Goal: Task Accomplishment & Management: Manage account settings

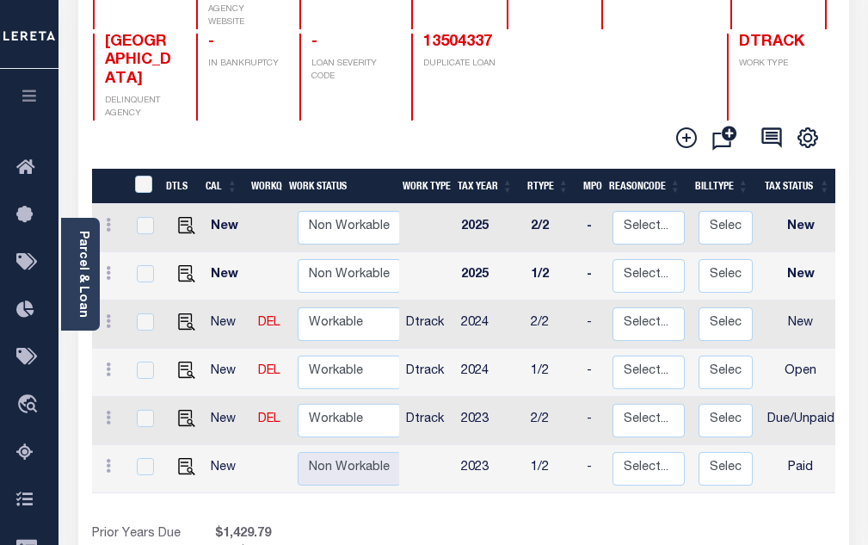
scroll to position [258, 0]
click at [187, 409] on img "" at bounding box center [186, 417] width 17 height 17
checkbox input "true"
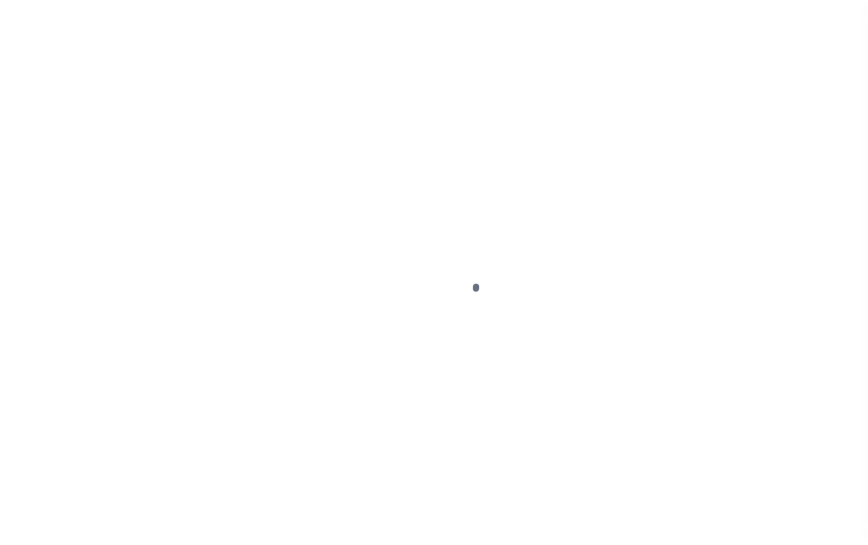
select select "DUE"
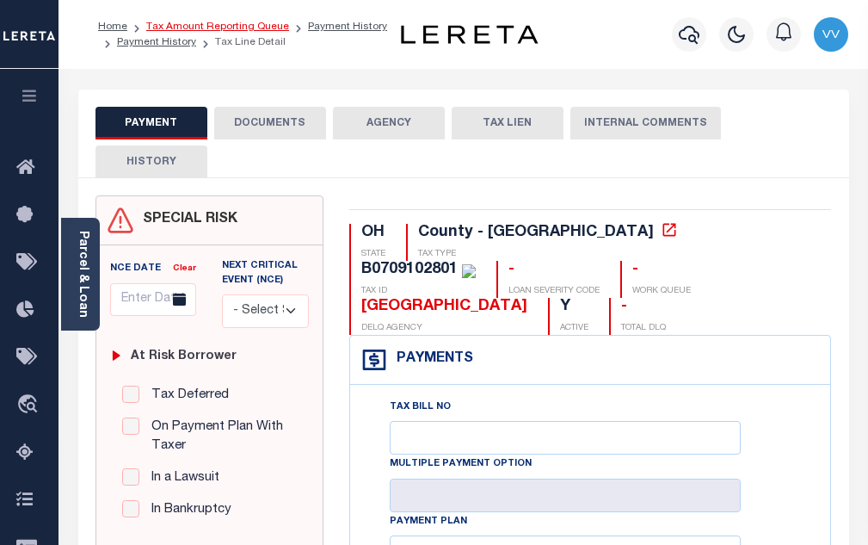
click at [174, 27] on link "Tax Amount Reporting Queue" at bounding box center [217, 27] width 143 height 10
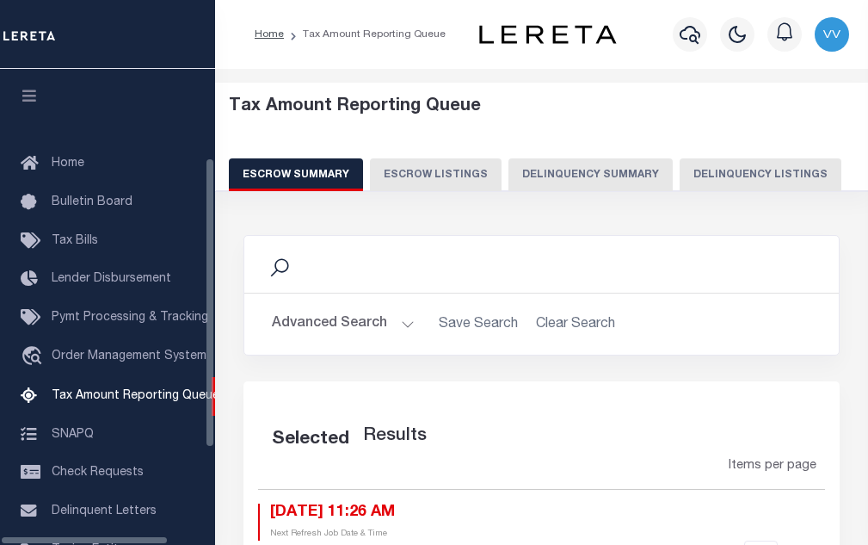
select select "100"
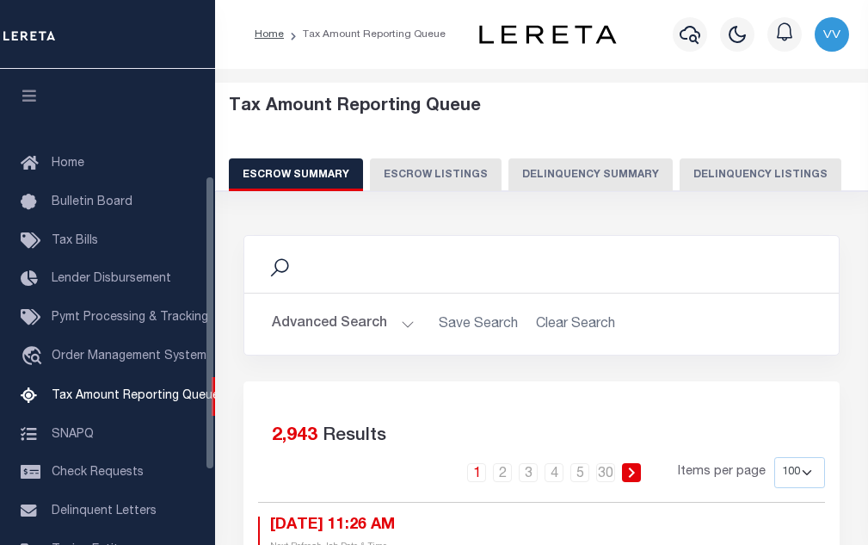
scroll to position [174, 0]
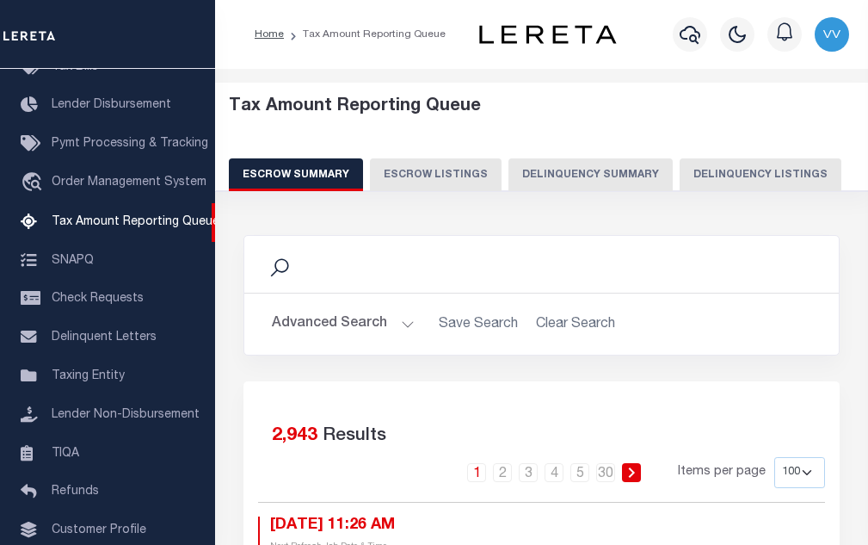
click at [740, 167] on button "Delinquency Listings" at bounding box center [761, 174] width 162 height 33
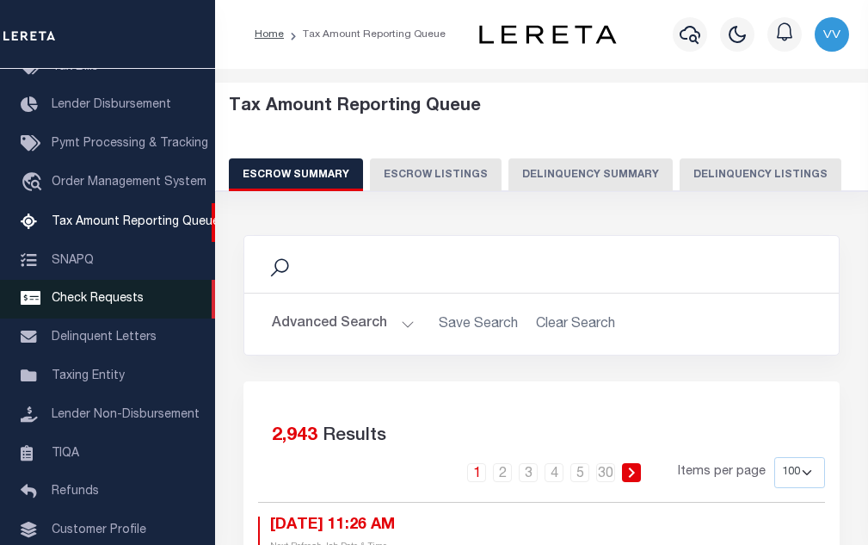
select select "100"
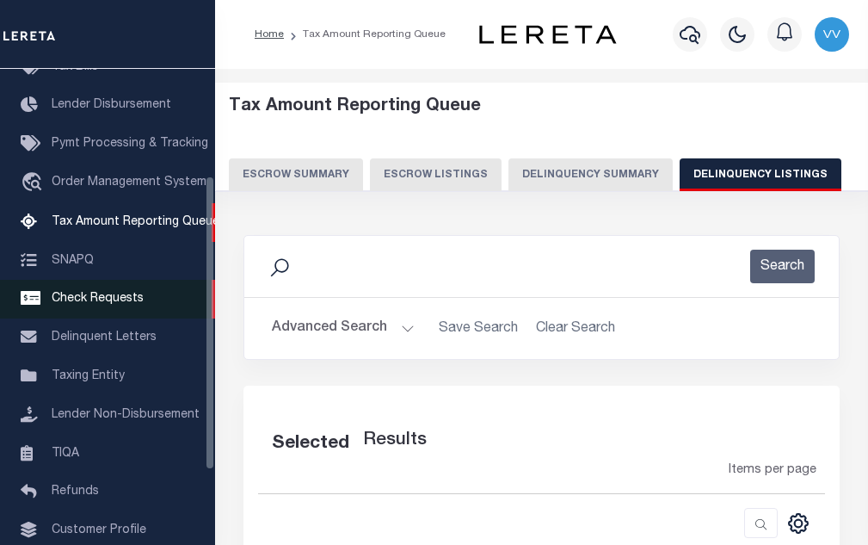
select select "100"
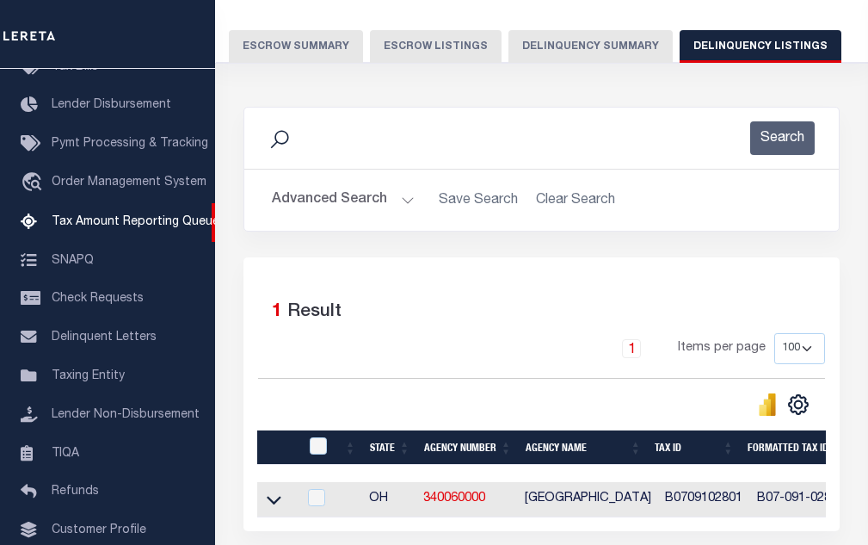
scroll to position [172, 0]
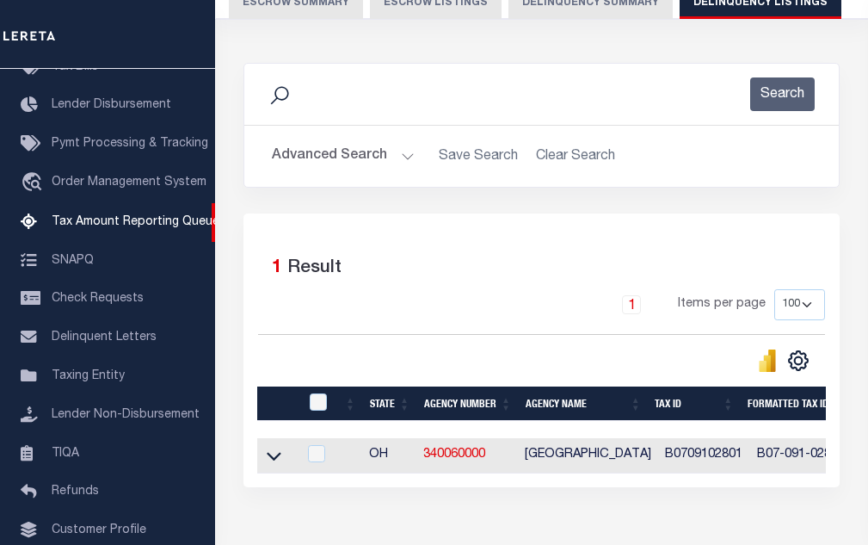
click at [346, 157] on button "Advanced Search" at bounding box center [343, 156] width 143 height 34
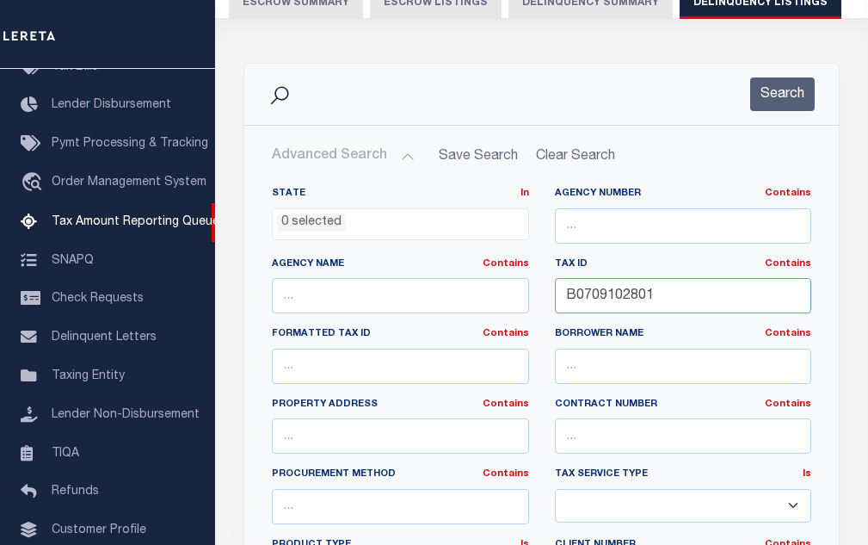
click at [620, 307] on input "B0709102801" at bounding box center [683, 295] width 257 height 35
paste input "H010010014903"
type input "H010010014903"
click at [773, 99] on button "Search" at bounding box center [782, 94] width 65 height 34
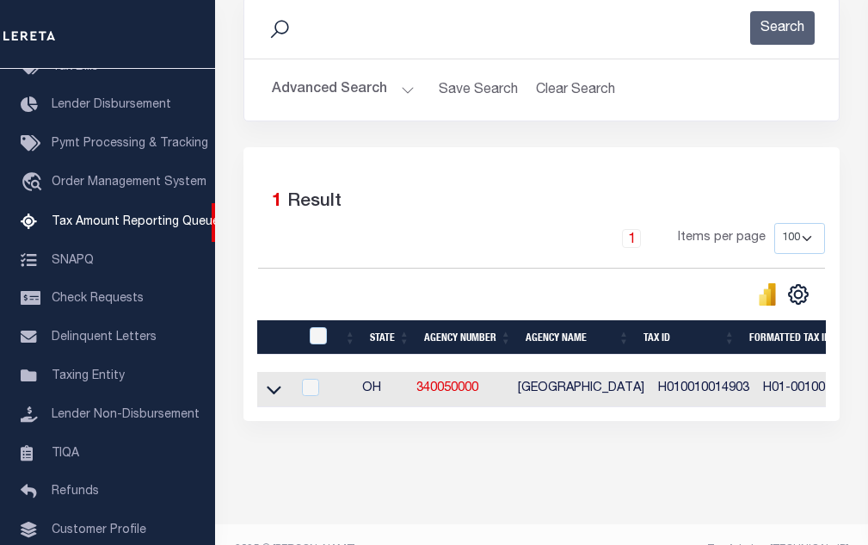
scroll to position [258, 0]
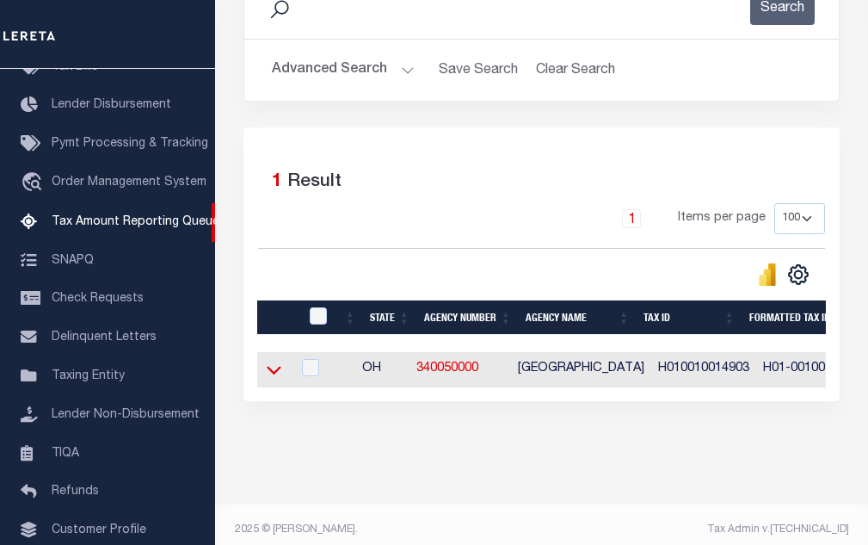
click at [271, 379] on icon at bounding box center [274, 369] width 15 height 18
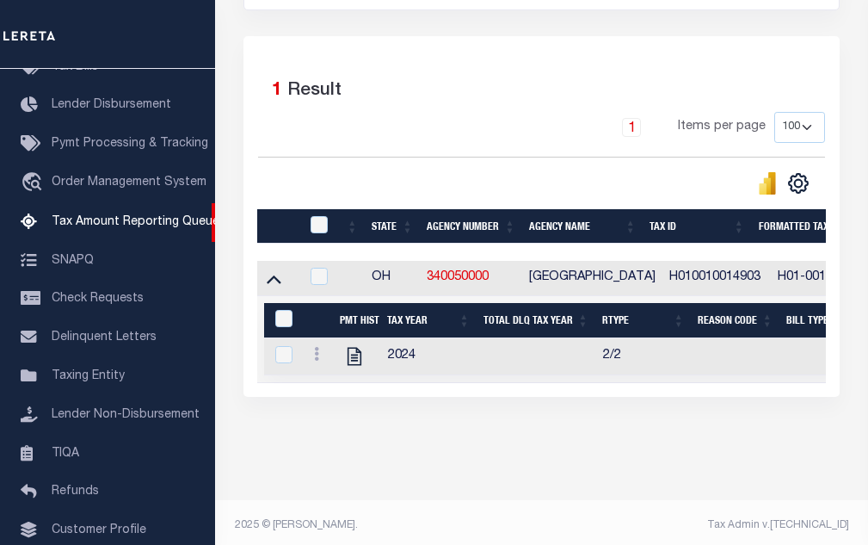
scroll to position [372, 0]
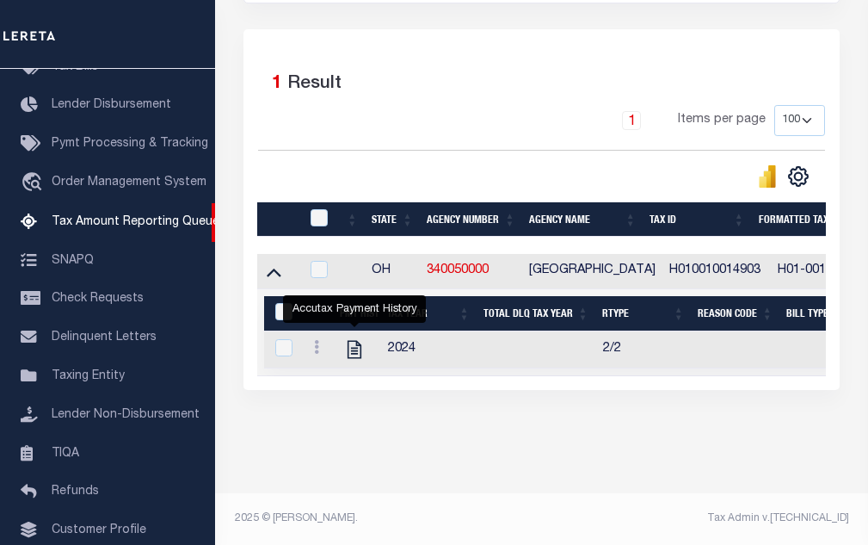
click at [342, 342] on link "" at bounding box center [355, 348] width 28 height 12
checkbox input "true"
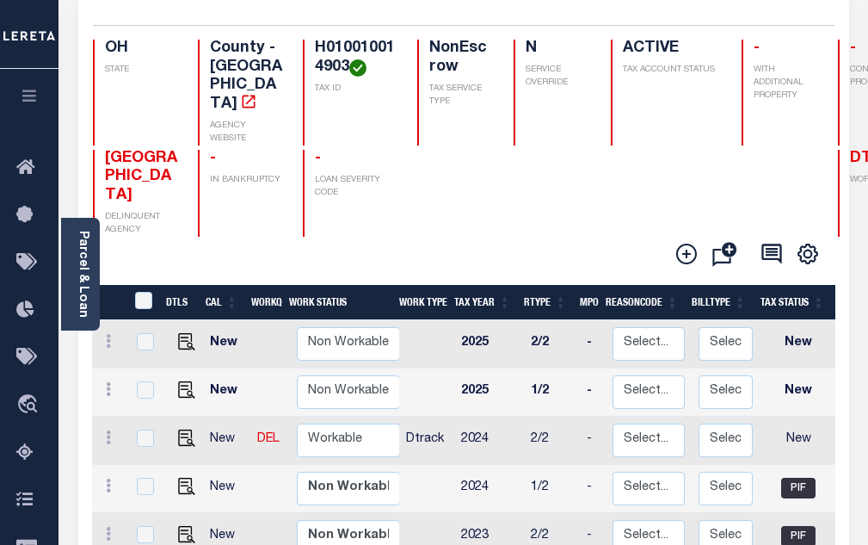
scroll to position [172, 0]
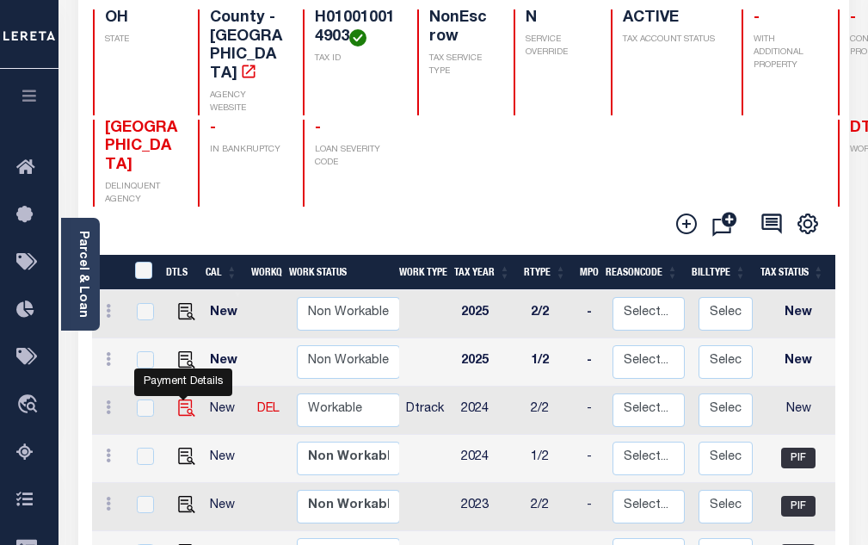
click at [187, 403] on img "" at bounding box center [186, 407] width 17 height 17
checkbox input "true"
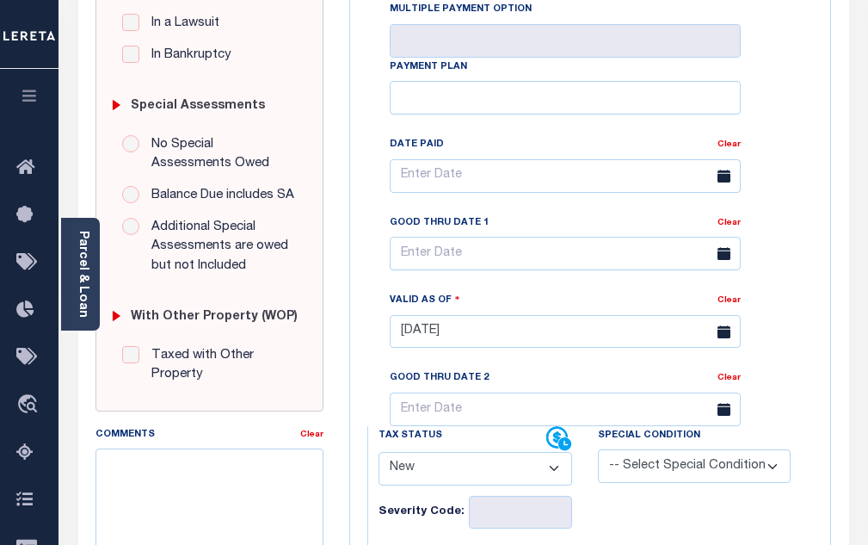
scroll to position [516, 0]
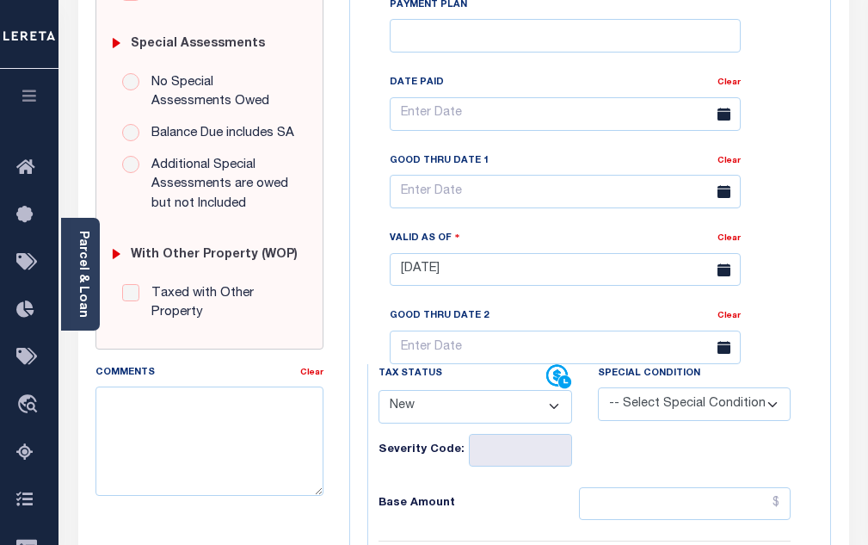
click at [459, 422] on select "- Select Status Code - Open Due/Unpaid Paid Incomplete No Tax Due Internal Refu…" at bounding box center [476, 407] width 194 height 34
select select "PYD"
click at [379, 397] on select "- Select Status Code - Open Due/Unpaid Paid Incomplete No Tax Due Internal Refu…" at bounding box center [476, 407] width 194 height 34
type input "[DATE]"
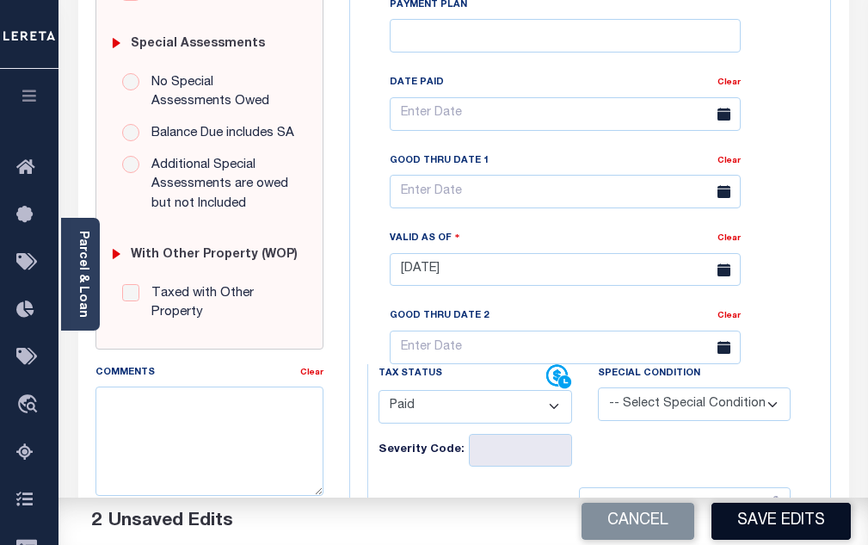
click at [785, 521] on button "Save Edits" at bounding box center [780, 520] width 139 height 37
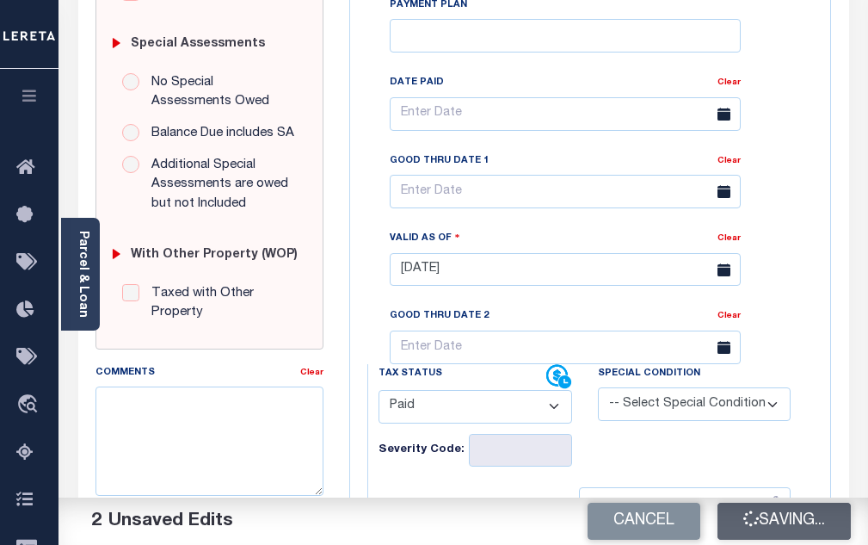
scroll to position [499, 0]
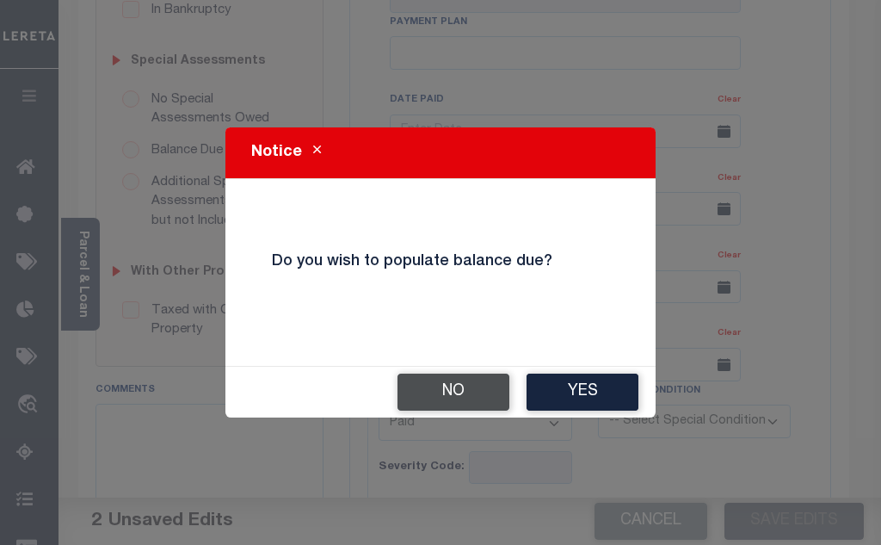
click at [480, 406] on button "No" at bounding box center [453, 391] width 112 height 37
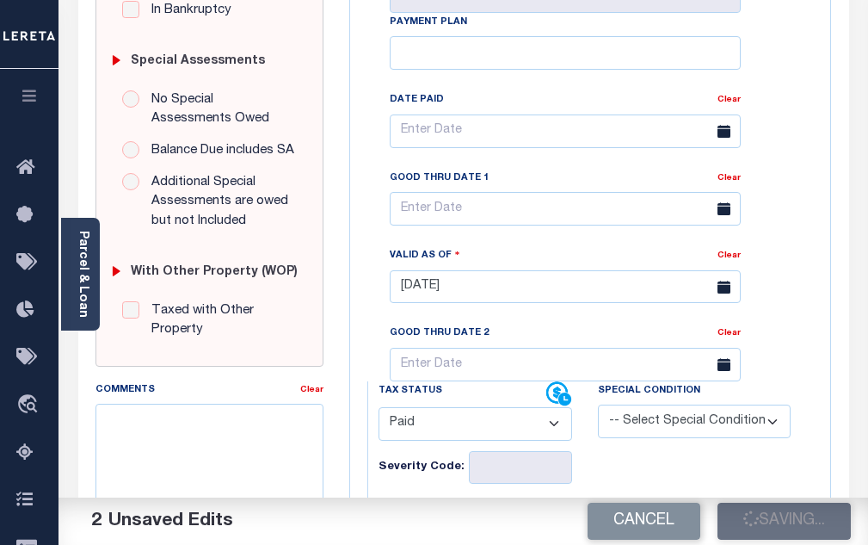
checkbox input "false"
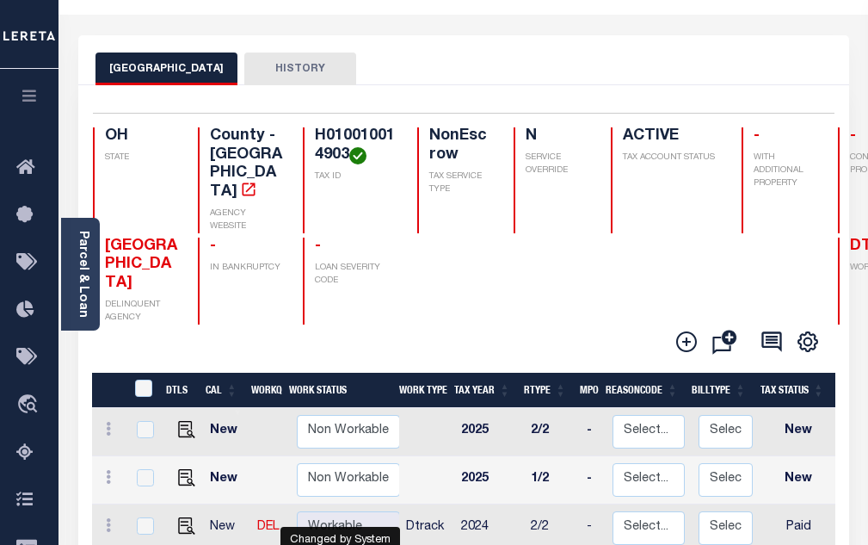
scroll to position [172, 0]
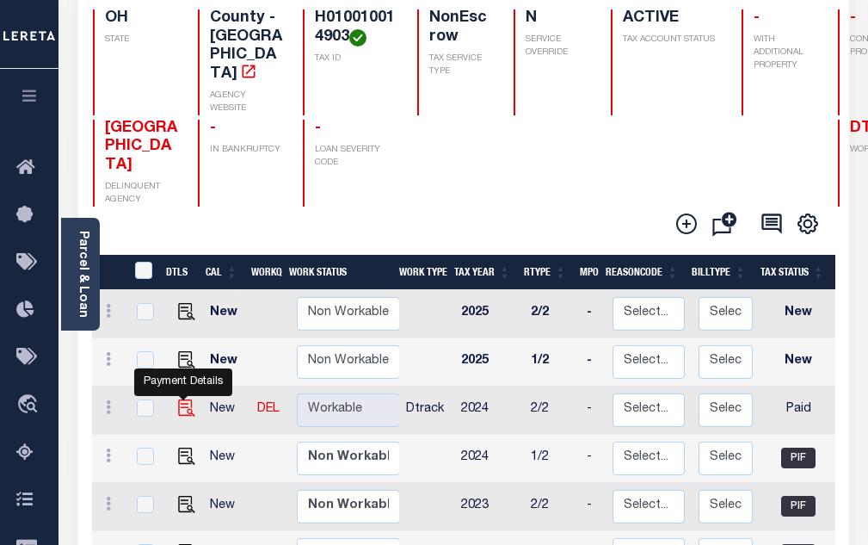
click at [188, 399] on img "" at bounding box center [186, 407] width 17 height 17
checkbox input "true"
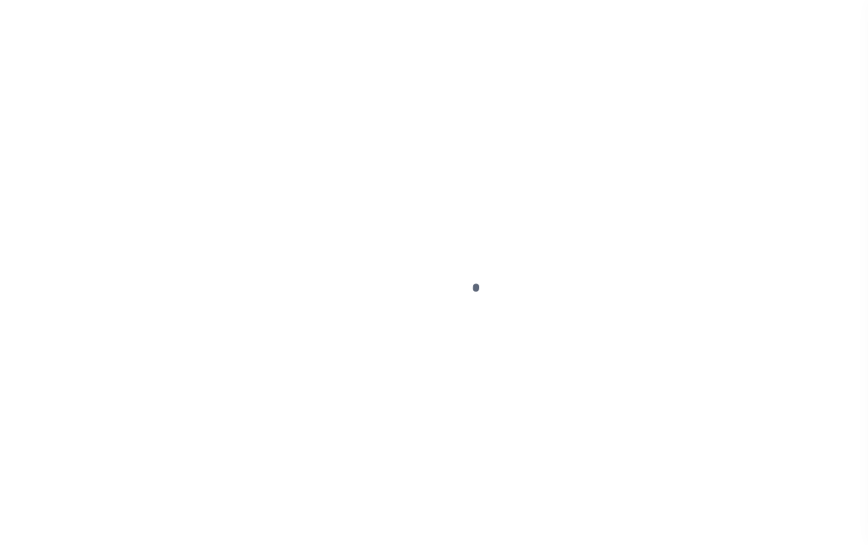
select select "PYD"
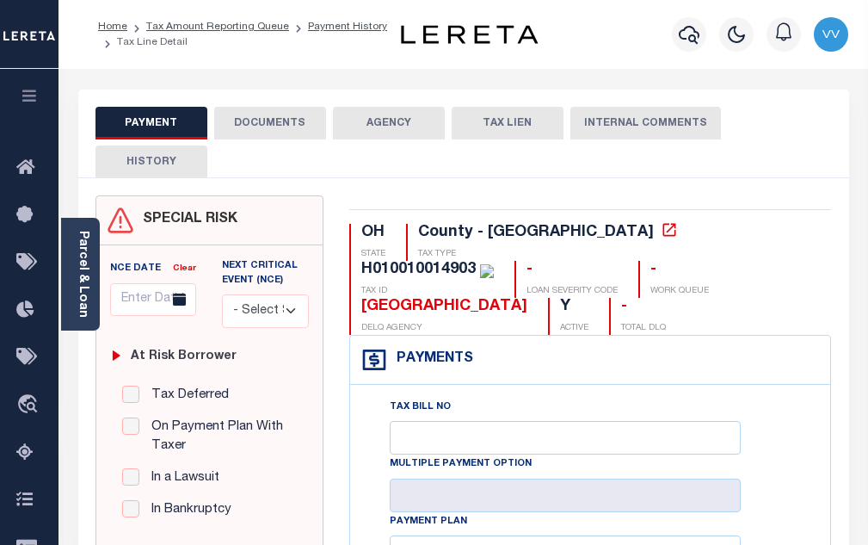
click at [289, 129] on button "DOCUMENTS" at bounding box center [270, 123] width 112 height 33
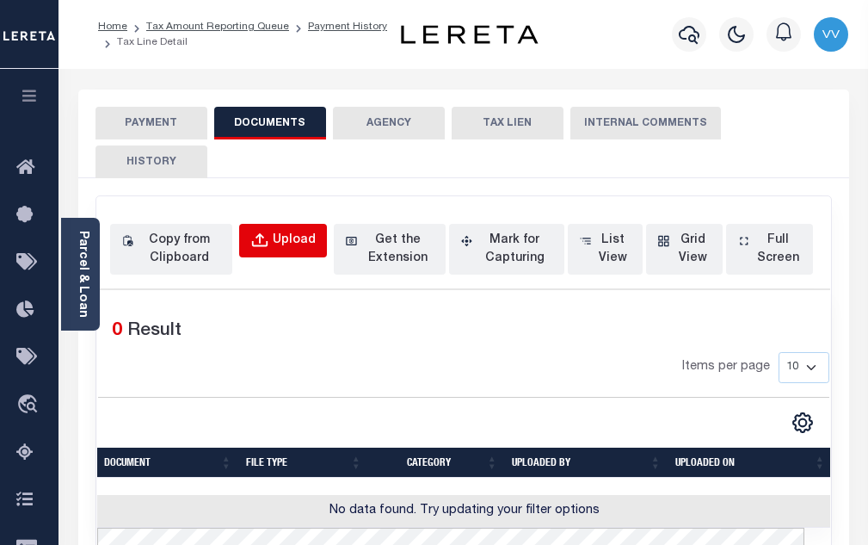
click at [297, 236] on div "Upload" at bounding box center [294, 240] width 43 height 19
select select "POP"
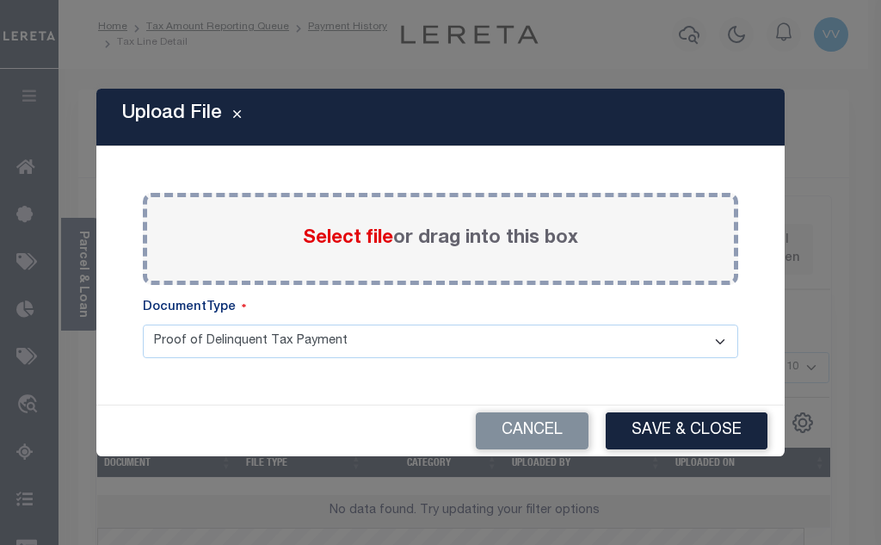
click at [347, 240] on span "Select file" at bounding box center [348, 238] width 90 height 19
click at [0, 0] on input "Select file or drag into this box" at bounding box center [0, 0] width 0 height 0
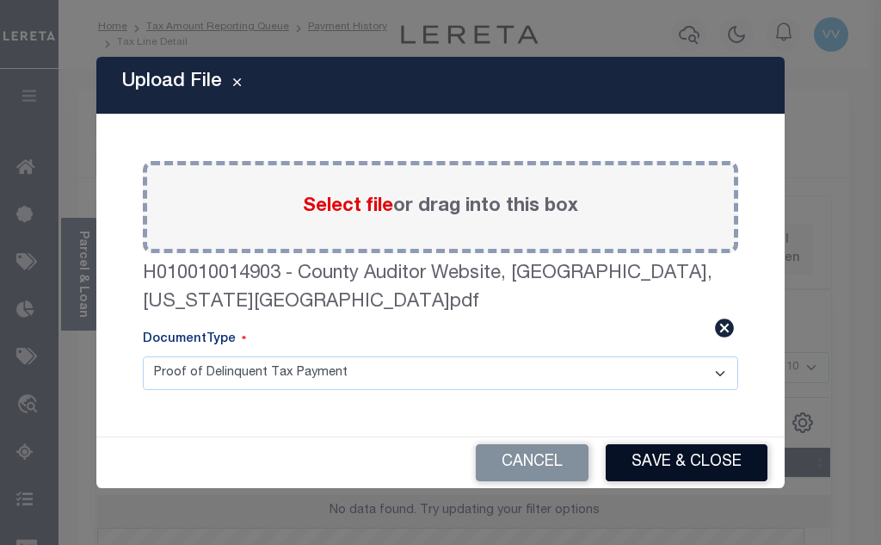
click at [675, 446] on button "Save & Close" at bounding box center [687, 462] width 162 height 37
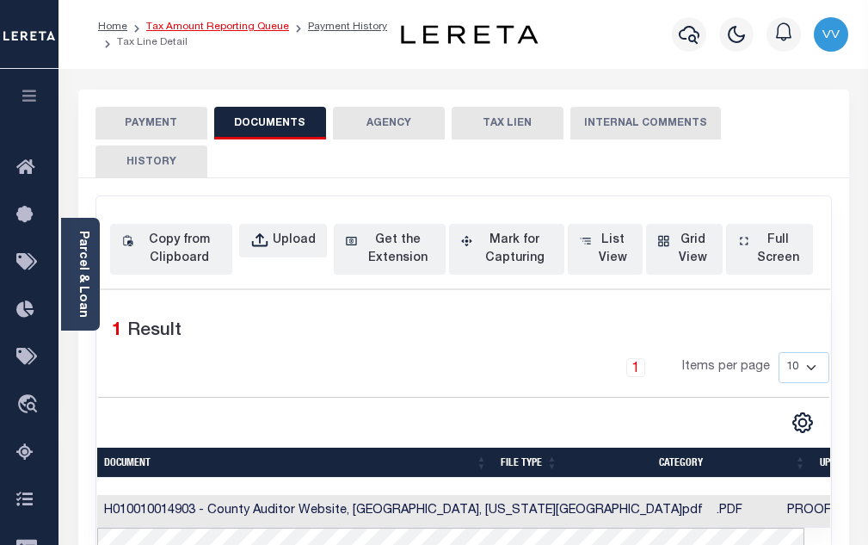
click at [242, 31] on link "Tax Amount Reporting Queue" at bounding box center [217, 27] width 143 height 10
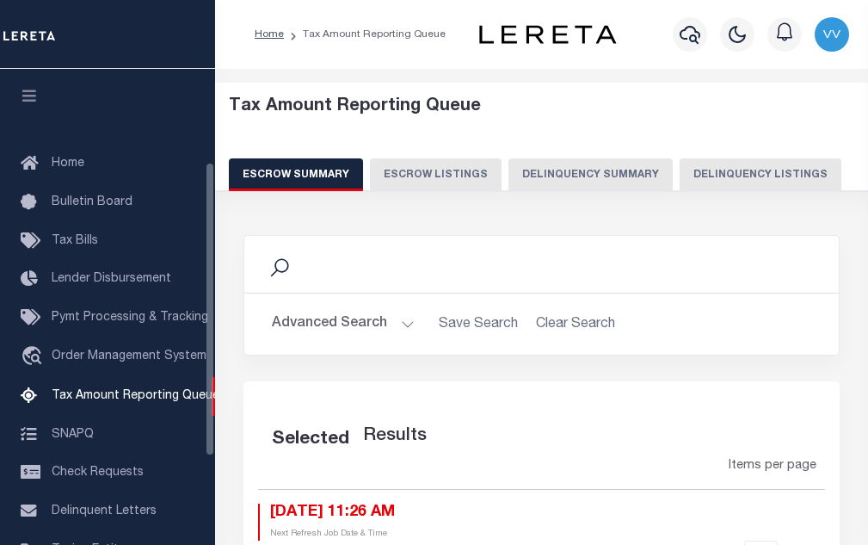
select select "100"
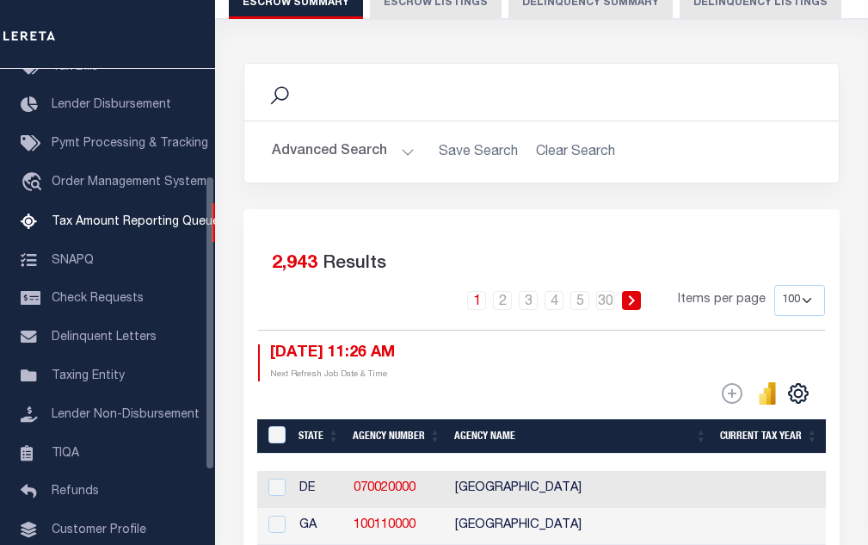
scroll to position [172, 0]
click at [713, 13] on button "Delinquency Listings" at bounding box center [761, 2] width 162 height 33
select select "100"
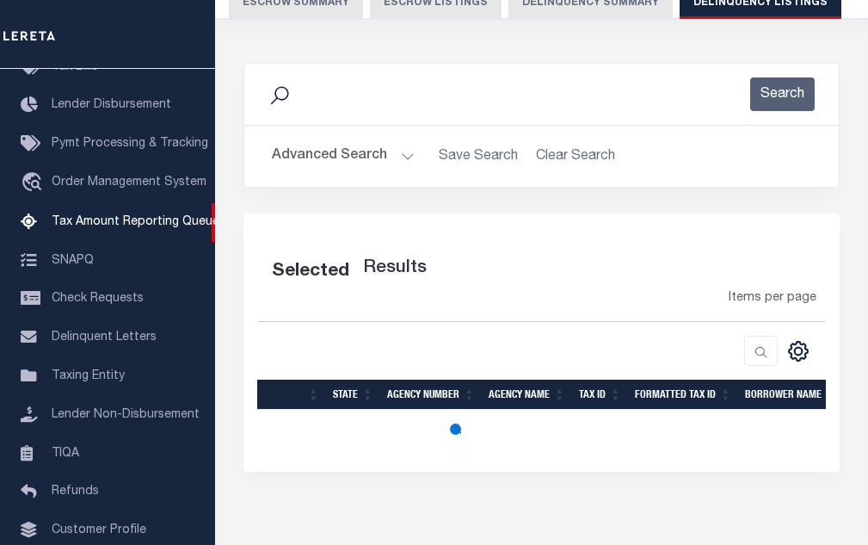
select select "100"
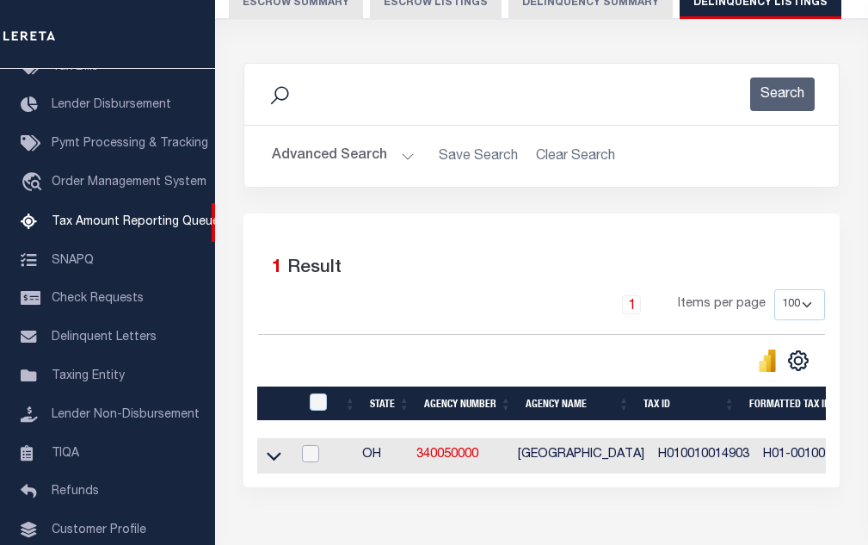
click at [317, 453] on input "checkbox" at bounding box center [310, 453] width 17 height 17
checkbox input "true"
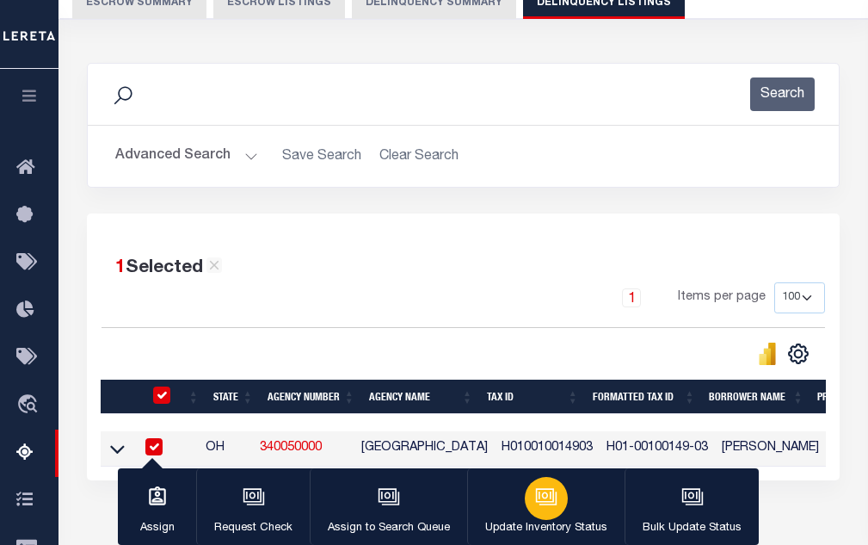
click at [547, 518] on div "button" at bounding box center [546, 498] width 43 height 43
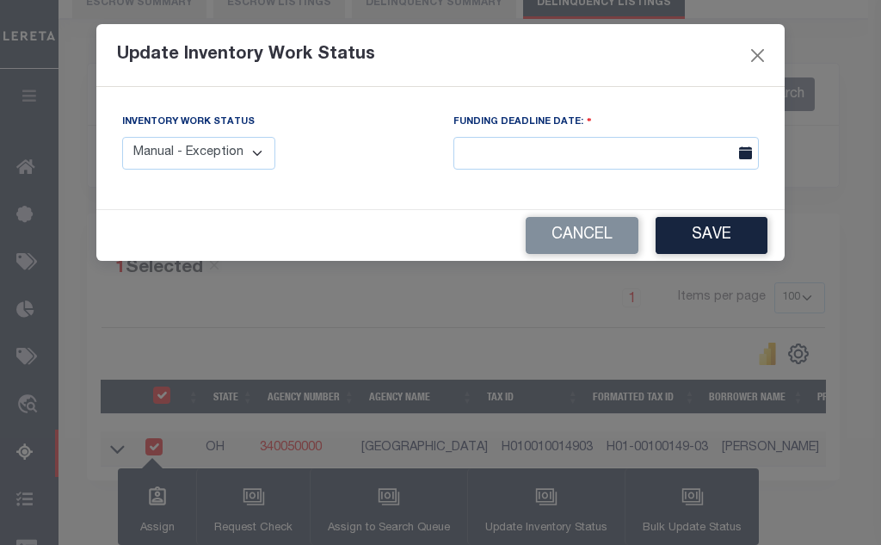
click at [160, 145] on select "Manual - Exception Pended - Awaiting Search Late Add Exception Completed" at bounding box center [198, 154] width 153 height 34
select select "4"
click at [122, 137] on select "Manual - Exception Pended - Awaiting Search Late Add Exception Completed" at bounding box center [198, 154] width 153 height 34
click at [711, 227] on button "Save" at bounding box center [712, 235] width 112 height 37
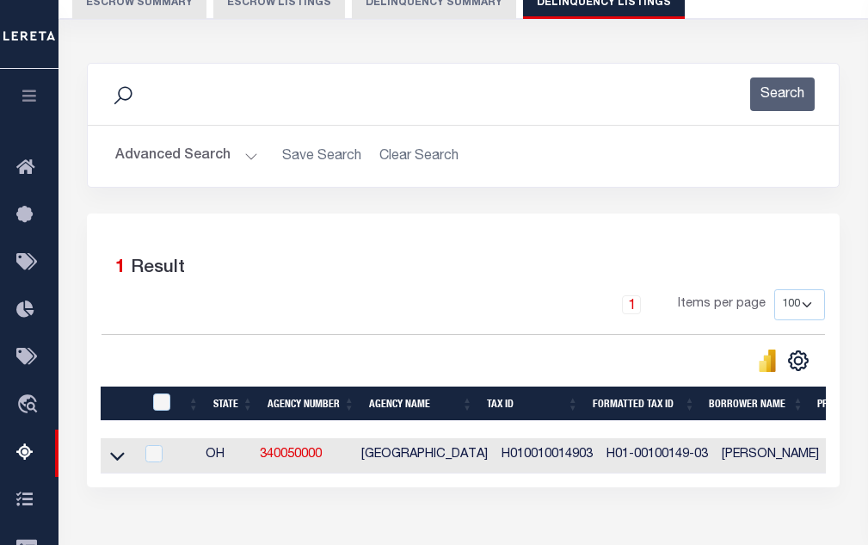
drag, startPoint x: 118, startPoint y: 462, endPoint x: 265, endPoint y: 353, distance: 183.2
click at [118, 461] on icon at bounding box center [117, 457] width 15 height 9
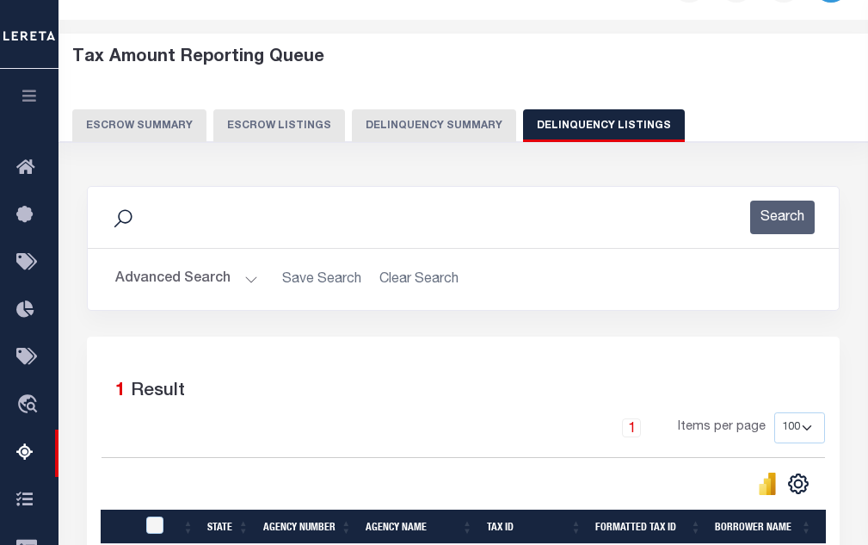
scroll to position [0, 0]
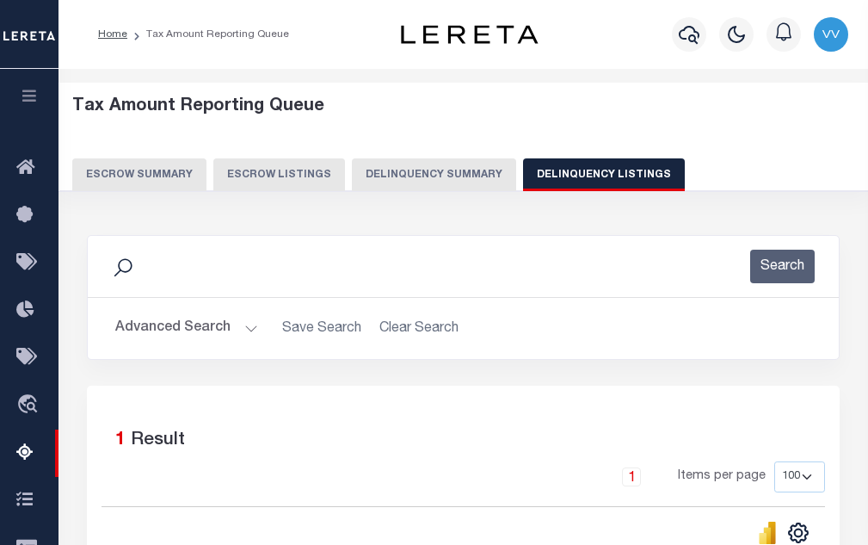
click at [219, 331] on button "Advanced Search" at bounding box center [186, 328] width 143 height 34
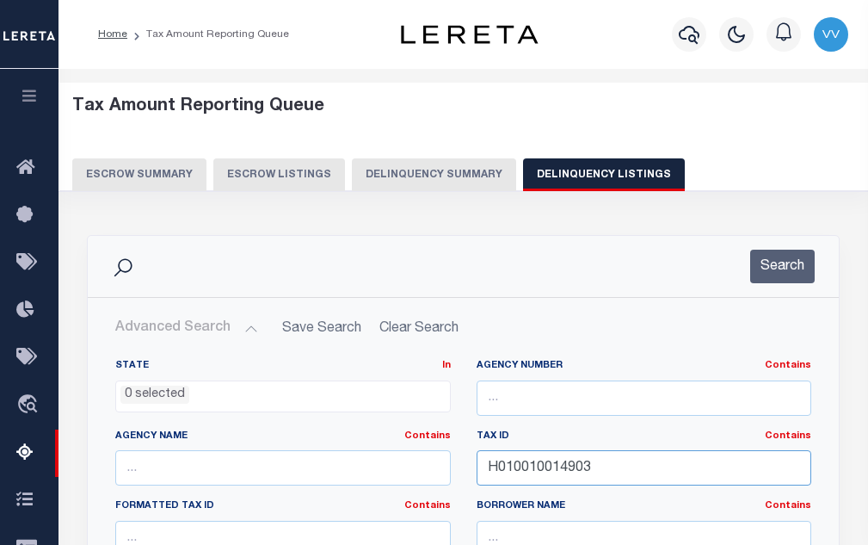
click at [544, 469] on input "H010010014903" at bounding box center [645, 467] width 336 height 35
paste input "M010070209501"
type input "M010070209501"
click at [792, 253] on button "Search" at bounding box center [782, 266] width 65 height 34
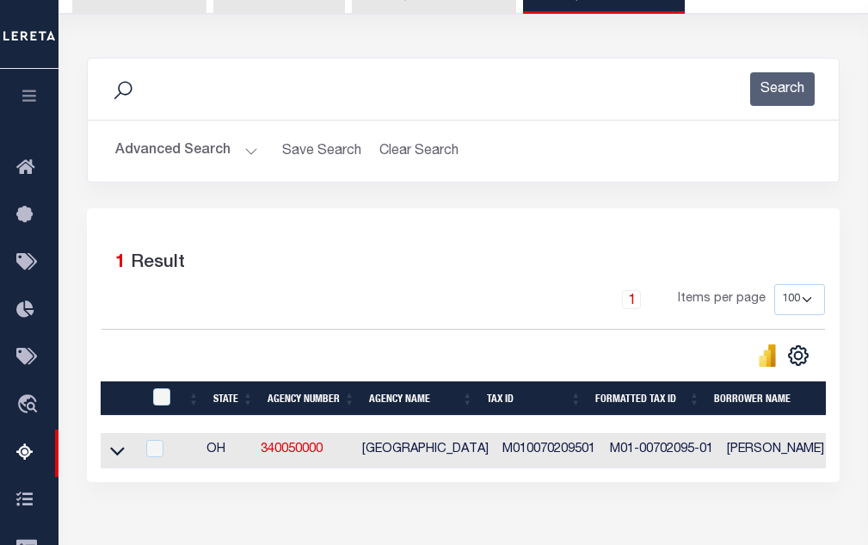
scroll to position [258, 0]
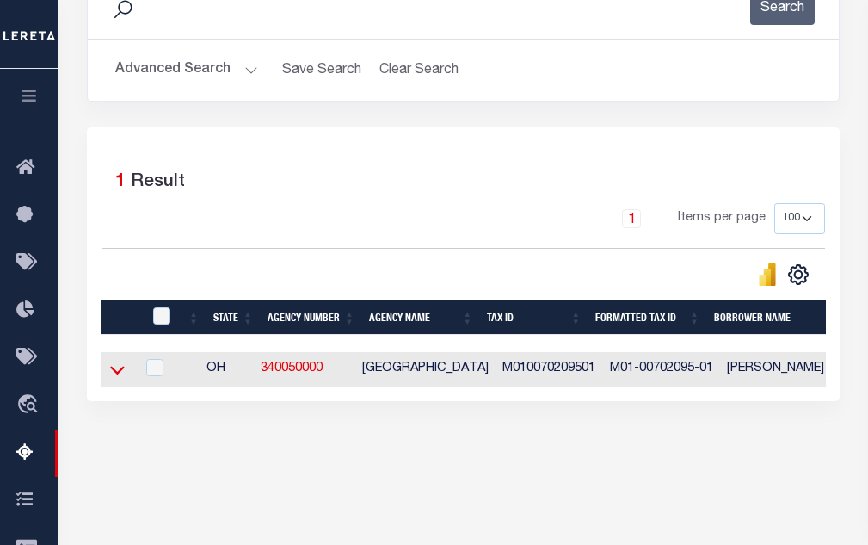
click at [118, 371] on icon at bounding box center [117, 369] width 15 height 18
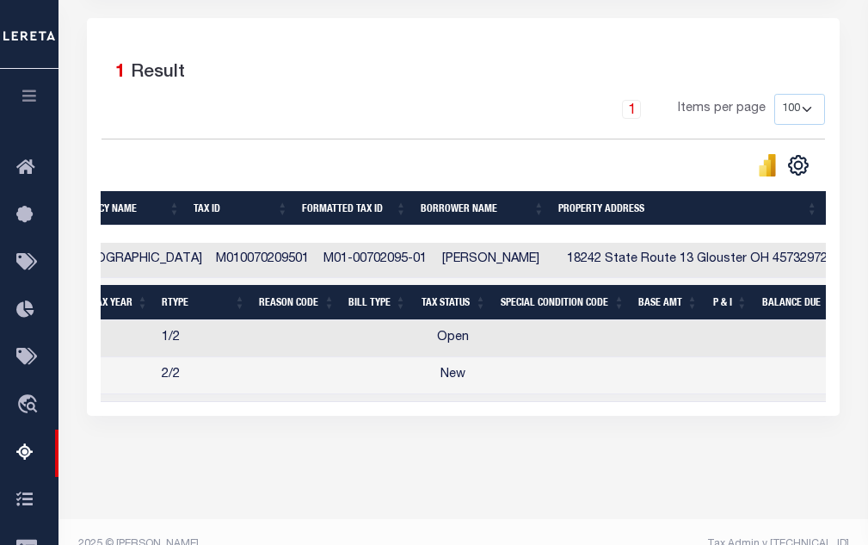
scroll to position [0, 0]
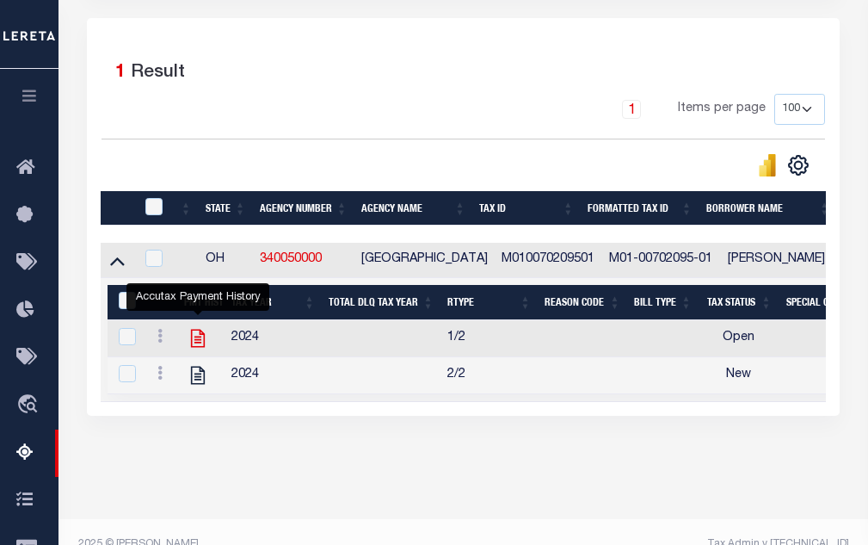
click at [203, 342] on icon "" at bounding box center [198, 338] width 22 height 22
checkbox input "true"
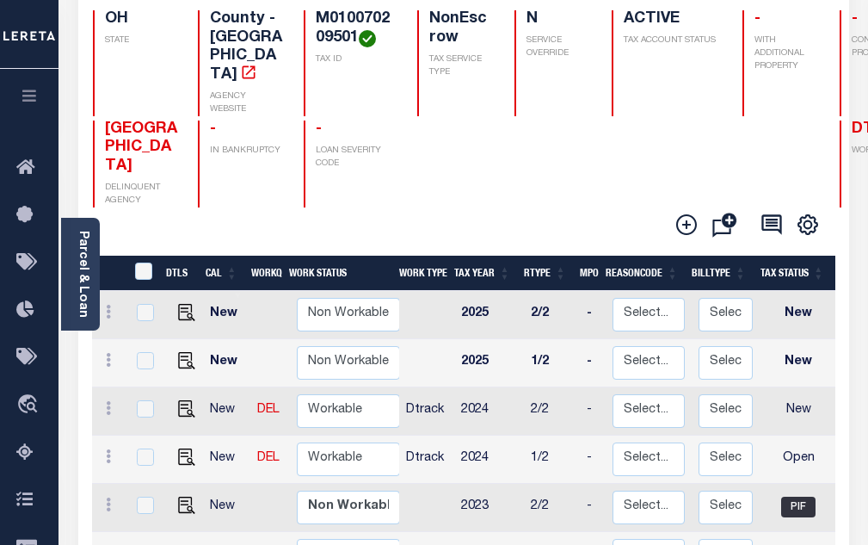
scroll to position [172, 0]
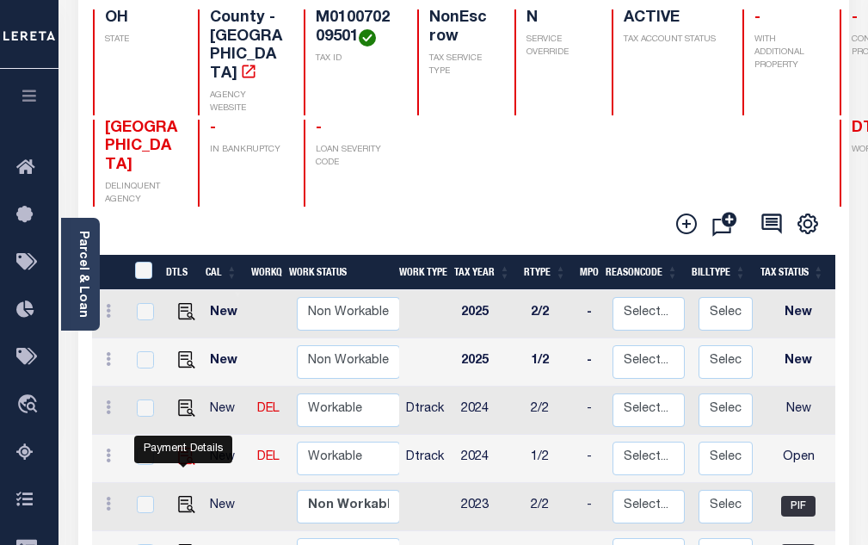
click at [184, 447] on img "" at bounding box center [186, 455] width 17 height 17
checkbox input "true"
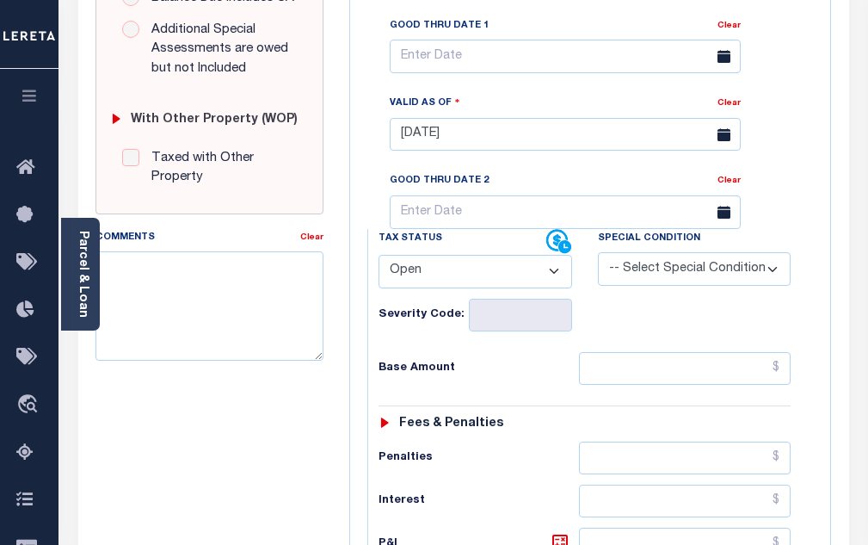
scroll to position [688, 0]
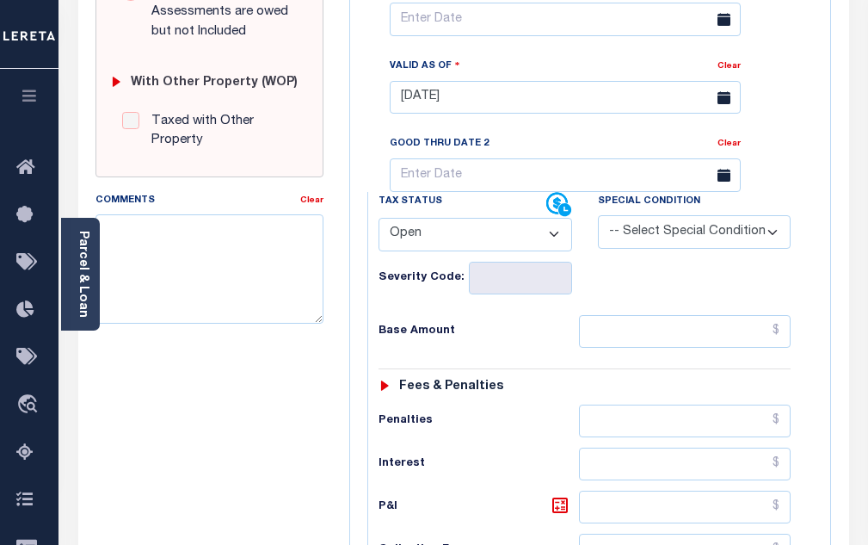
click at [475, 239] on select "- Select Status Code - Open Due/Unpaid Paid Incomplete No Tax Due Internal Refu…" at bounding box center [476, 235] width 194 height 34
select select "PYD"
click at [379, 225] on select "- Select Status Code - Open Due/Unpaid Paid Incomplete No Tax Due Internal Refu…" at bounding box center [476, 235] width 194 height 34
type input "[DATE]"
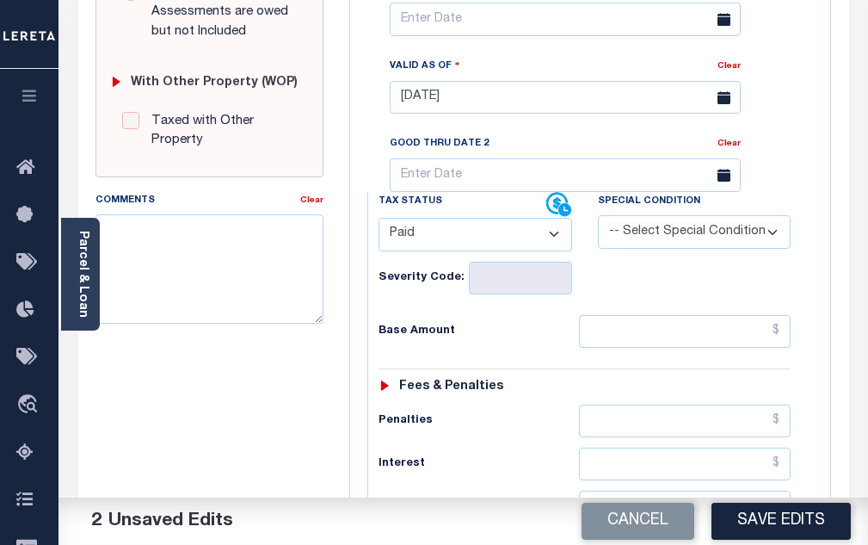
click at [482, 242] on select "- Select Status Code - Open Due/Unpaid Paid Incomplete No Tax Due Internal Refu…" at bounding box center [476, 235] width 194 height 34
select select "DUE"
click at [379, 225] on select "- Select Status Code - Open Due/Unpaid Paid Incomplete No Tax Due Internal Refu…" at bounding box center [476, 235] width 194 height 34
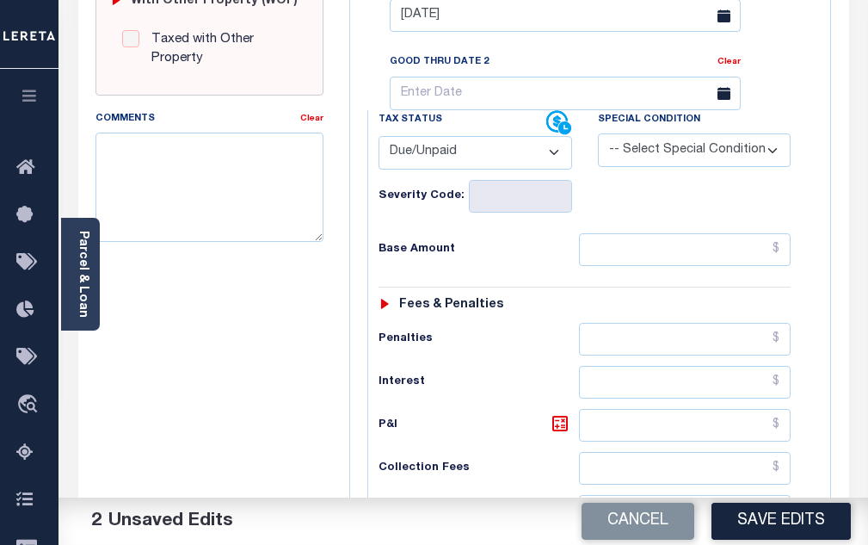
scroll to position [774, 0]
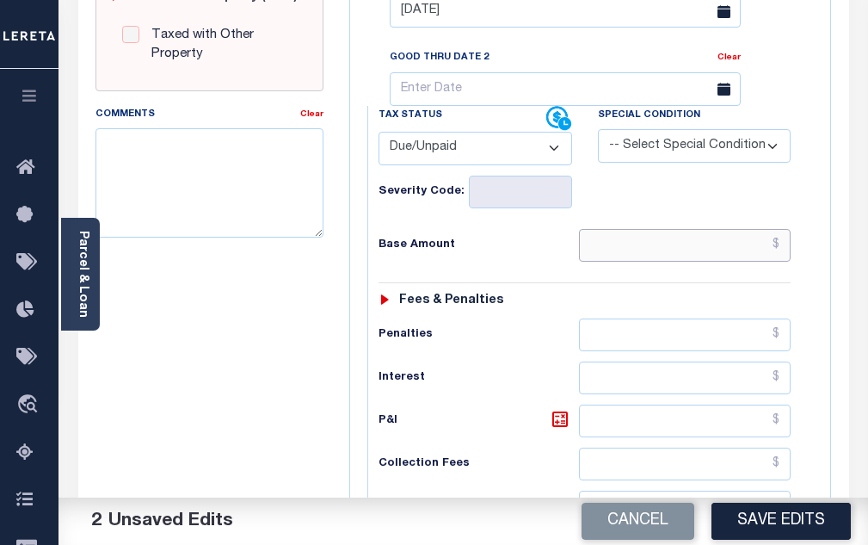
click at [606, 251] on input "text" at bounding box center [685, 245] width 212 height 33
click at [628, 248] on input "text" at bounding box center [685, 245] width 212 height 33
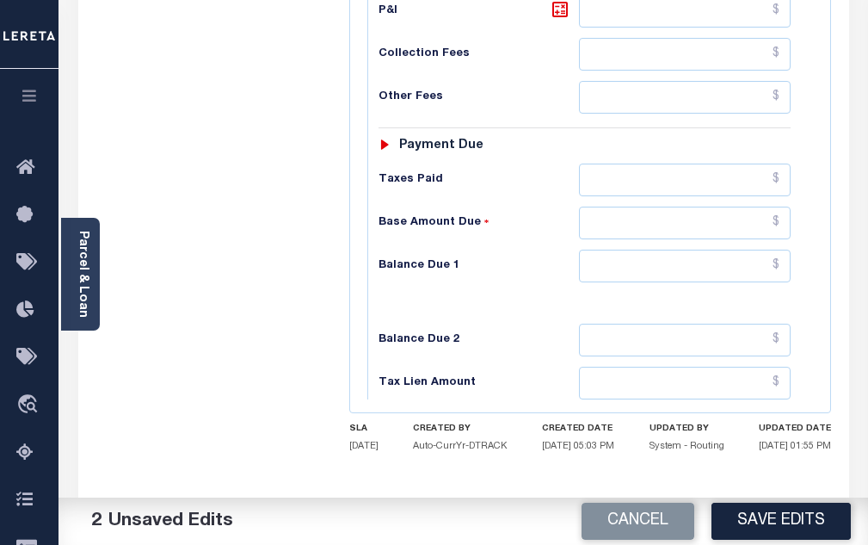
scroll to position [1179, 0]
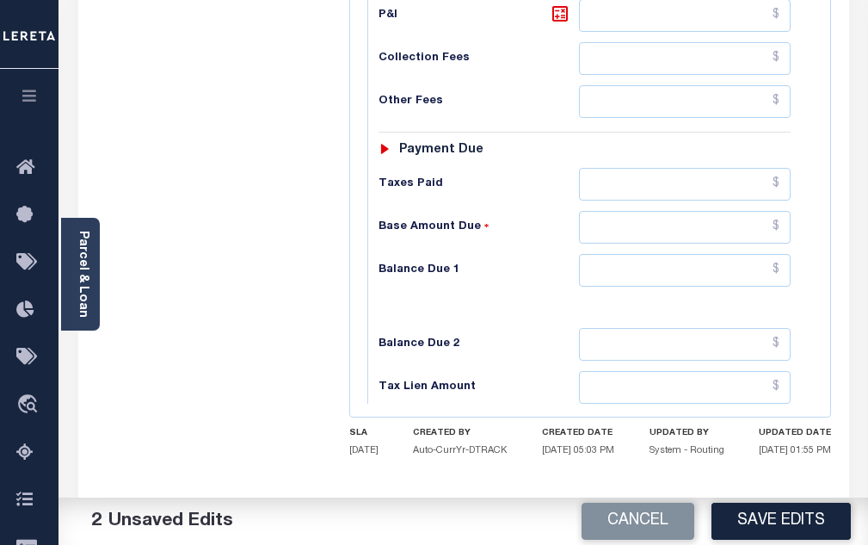
type input "$8.70"
click at [615, 400] on input "text" at bounding box center [685, 387] width 212 height 33
paste input "20.10"
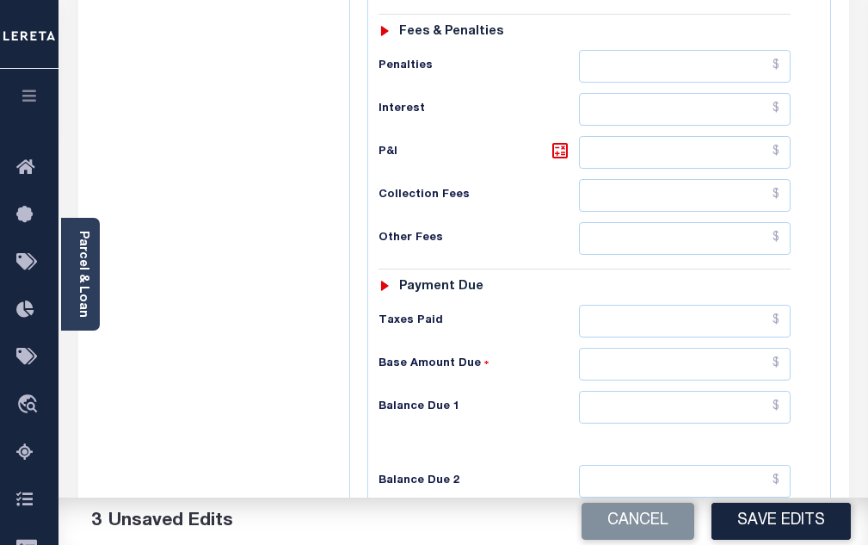
scroll to position [1007, 0]
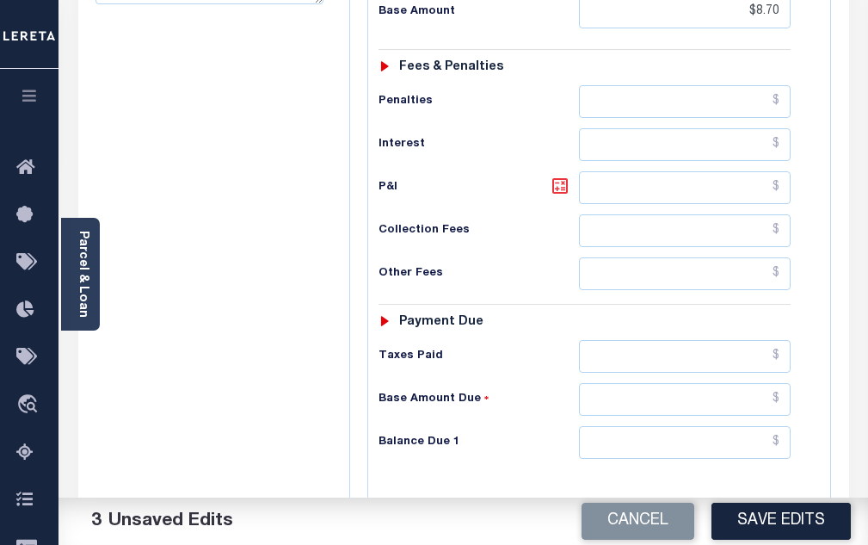
type input "$20.10"
click at [553, 194] on icon at bounding box center [559, 185] width 15 height 15
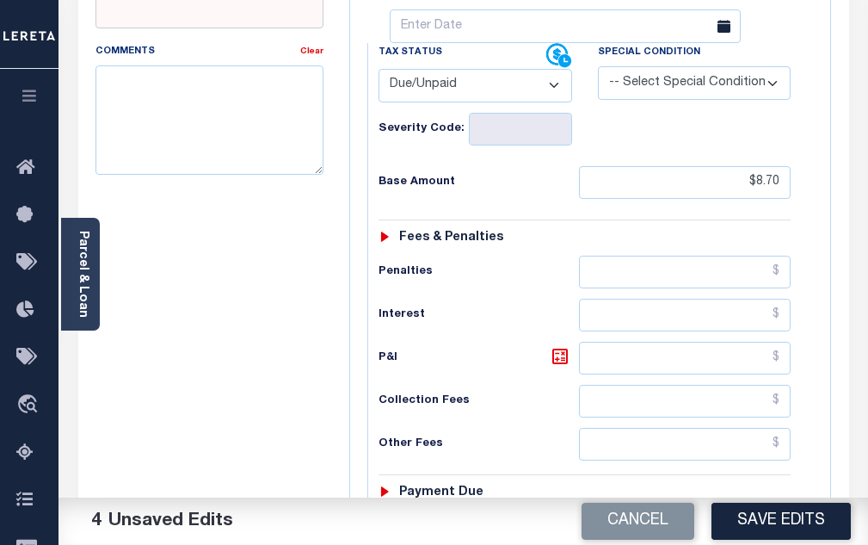
scroll to position [835, 0]
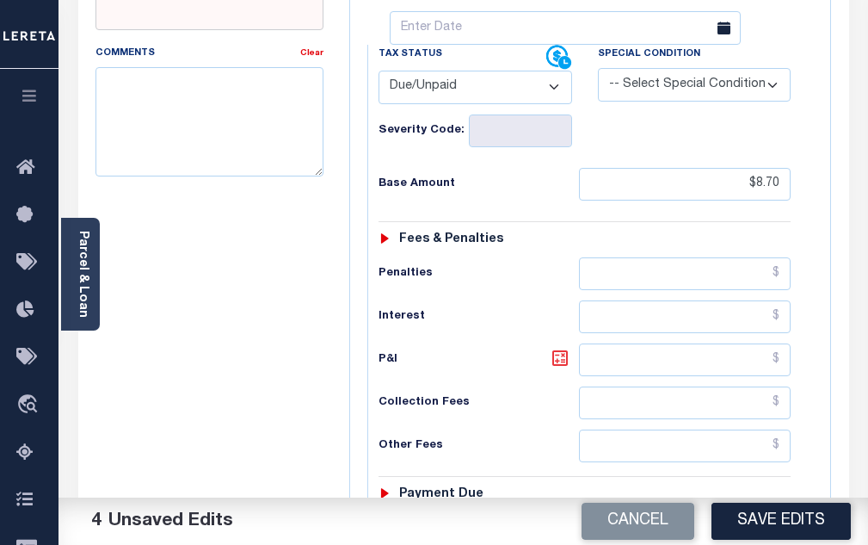
click at [556, 364] on icon at bounding box center [560, 358] width 21 height 21
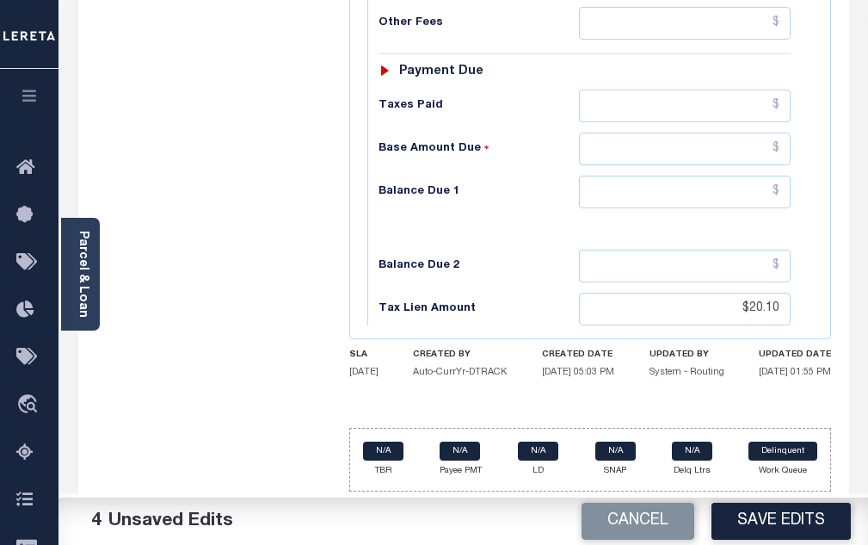
scroll to position [1265, 0]
drag, startPoint x: 711, startPoint y: 306, endPoint x: 701, endPoint y: 306, distance: 9.5
click at [701, 306] on input "$20.10" at bounding box center [685, 308] width 212 height 33
click at [600, 158] on input "text" at bounding box center [685, 148] width 212 height 33
paste input "20.10"
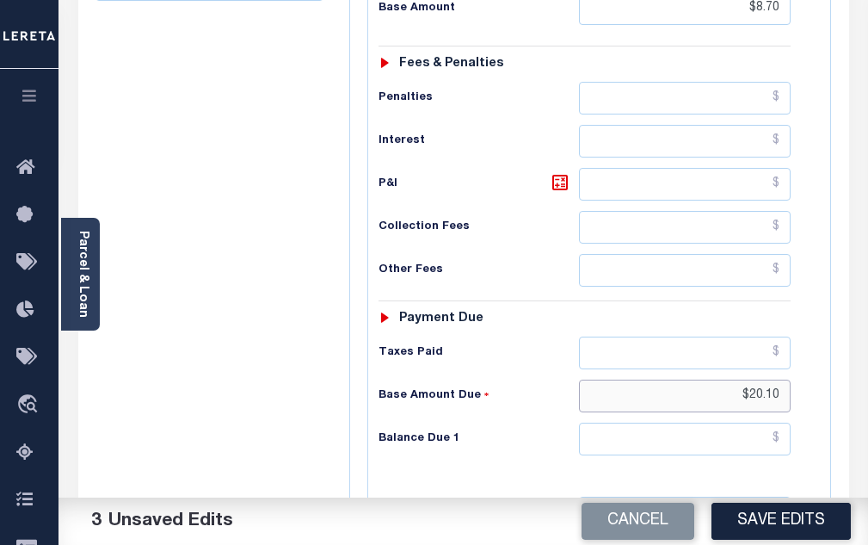
scroll to position [1007, 0]
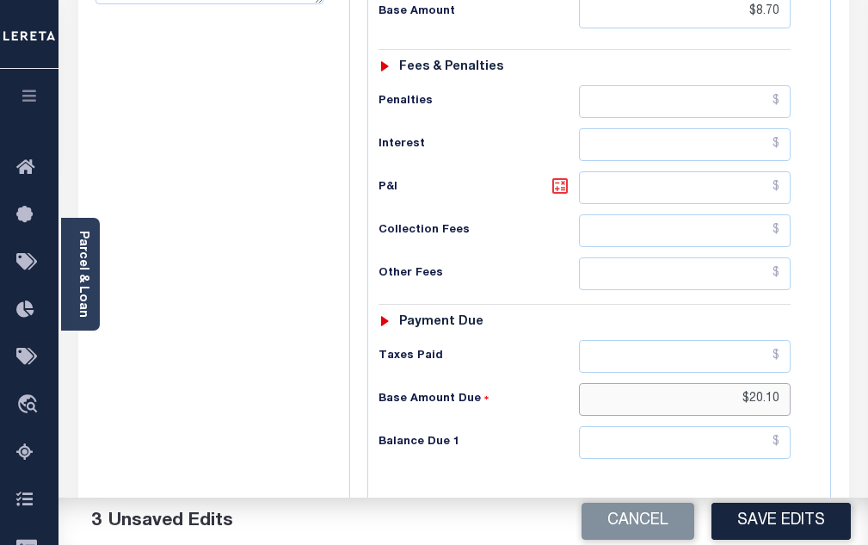
type input "$20.10"
click at [550, 196] on icon at bounding box center [560, 185] width 21 height 21
click at [563, 190] on icon at bounding box center [560, 186] width 10 height 10
click at [650, 191] on input "text" at bounding box center [685, 187] width 212 height 33
click at [563, 196] on icon at bounding box center [560, 185] width 21 height 21
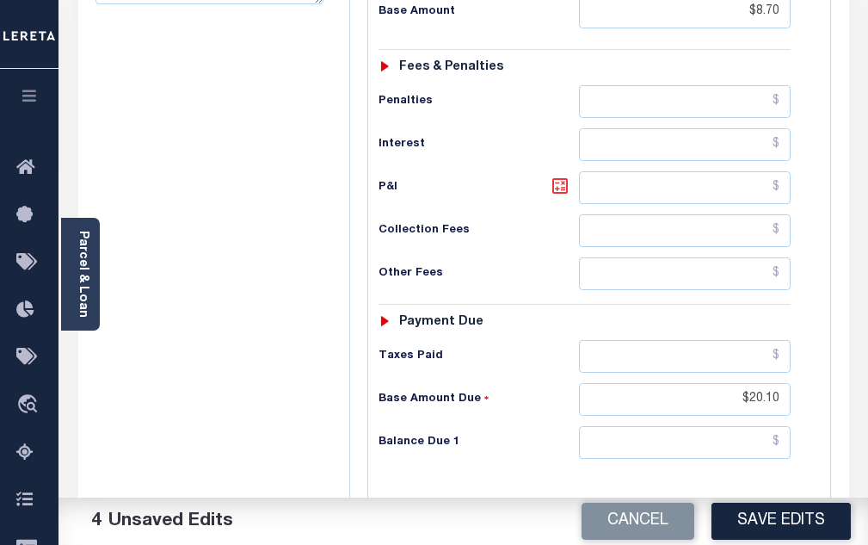
click at [559, 193] on icon at bounding box center [560, 185] width 21 height 21
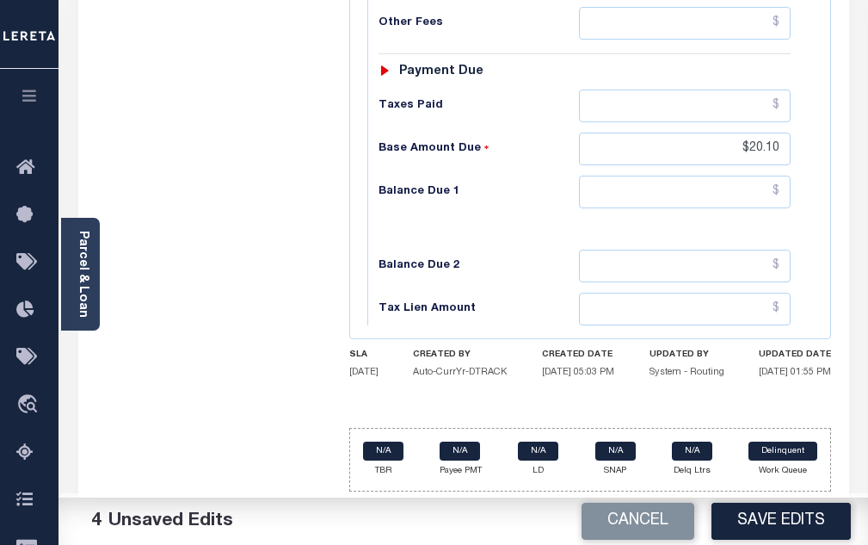
scroll to position [1265, 0]
drag, startPoint x: 779, startPoint y: 154, endPoint x: 718, endPoint y: 156, distance: 61.1
click at [718, 156] on input "$20.10" at bounding box center [685, 148] width 212 height 33
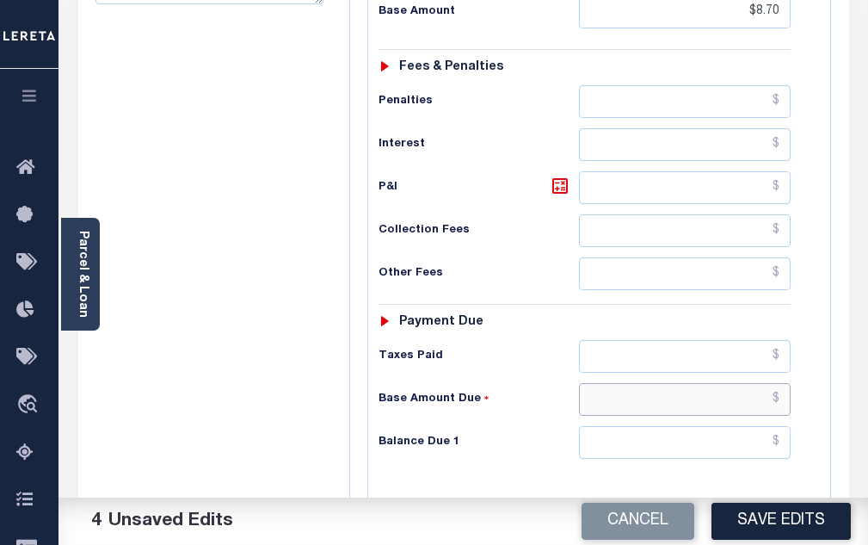
scroll to position [835, 0]
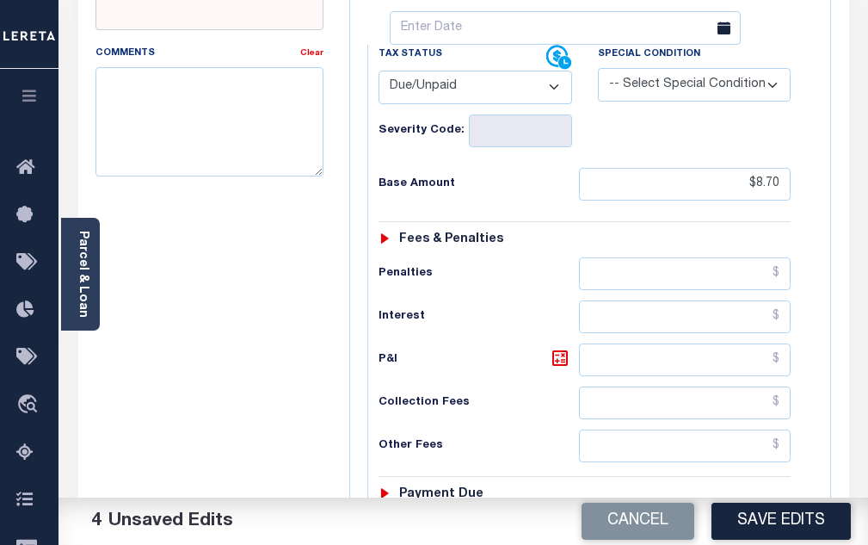
click at [470, 98] on select "- Select Status Code - Open Due/Unpaid Paid Incomplete No Tax Due Internal Refu…" at bounding box center [476, 88] width 194 height 34
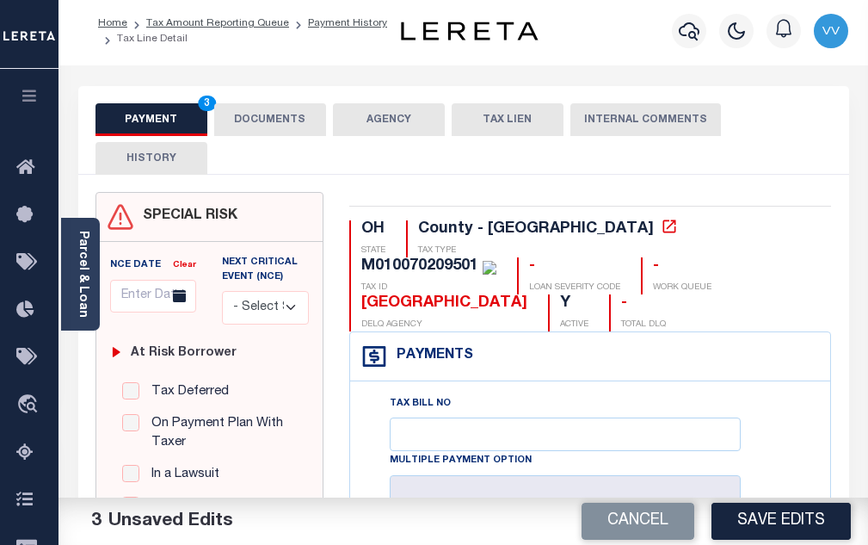
scroll to position [0, 0]
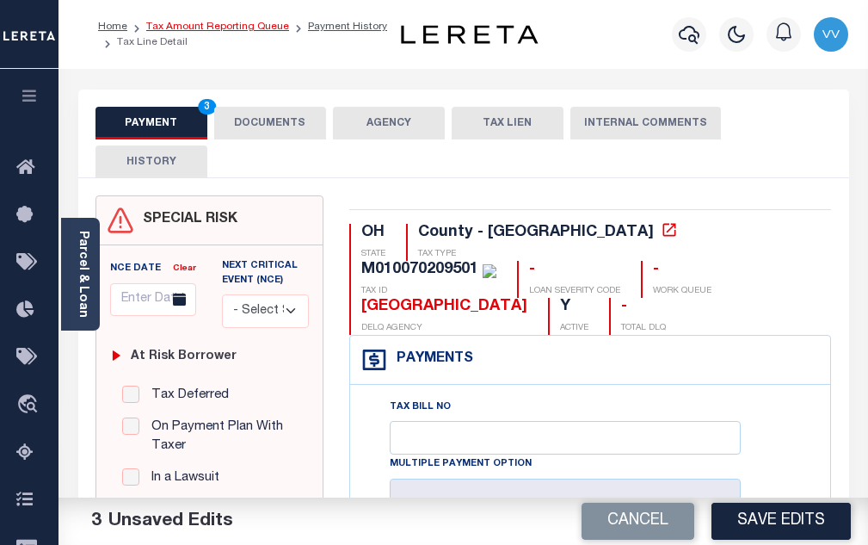
click at [223, 27] on link "Tax Amount Reporting Queue" at bounding box center [217, 27] width 143 height 10
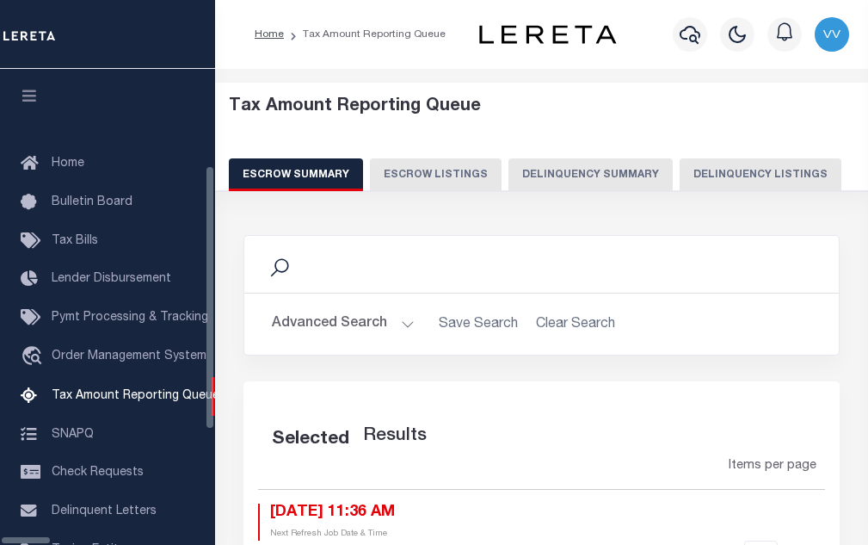
click at [680, 163] on button "Delinquency Listings" at bounding box center [761, 174] width 162 height 33
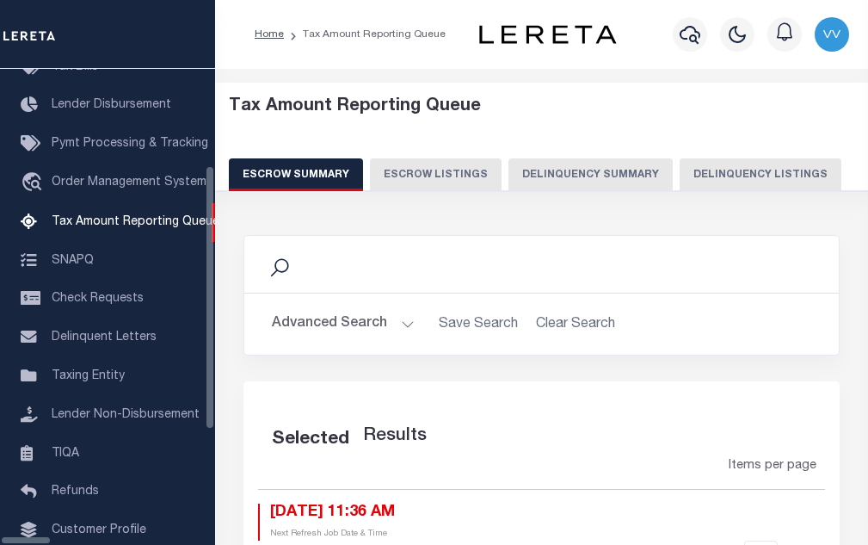
select select "100"
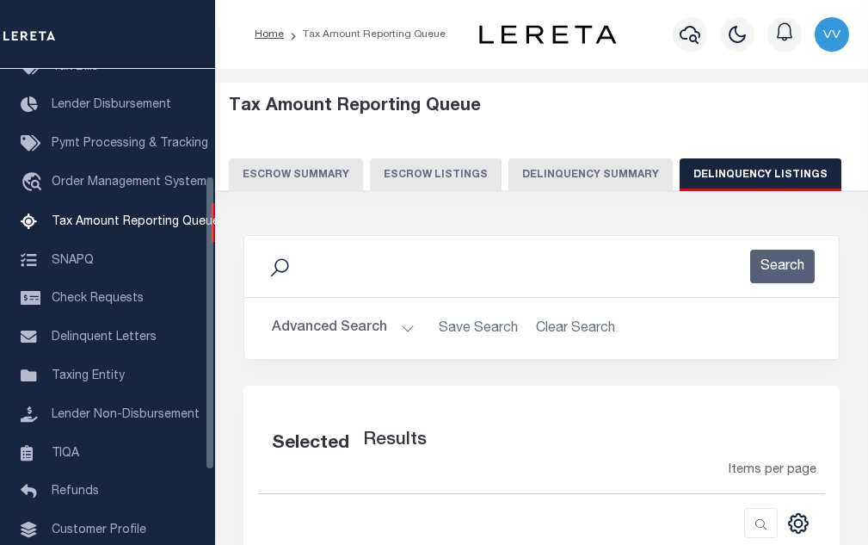
select select "100"
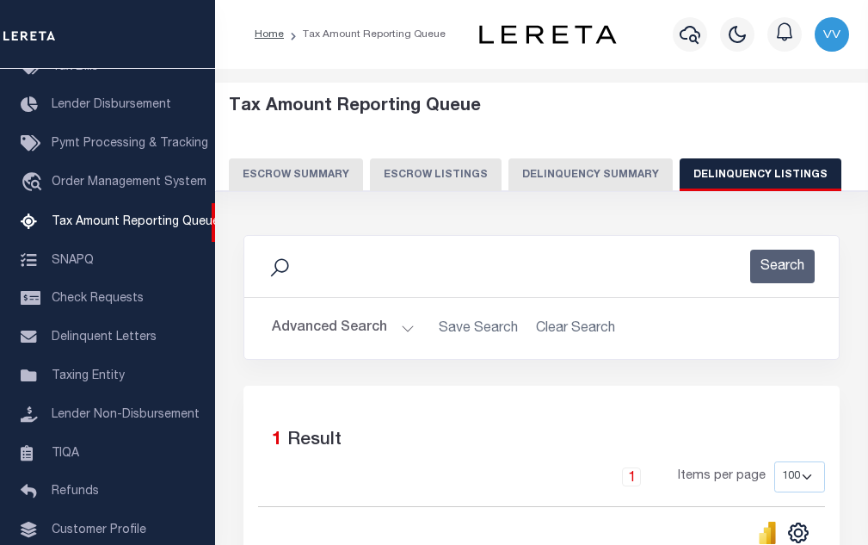
click at [354, 325] on button "Advanced Search" at bounding box center [343, 328] width 143 height 34
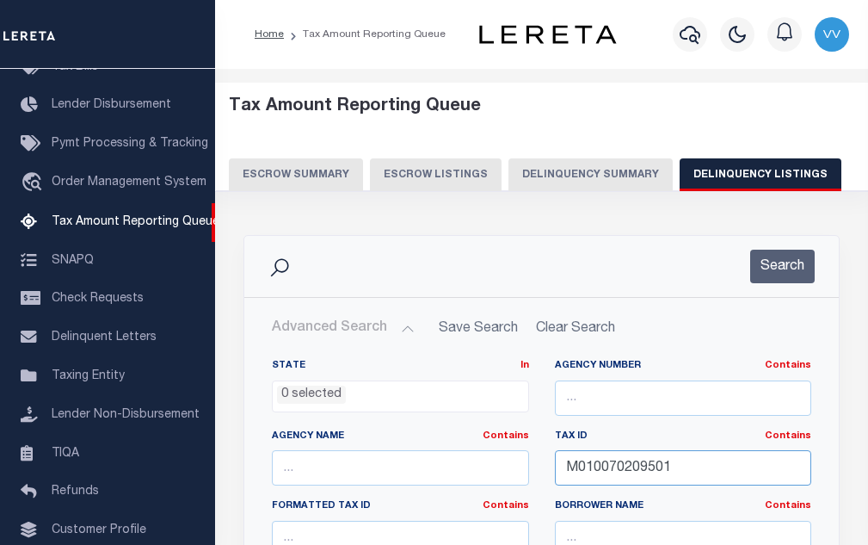
click at [629, 454] on input "M010070209501" at bounding box center [683, 467] width 257 height 35
paste input "030024120000"
type input "030024120000"
click at [767, 269] on button "Search" at bounding box center [782, 266] width 65 height 34
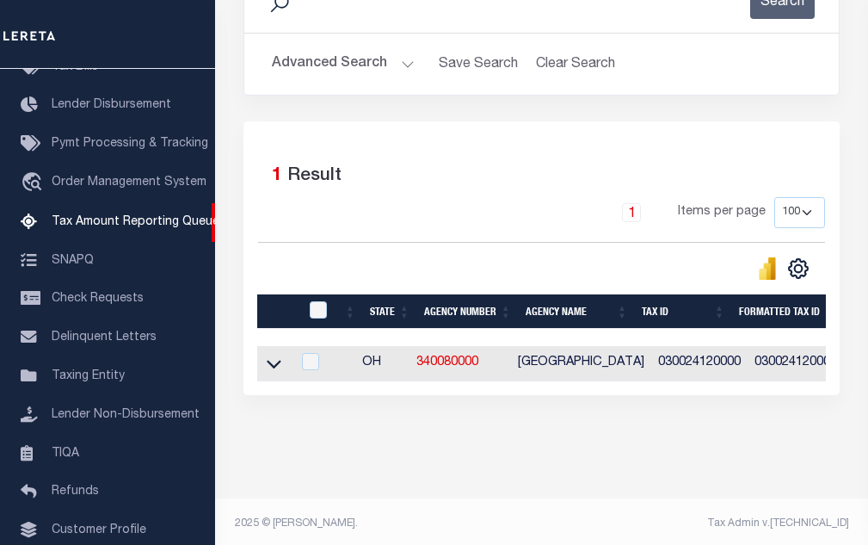
scroll to position [284, 0]
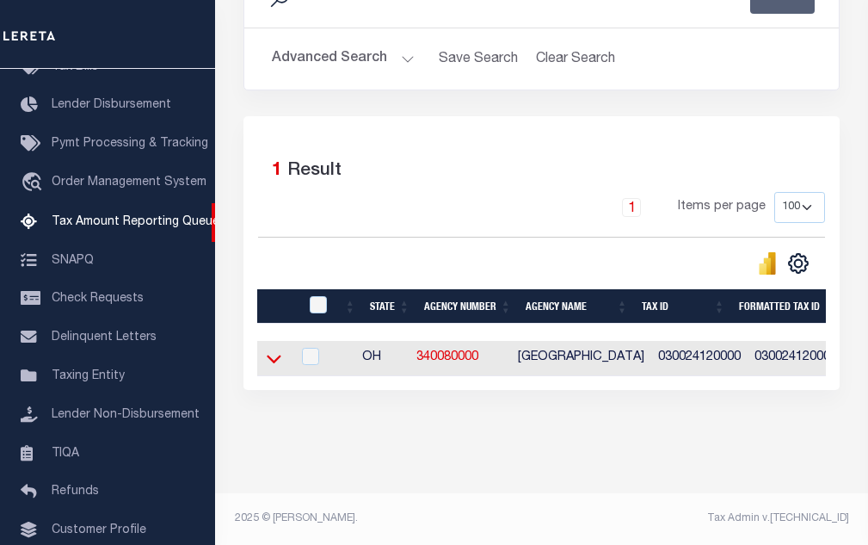
click at [274, 349] on icon at bounding box center [274, 358] width 15 height 18
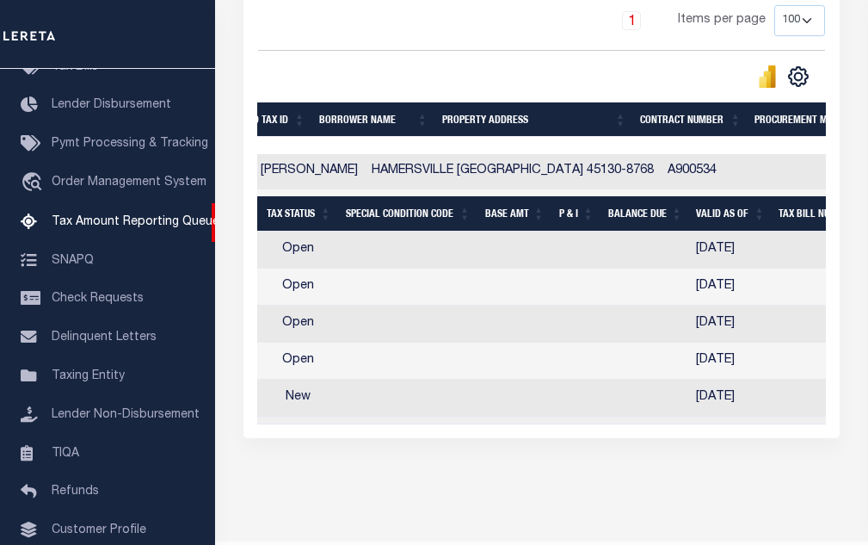
scroll to position [0, 604]
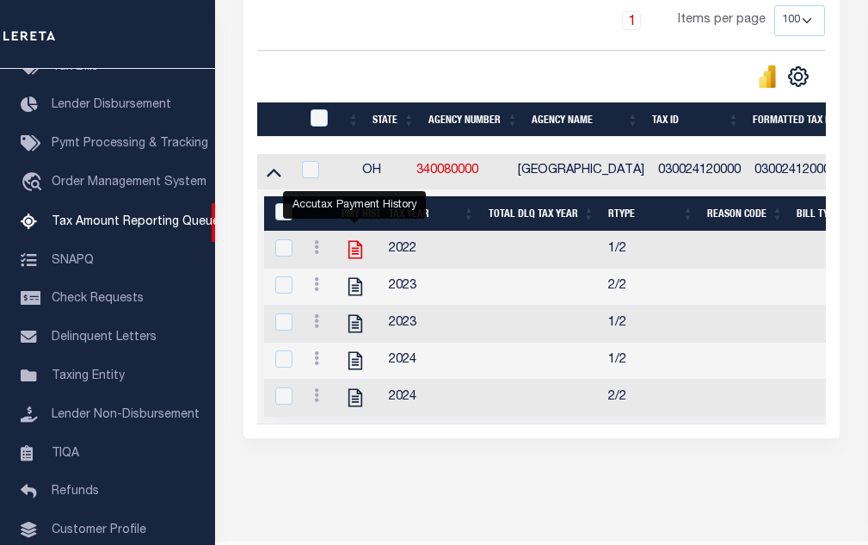
click at [357, 253] on icon "" at bounding box center [355, 250] width 14 height 18
checkbox input "true"
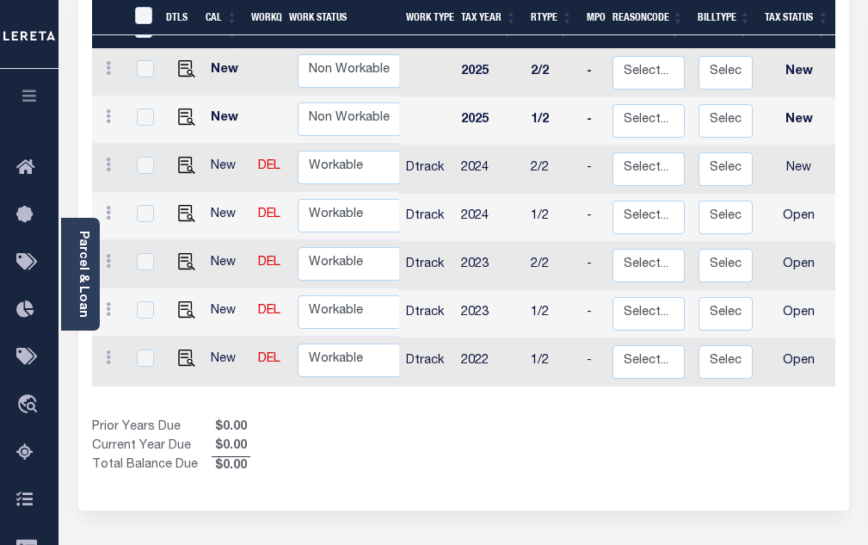
scroll to position [430, 0]
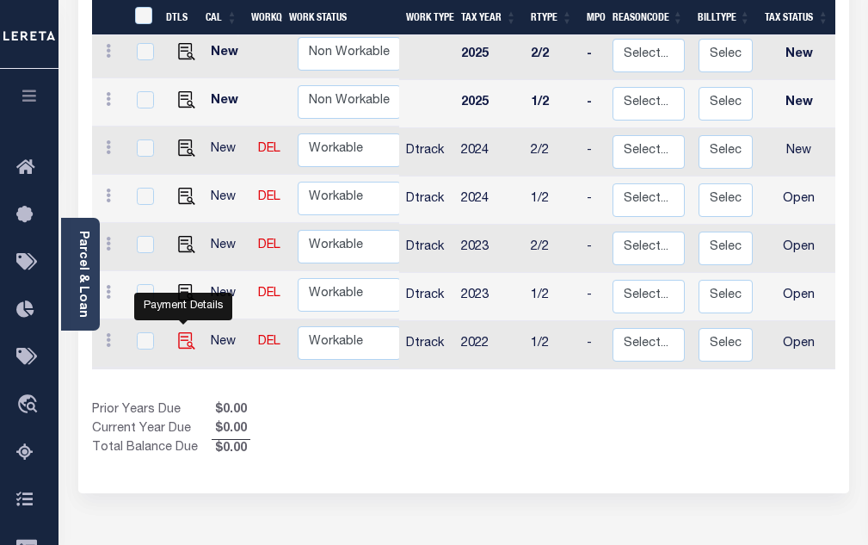
click at [178, 332] on img "" at bounding box center [186, 340] width 17 height 17
checkbox input "true"
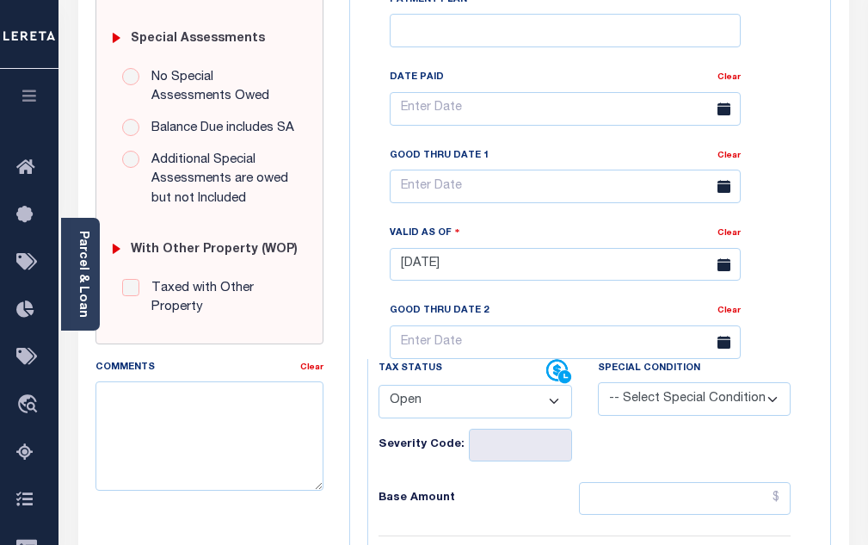
scroll to position [602, 0]
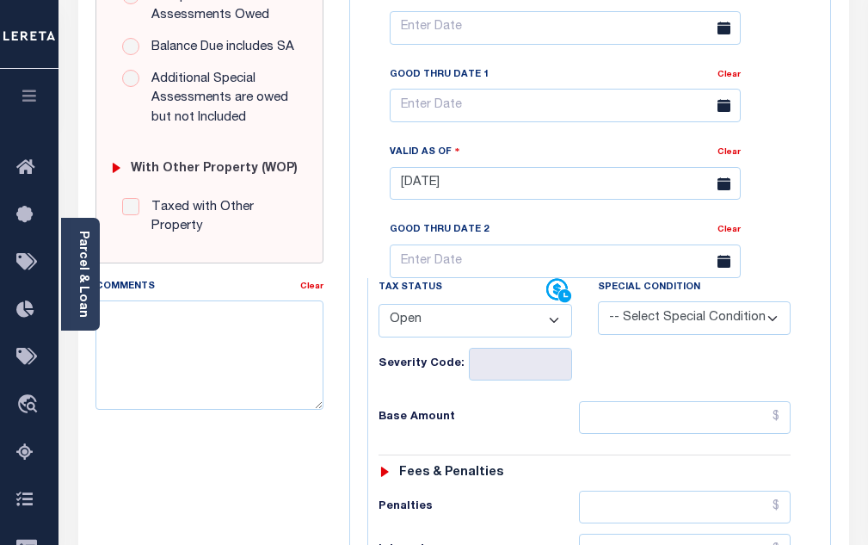
click at [434, 333] on select "- Select Status Code - Open Due/Unpaid Paid Incomplete No Tax Due Internal Refu…" at bounding box center [476, 321] width 194 height 34
select select "PYD"
click at [379, 311] on select "- Select Status Code - Open Due/Unpaid Paid Incomplete No Tax Due Internal Refu…" at bounding box center [476, 321] width 194 height 34
type input "[DATE]"
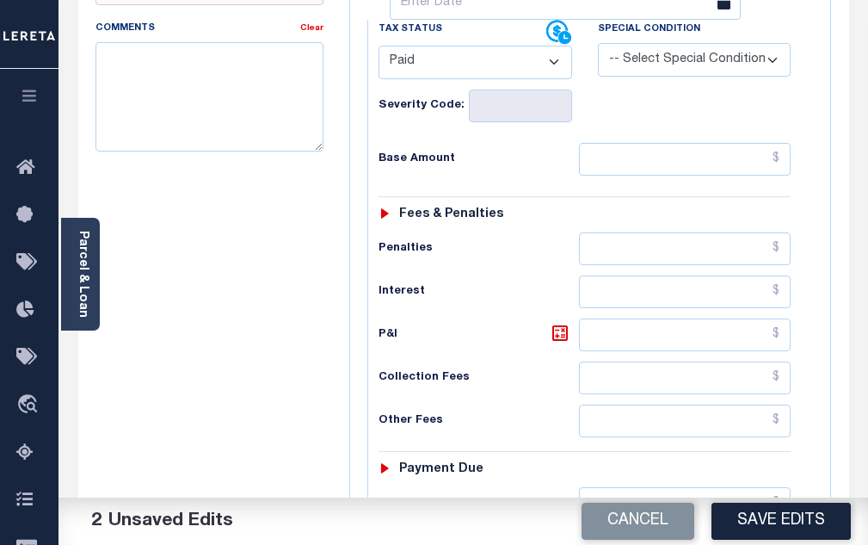
scroll to position [946, 0]
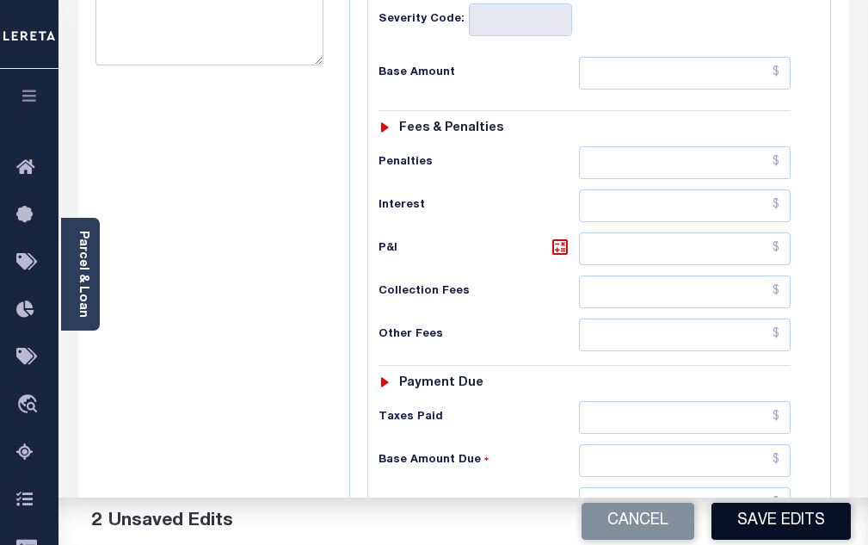
click at [768, 527] on button "Save Edits" at bounding box center [780, 520] width 139 height 37
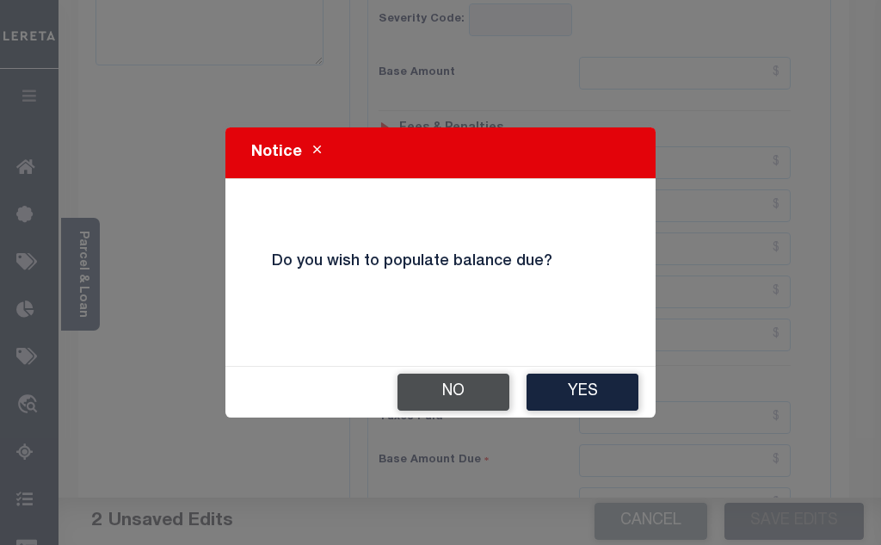
click at [443, 394] on button "No" at bounding box center [453, 391] width 112 height 37
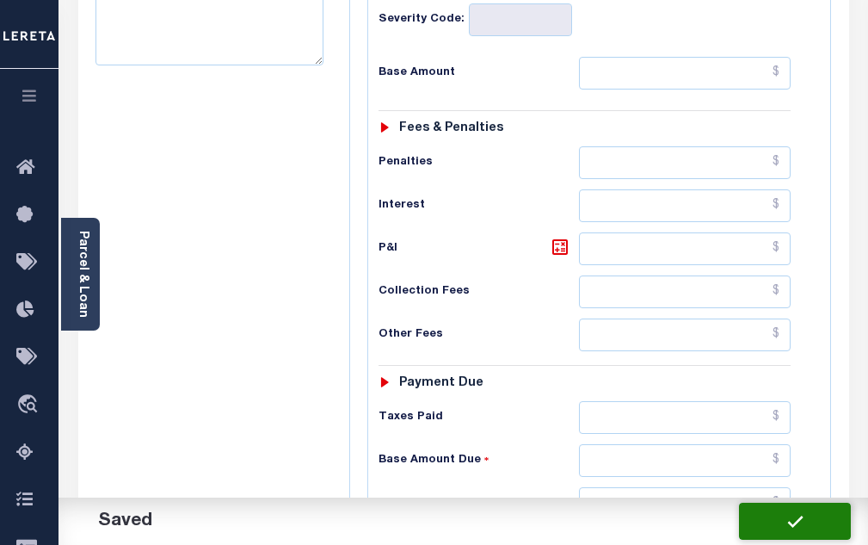
checkbox input "false"
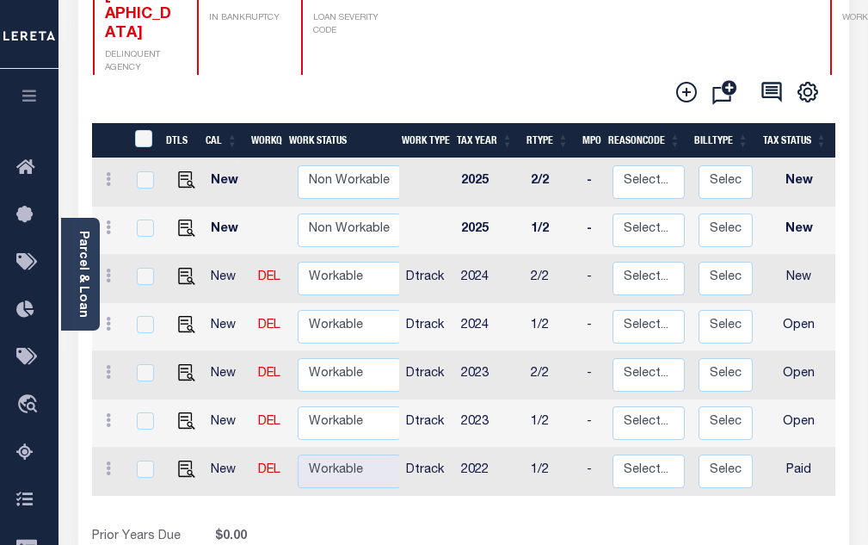
scroll to position [344, 0]
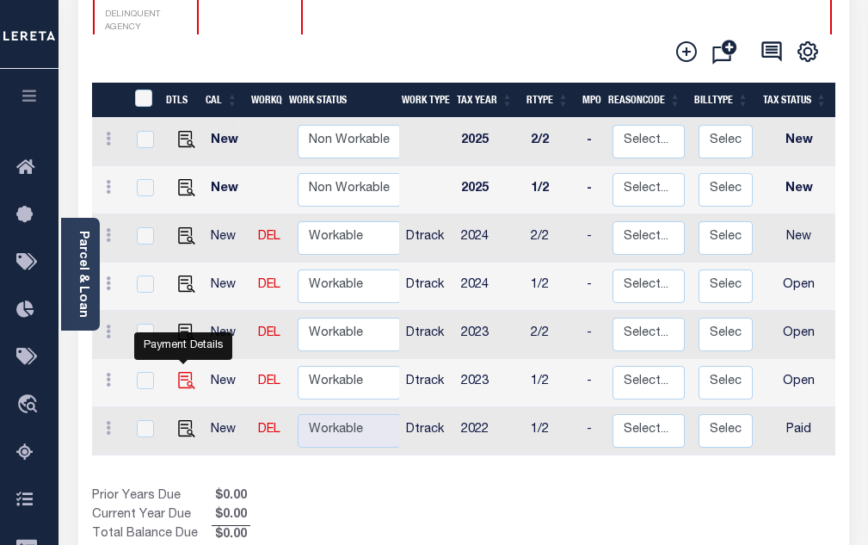
click at [184, 372] on img "" at bounding box center [186, 380] width 17 height 17
checkbox input "true"
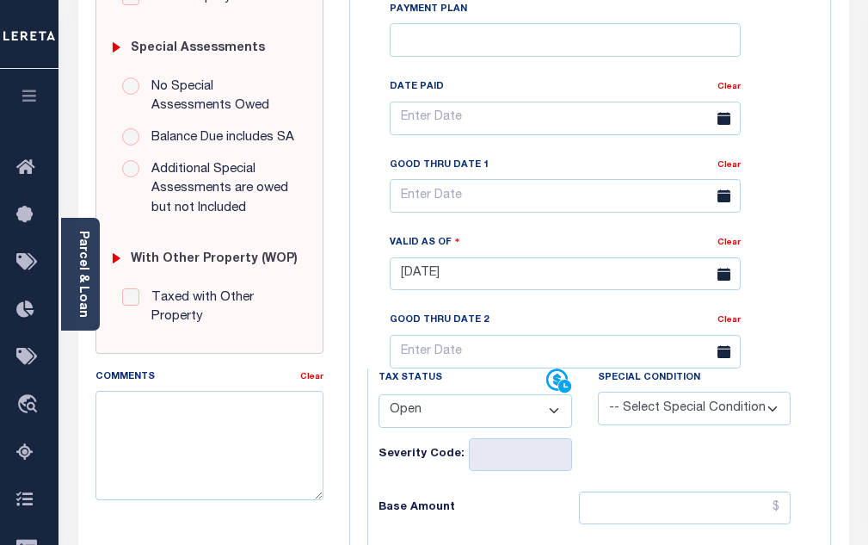
scroll to position [516, 0]
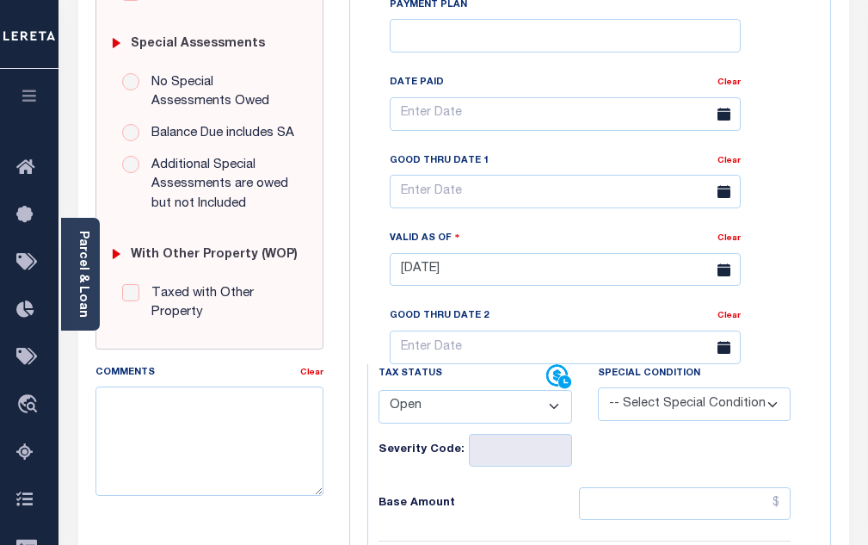
click at [422, 414] on select "- Select Status Code - Open Due/Unpaid Paid Incomplete No Tax Due Internal Refu…" at bounding box center [476, 407] width 194 height 34
select select "PYD"
click at [379, 397] on select "- Select Status Code - Open Due/Unpaid Paid Incomplete No Tax Due Internal Refu…" at bounding box center [476, 407] width 194 height 34
type input "[DATE]"
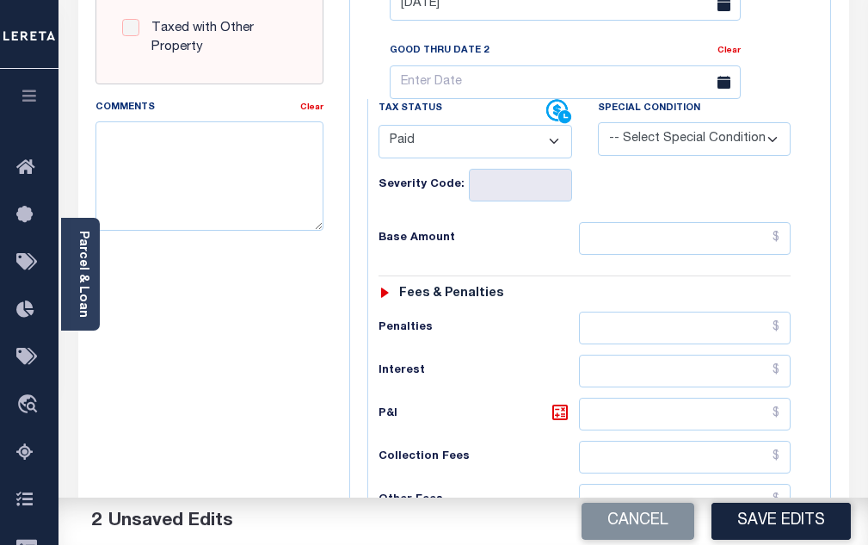
scroll to position [860, 0]
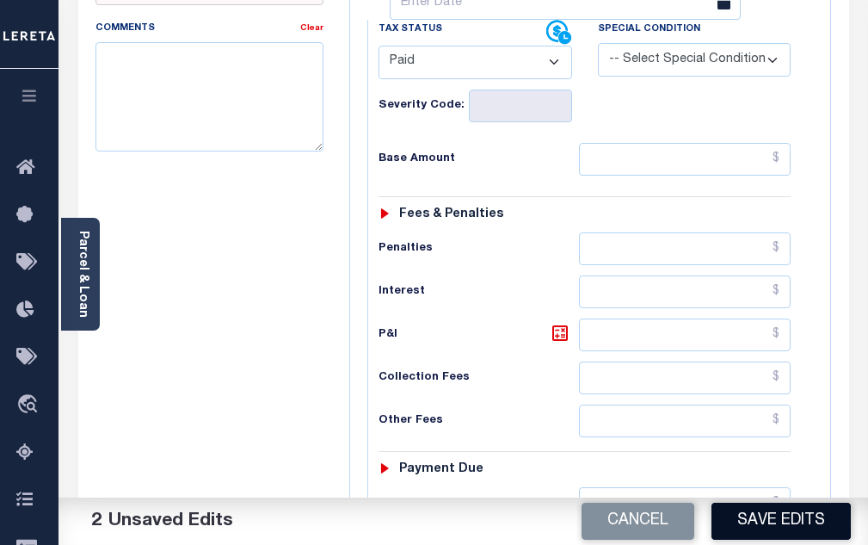
click at [792, 526] on button "Save Edits" at bounding box center [780, 520] width 139 height 37
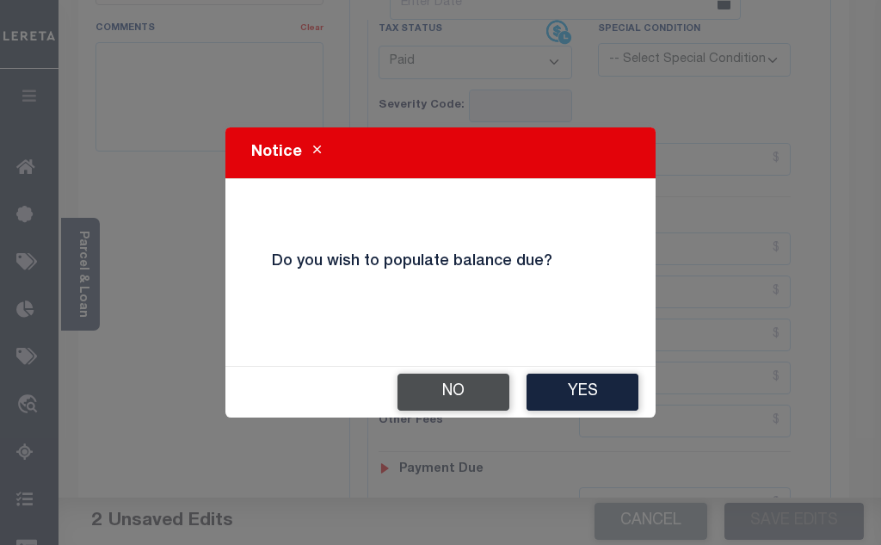
click at [474, 401] on button "No" at bounding box center [453, 391] width 112 height 37
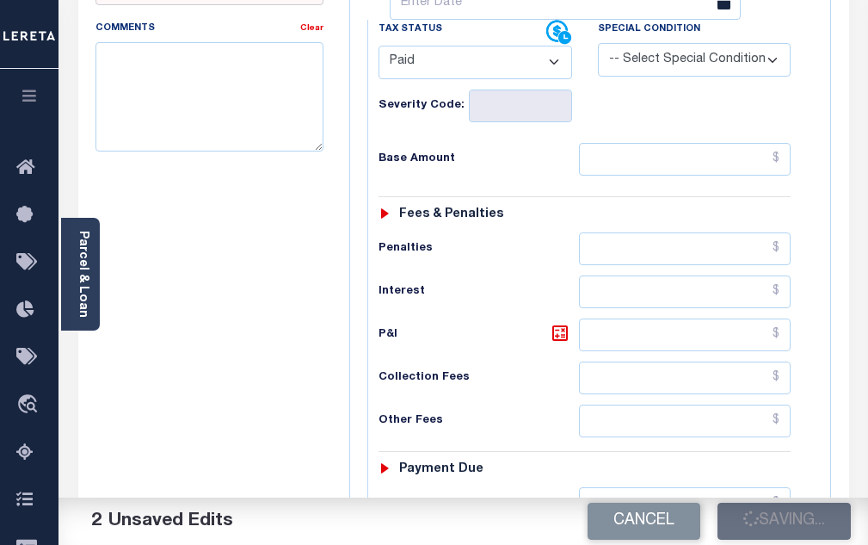
checkbox input "false"
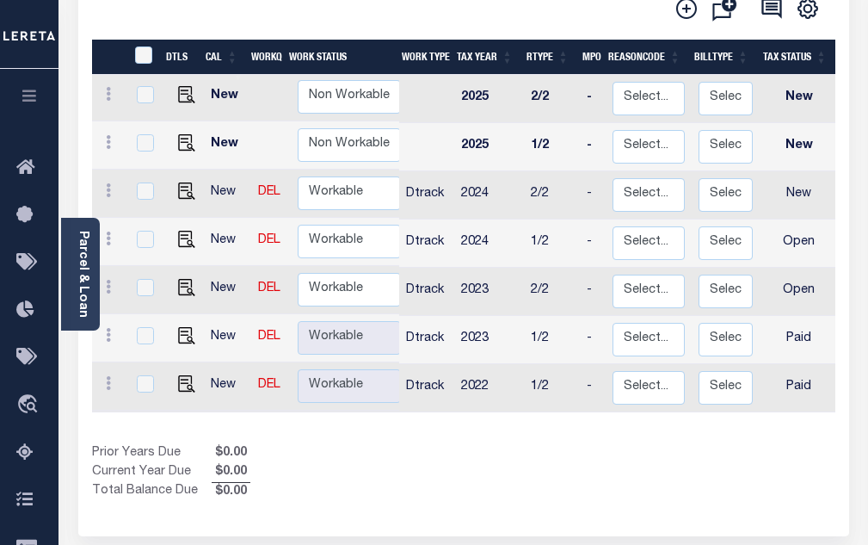
scroll to position [344, 0]
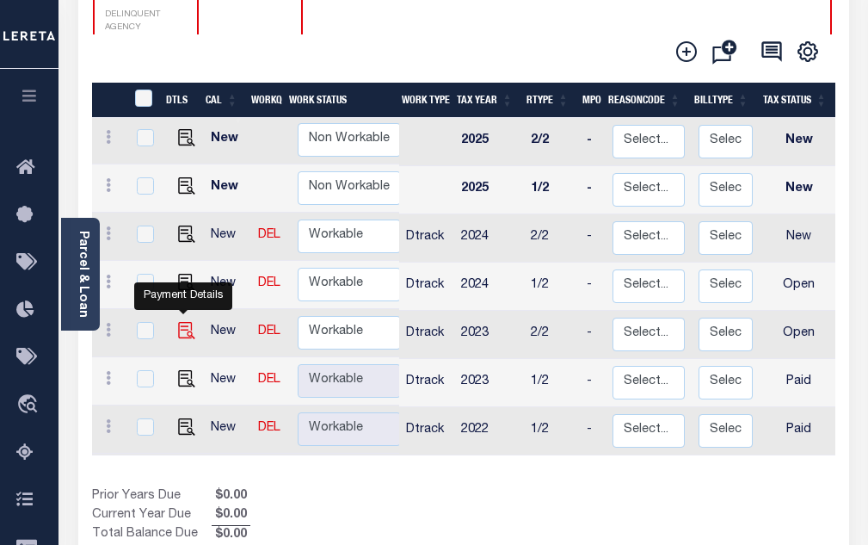
click at [182, 322] on img "" at bounding box center [186, 330] width 17 height 17
checkbox input "true"
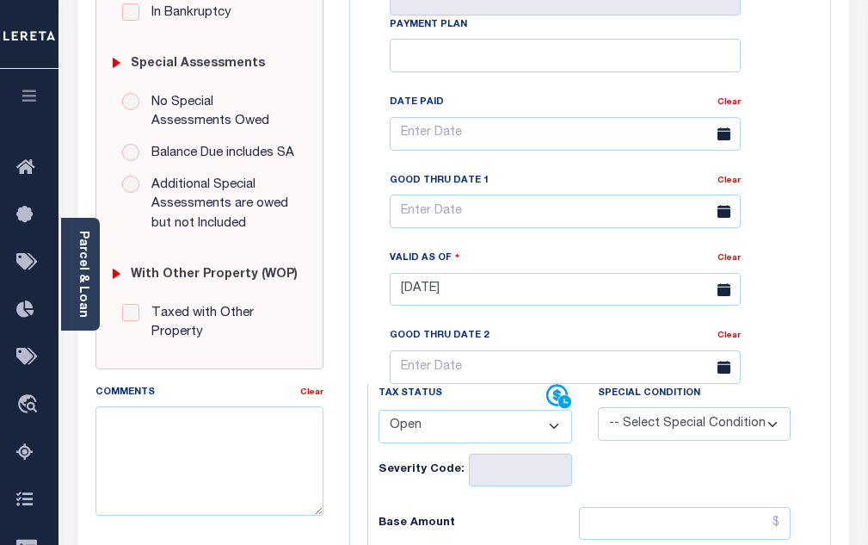
scroll to position [516, 0]
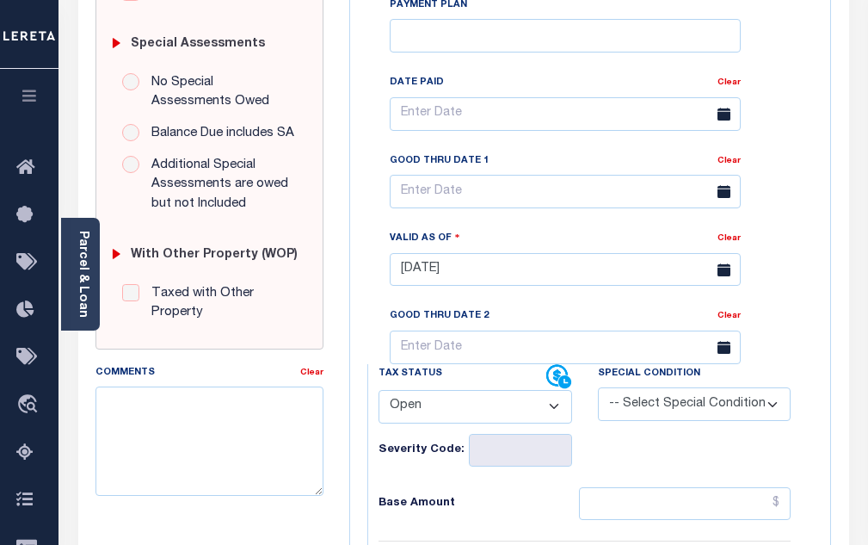
click at [444, 419] on select "- Select Status Code - Open Due/Unpaid Paid Incomplete No Tax Due Internal Refu…" at bounding box center [476, 407] width 194 height 34
select select "PYD"
click at [379, 397] on select "- Select Status Code - Open Due/Unpaid Paid Incomplete No Tax Due Internal Refu…" at bounding box center [476, 407] width 194 height 34
type input "[DATE]"
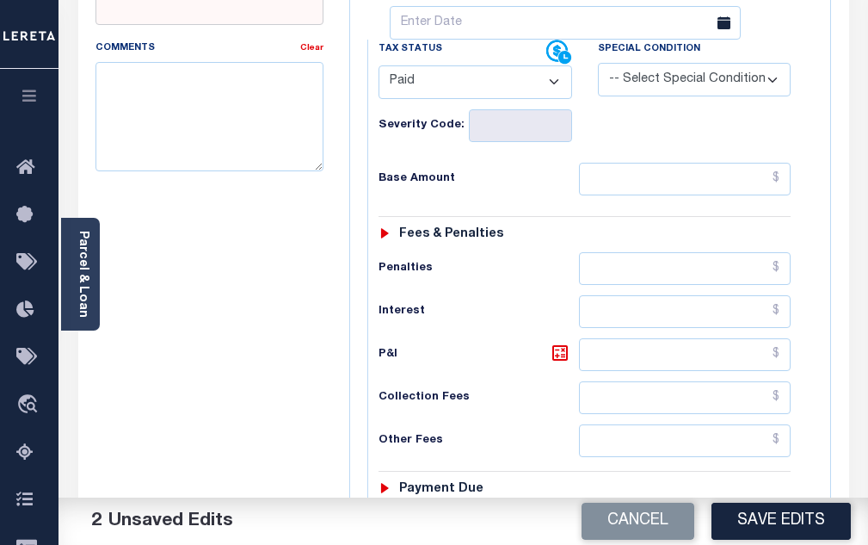
scroll to position [860, 0]
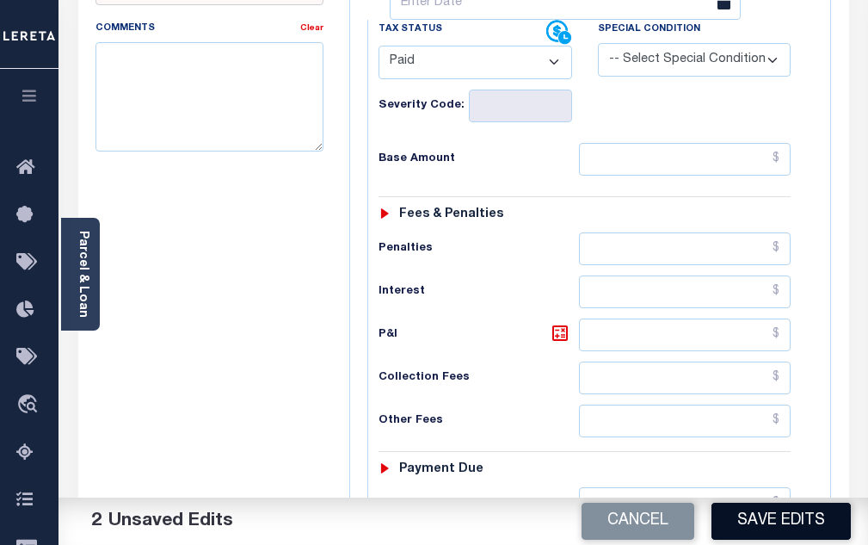
click at [766, 510] on button "Save Edits" at bounding box center [780, 520] width 139 height 37
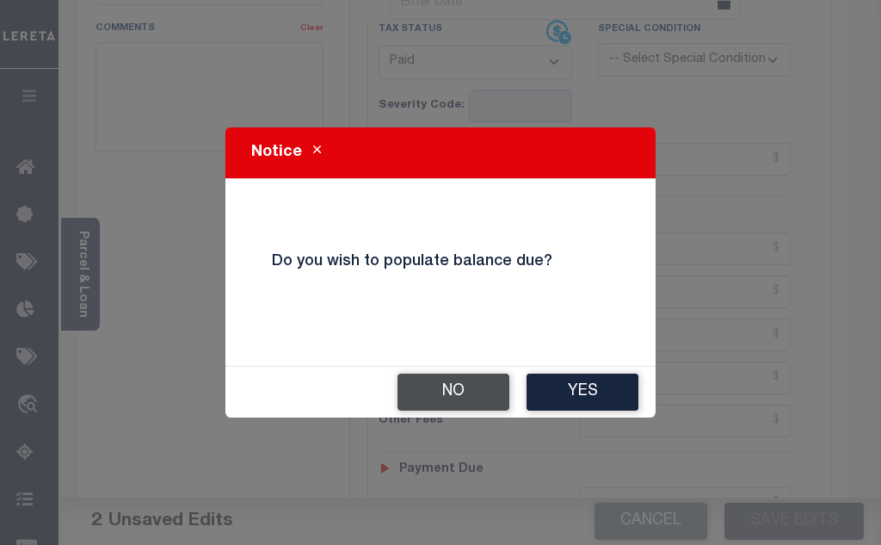
click at [483, 380] on button "No" at bounding box center [453, 391] width 112 height 37
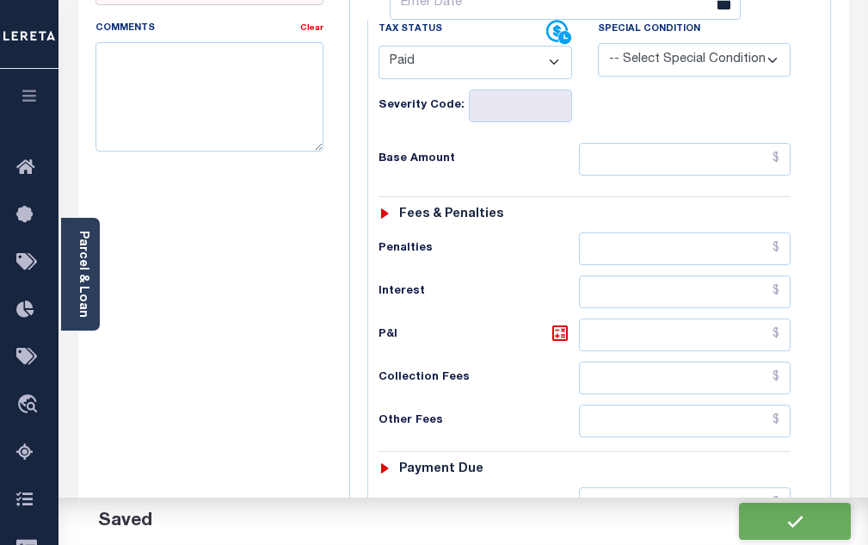
checkbox input "false"
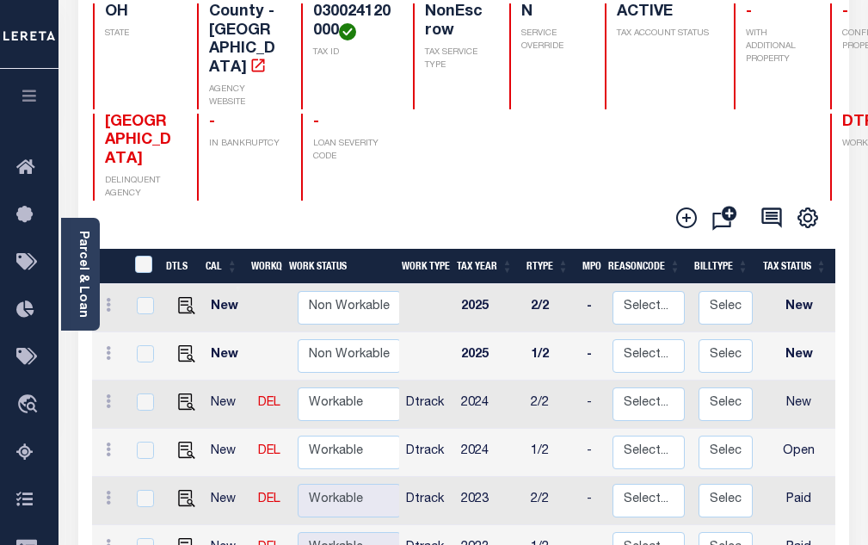
scroll to position [258, 0]
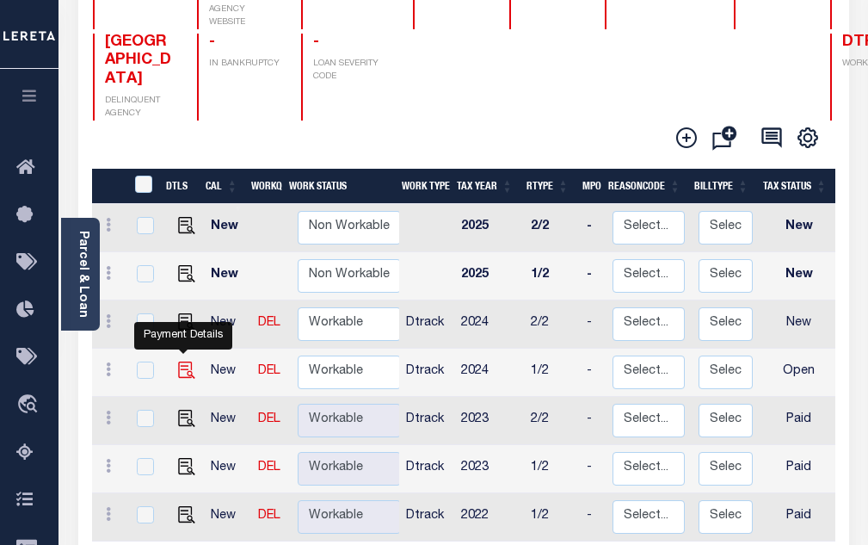
click at [187, 361] on img "" at bounding box center [186, 369] width 17 height 17
checkbox input "true"
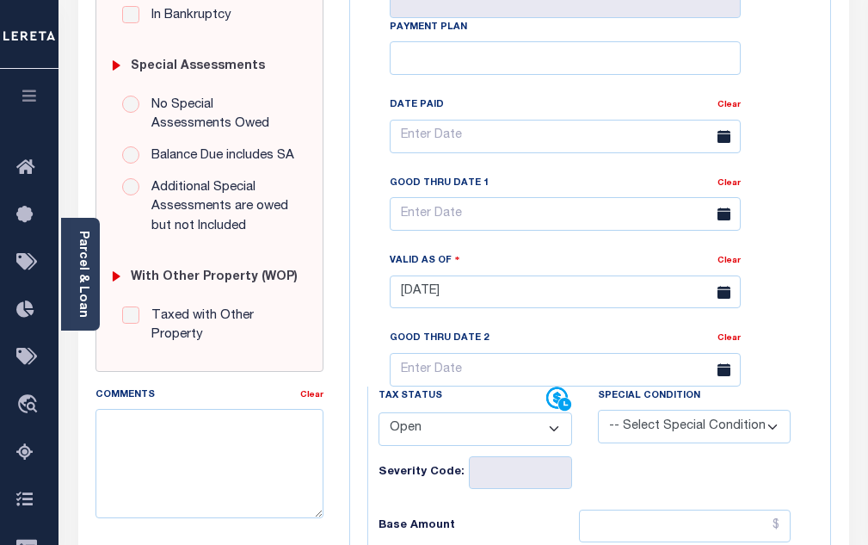
scroll to position [602, 0]
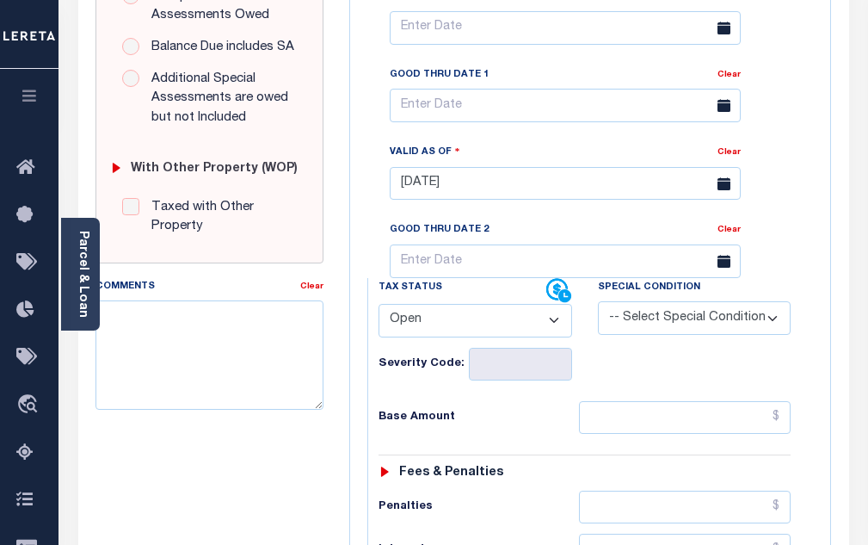
click at [440, 315] on select "- Select Status Code - Open Due/Unpaid Paid Incomplete No Tax Due Internal Refu…" at bounding box center [476, 321] width 194 height 34
select select "PYD"
click at [379, 311] on select "- Select Status Code - Open Due/Unpaid Paid Incomplete No Tax Due Internal Refu…" at bounding box center [476, 321] width 194 height 34
type input "[DATE]"
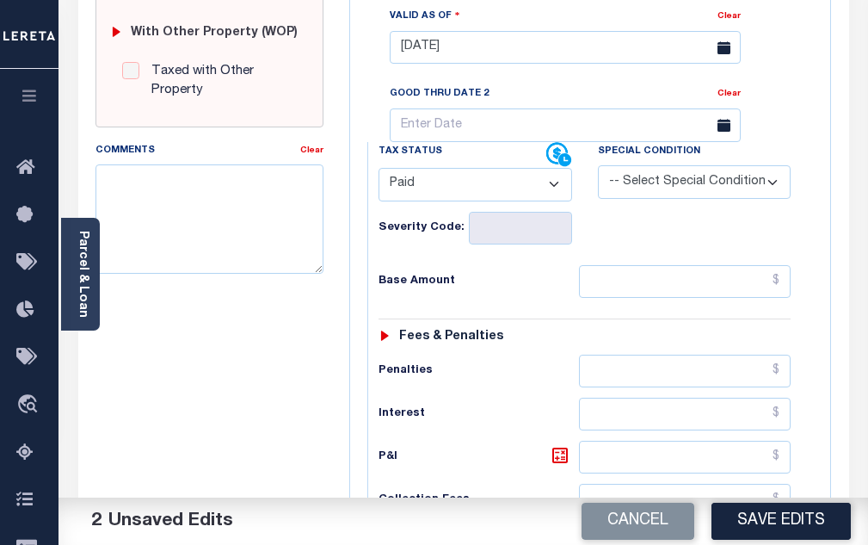
scroll to position [774, 0]
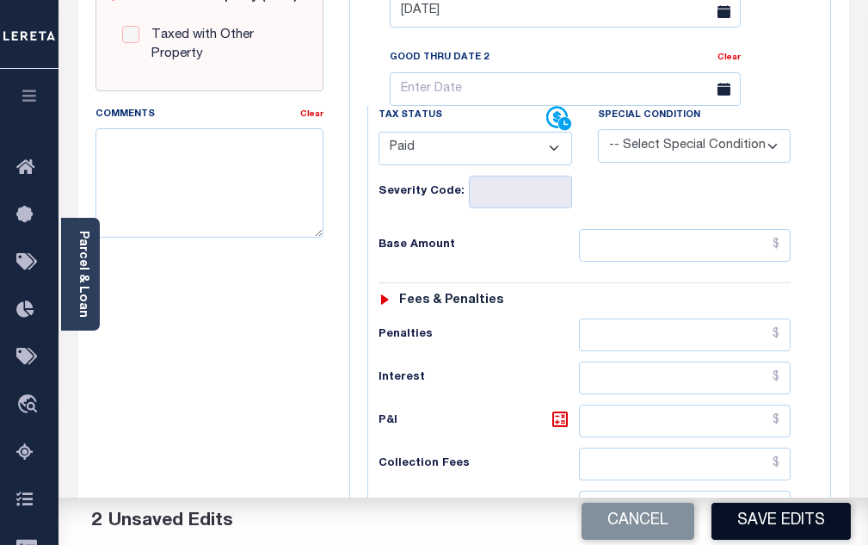
click at [769, 520] on button "Save Edits" at bounding box center [780, 520] width 139 height 37
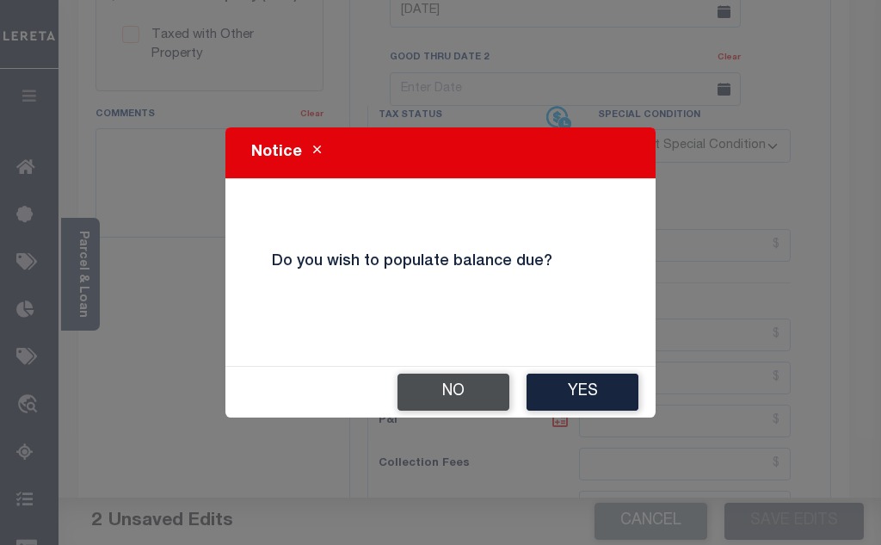
click at [437, 391] on button "No" at bounding box center [453, 391] width 112 height 37
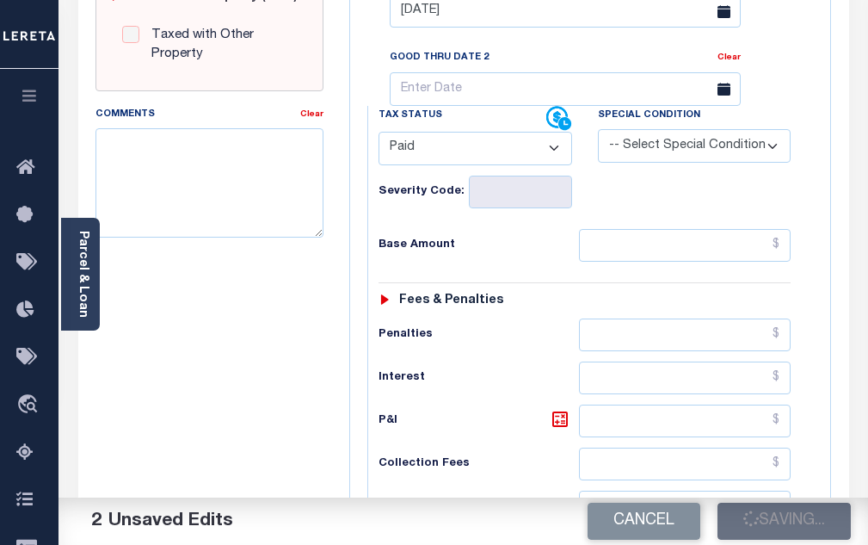
checkbox input "false"
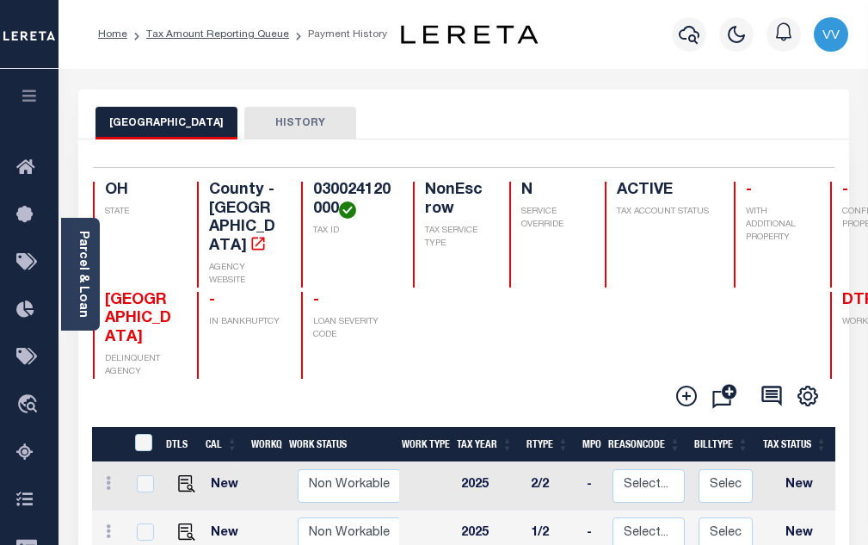
scroll to position [258, 0]
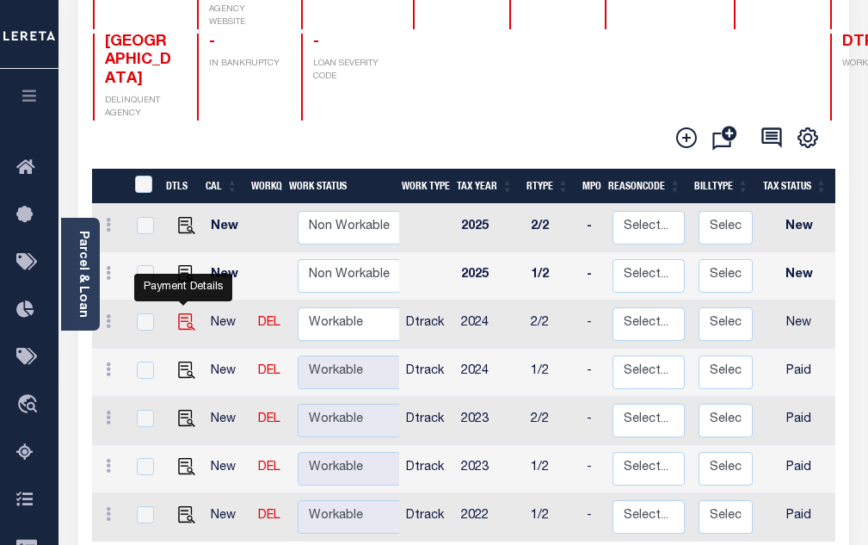
click at [182, 313] on img "" at bounding box center [186, 321] width 17 height 17
checkbox input "true"
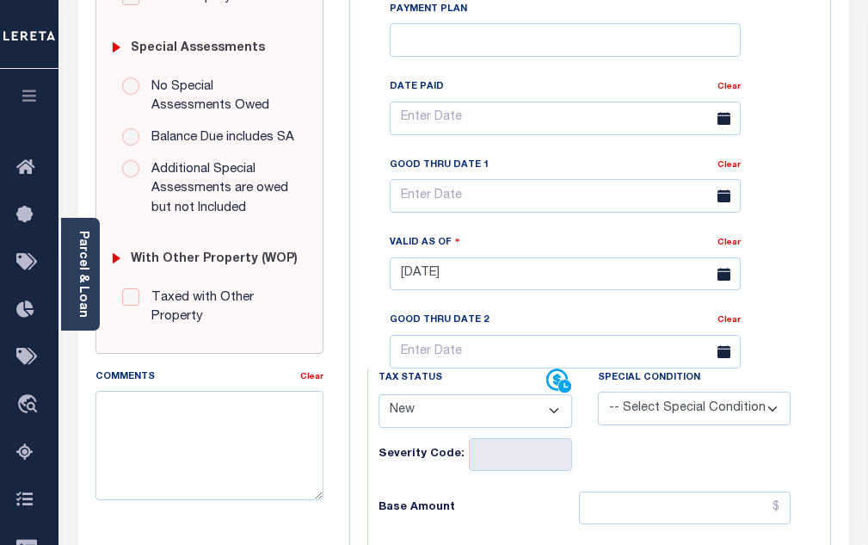
scroll to position [516, 0]
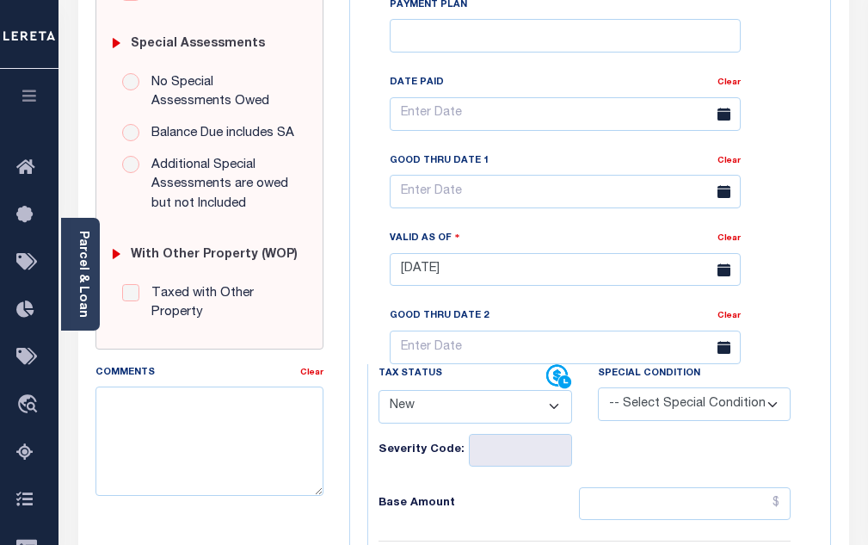
click at [553, 423] on select "- Select Status Code - Open Due/Unpaid Paid Incomplete No Tax Due Internal Refu…" at bounding box center [476, 407] width 194 height 34
select select "PYD"
click at [379, 397] on select "- Select Status Code - Open Due/Unpaid Paid Incomplete No Tax Due Internal Refu…" at bounding box center [476, 407] width 194 height 34
type input "[DATE]"
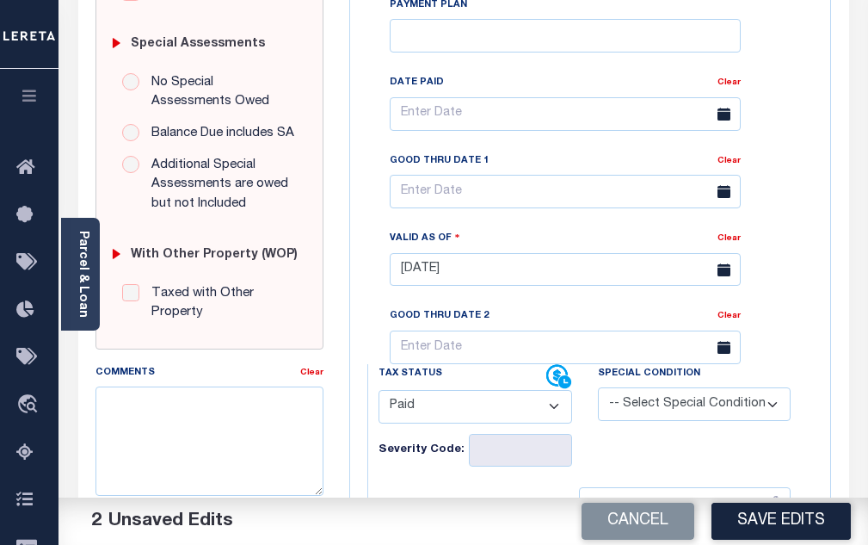
scroll to position [688, 0]
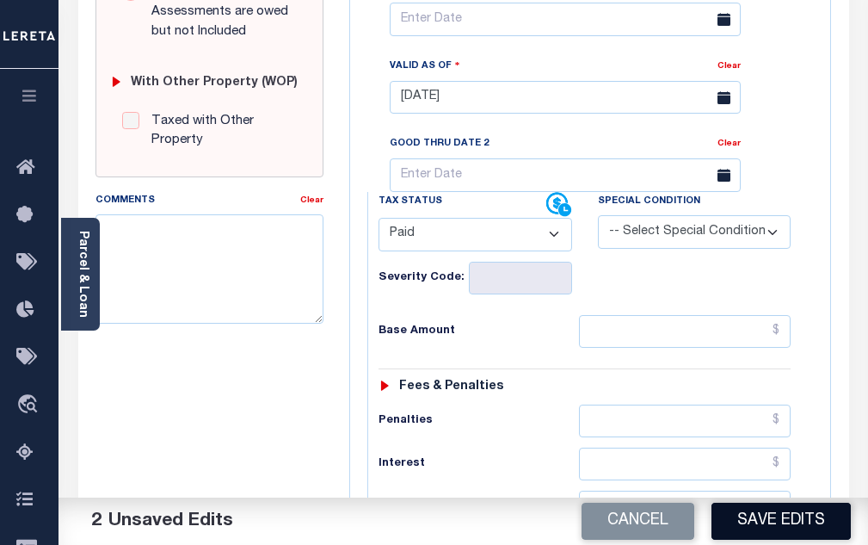
click at [781, 536] on button "Save Edits" at bounding box center [780, 520] width 139 height 37
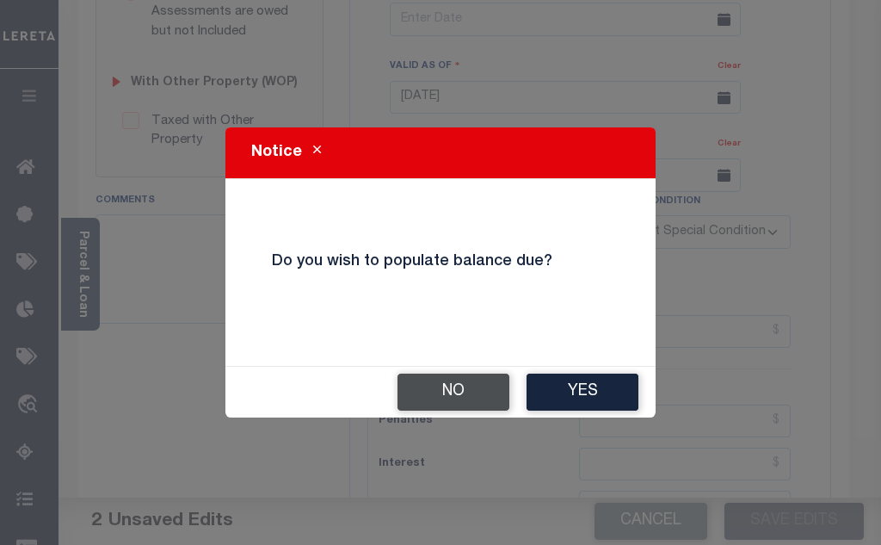
click at [483, 403] on button "No" at bounding box center [453, 391] width 112 height 37
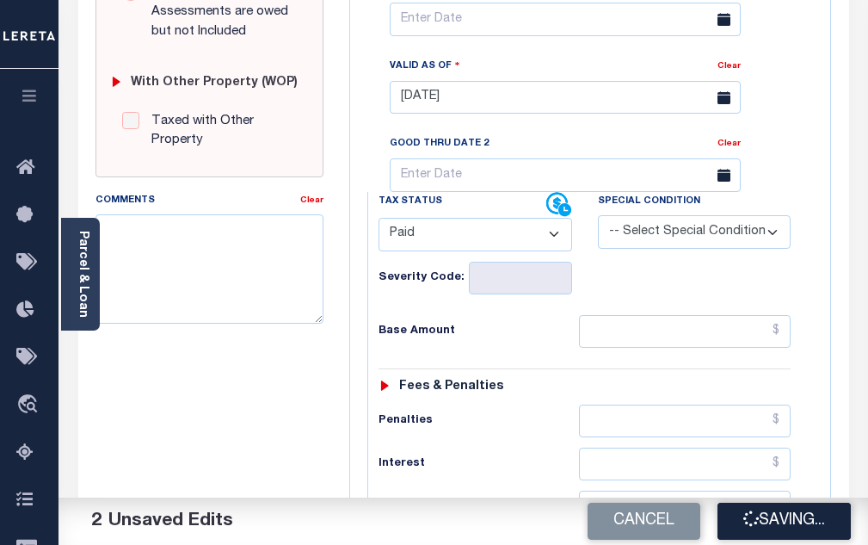
checkbox input "false"
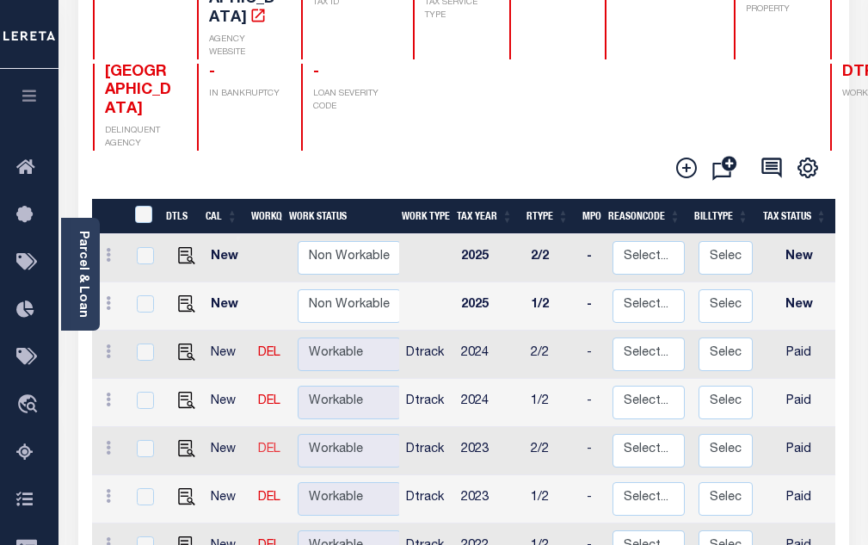
scroll to position [258, 0]
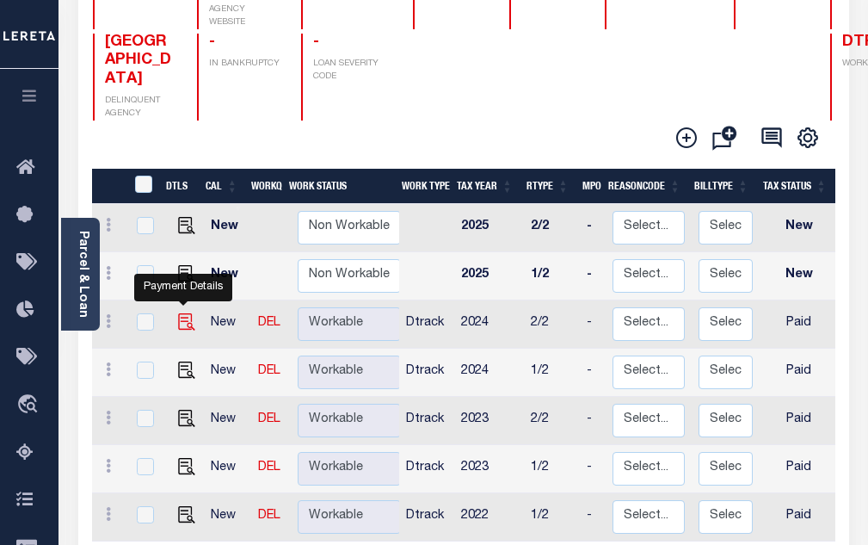
click at [189, 313] on img "" at bounding box center [186, 321] width 17 height 17
checkbox input "true"
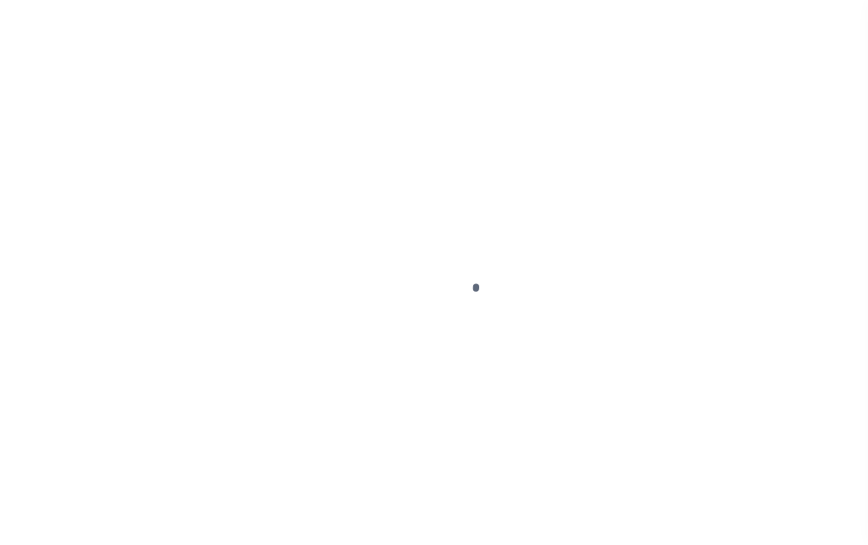
select select "PYD"
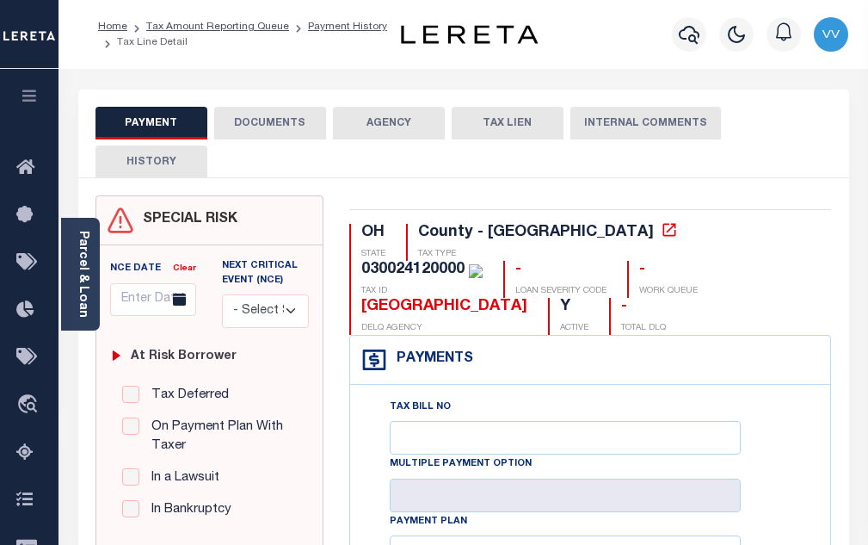
click at [259, 126] on button "DOCUMENTS" at bounding box center [270, 123] width 112 height 33
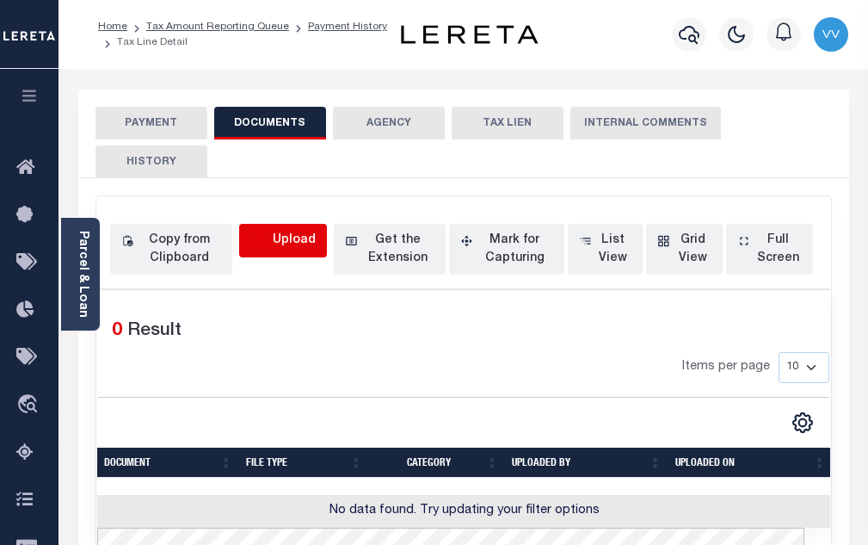
click at [269, 247] on icon "button" at bounding box center [259, 240] width 19 height 19
select select "POP"
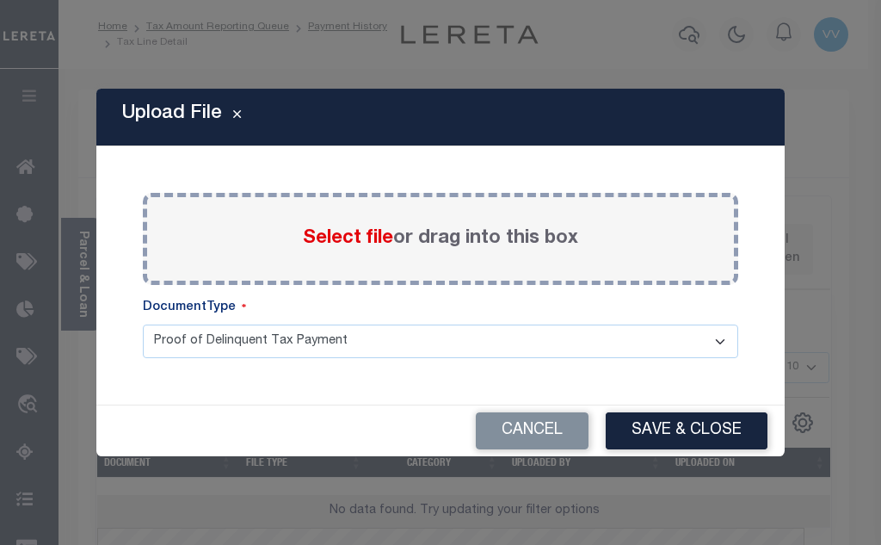
click at [353, 234] on span "Select file" at bounding box center [348, 238] width 90 height 19
click at [0, 0] on input "Select file or drag into this box" at bounding box center [0, 0] width 0 height 0
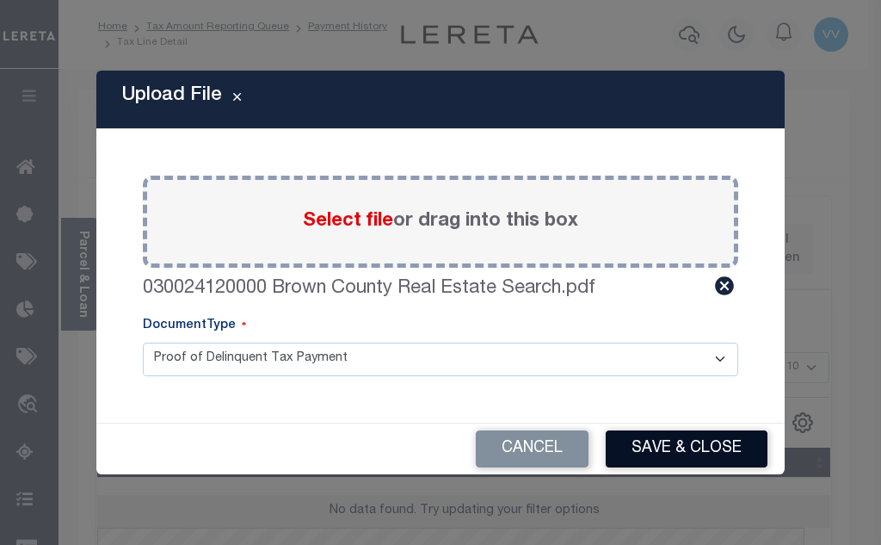
click at [680, 446] on button "Save & Close" at bounding box center [687, 448] width 162 height 37
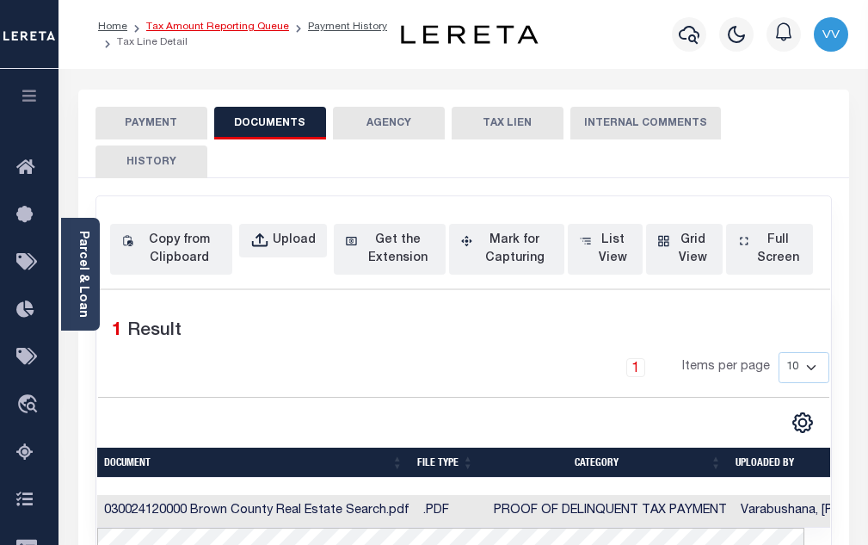
click at [231, 28] on link "Tax Amount Reporting Queue" at bounding box center [217, 27] width 143 height 10
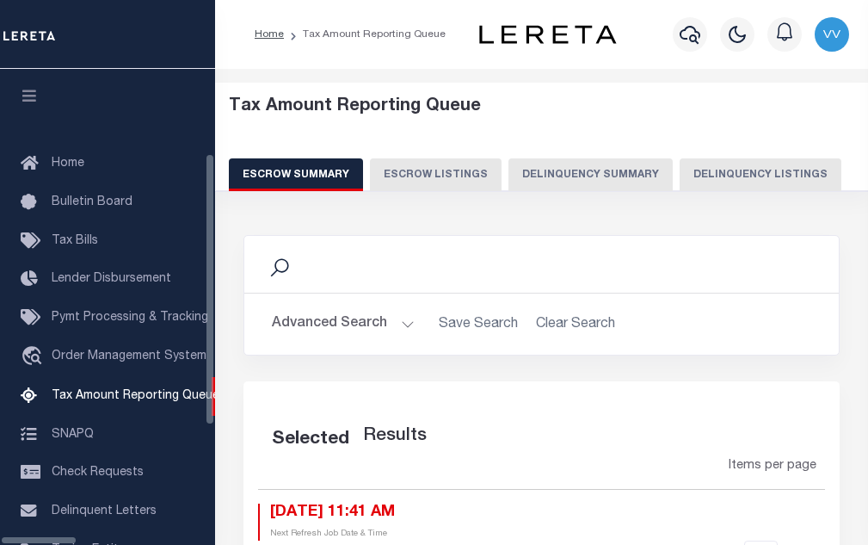
click at [680, 181] on button "Delinquency Listings" at bounding box center [761, 174] width 162 height 33
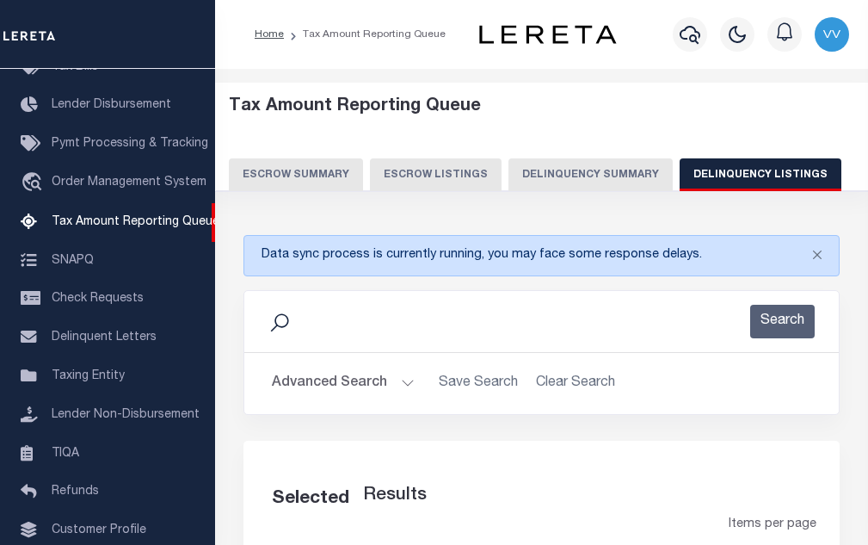
click at [701, 183] on button "Delinquency Listings" at bounding box center [761, 174] width 162 height 33
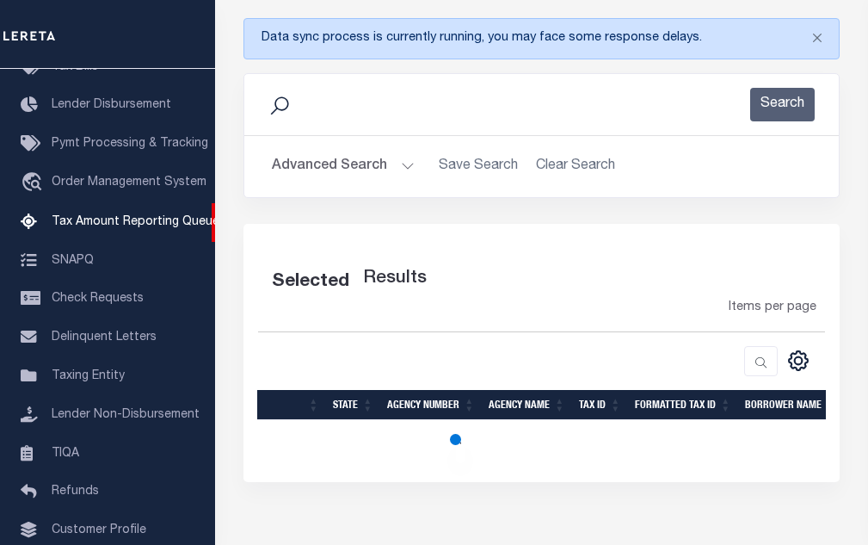
scroll to position [258, 0]
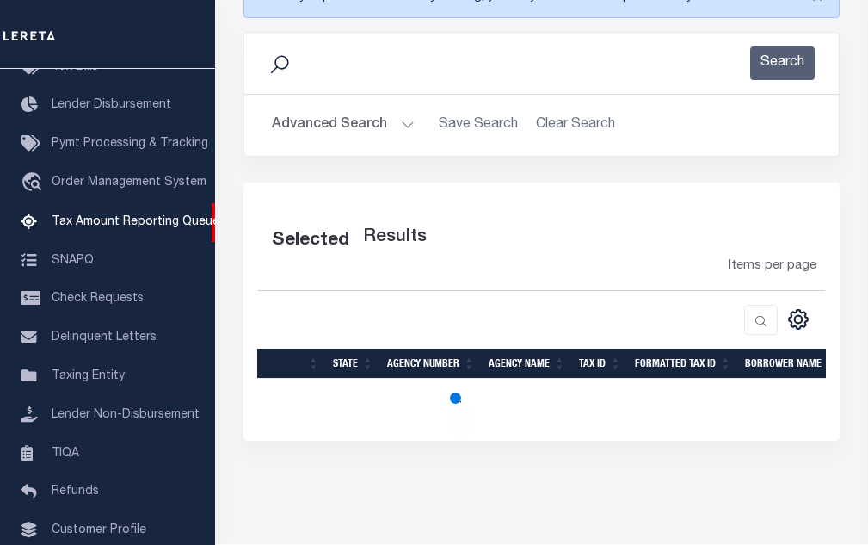
select select "100"
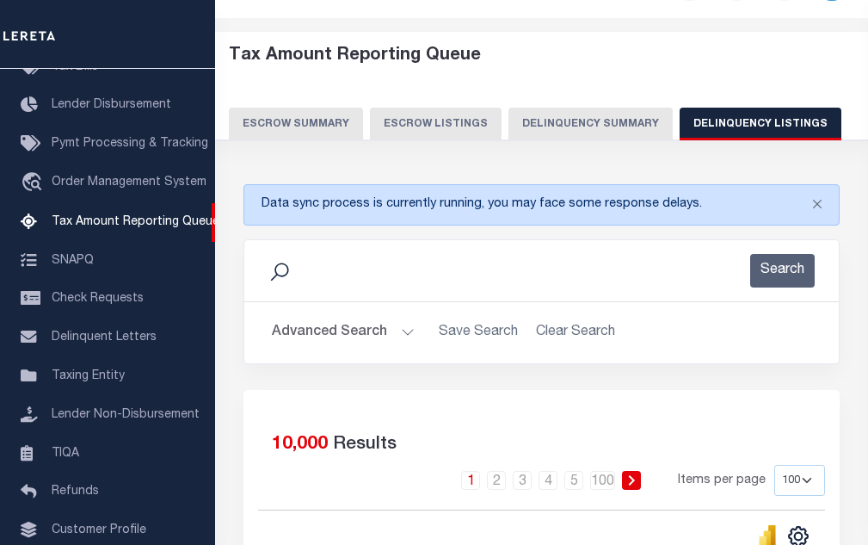
scroll to position [0, 0]
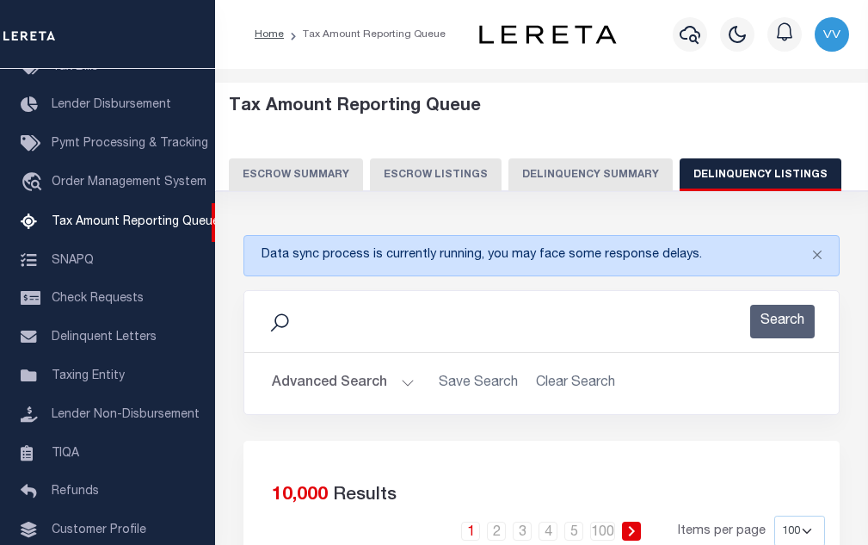
click at [734, 174] on button "Delinquency Listings" at bounding box center [761, 174] width 162 height 33
select select "100"
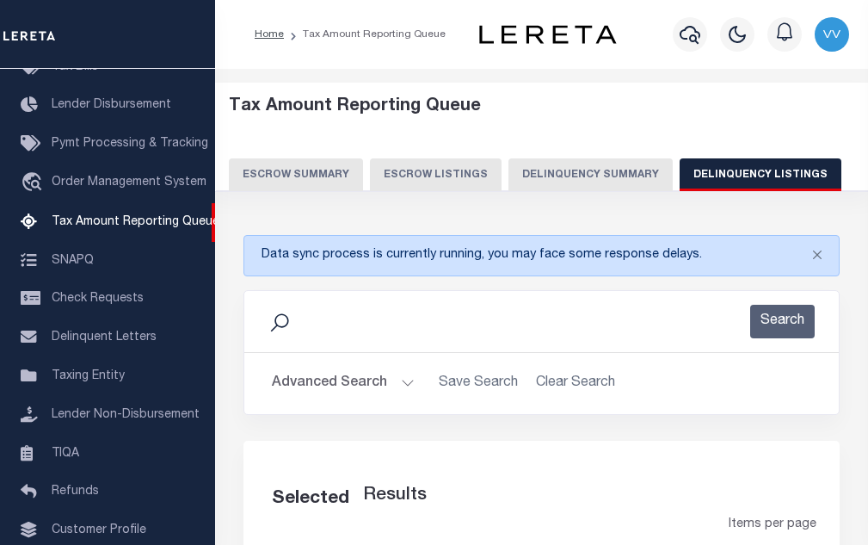
click at [338, 391] on button "Advanced Search" at bounding box center [343, 383] width 143 height 34
select select "100"
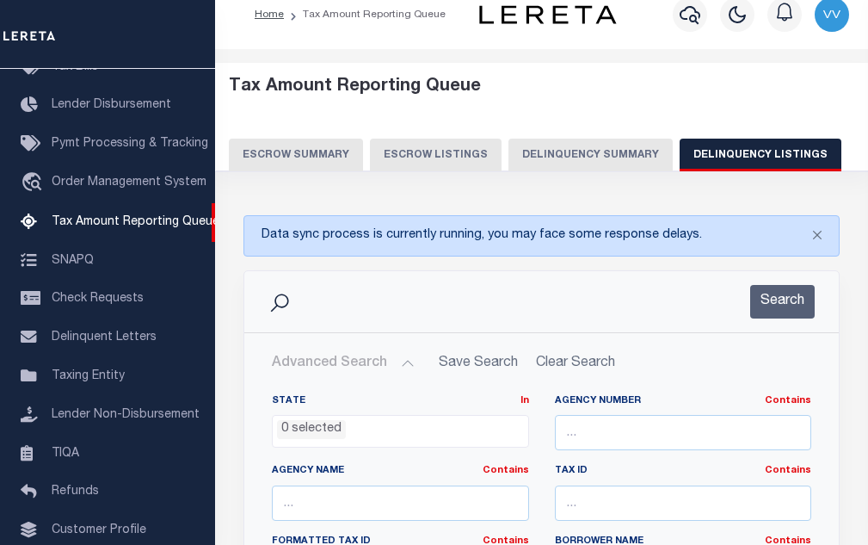
scroll to position [172, 0]
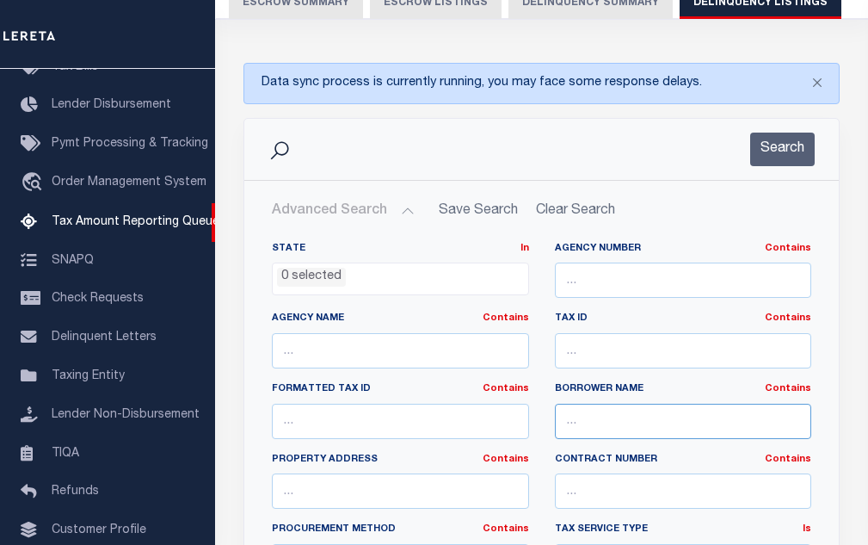
click at [604, 422] on input "text" at bounding box center [683, 420] width 257 height 35
paste input "030024120000"
type input "030024120000"
click at [600, 342] on input "text" at bounding box center [683, 350] width 257 height 35
paste input "030024120000"
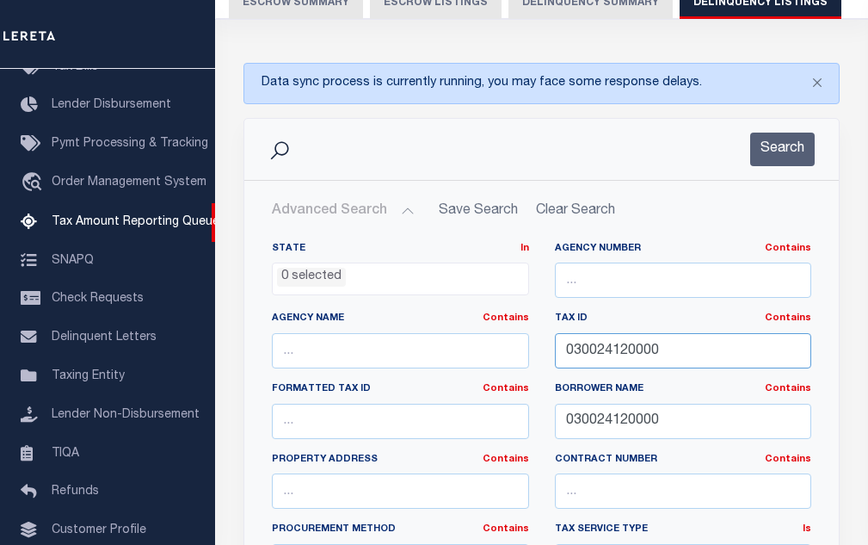
type input "030024120000"
click at [615, 428] on input "030024120000" at bounding box center [683, 420] width 257 height 35
click at [783, 152] on button "Search" at bounding box center [782, 149] width 65 height 34
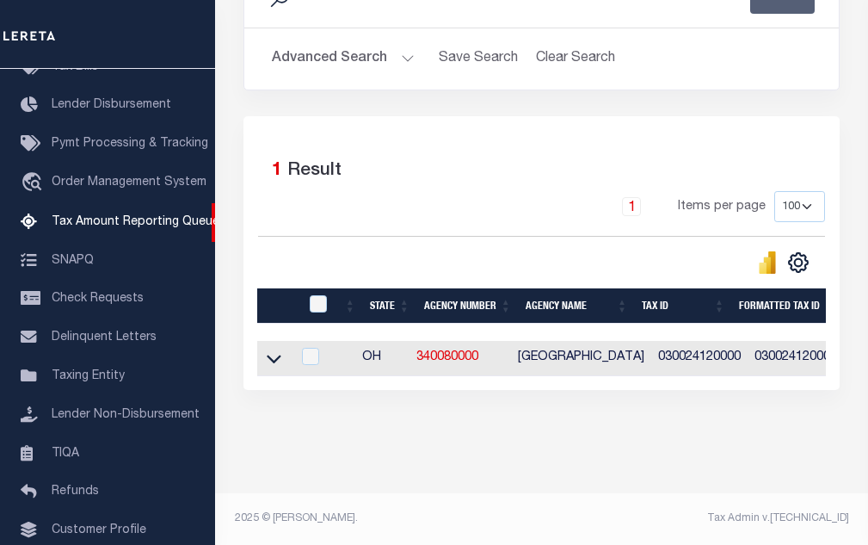
scroll to position [339, 0]
click at [277, 349] on icon at bounding box center [274, 358] width 15 height 18
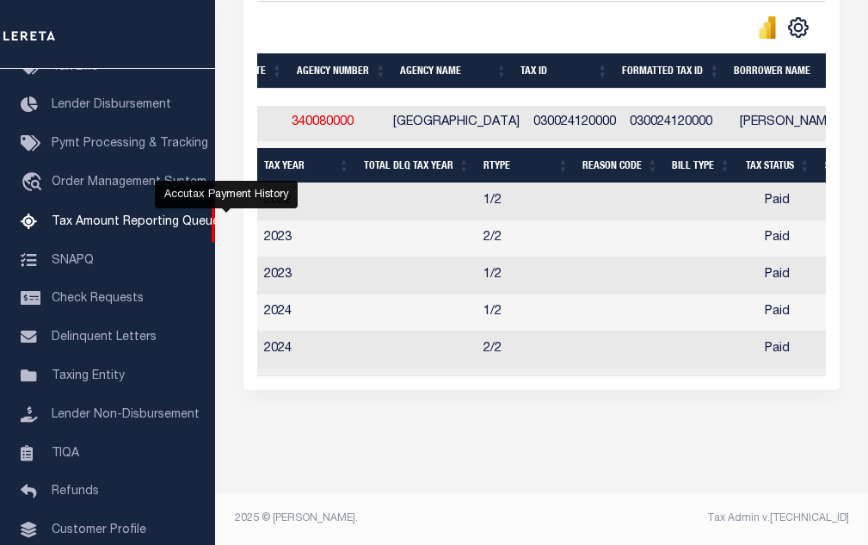
scroll to position [0, 0]
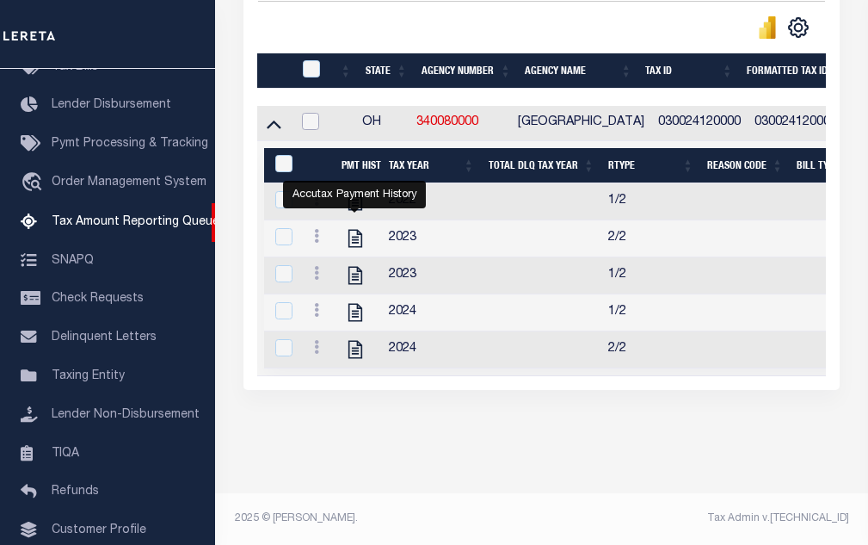
click at [313, 113] on input "checkbox" at bounding box center [310, 121] width 17 height 17
checkbox input "true"
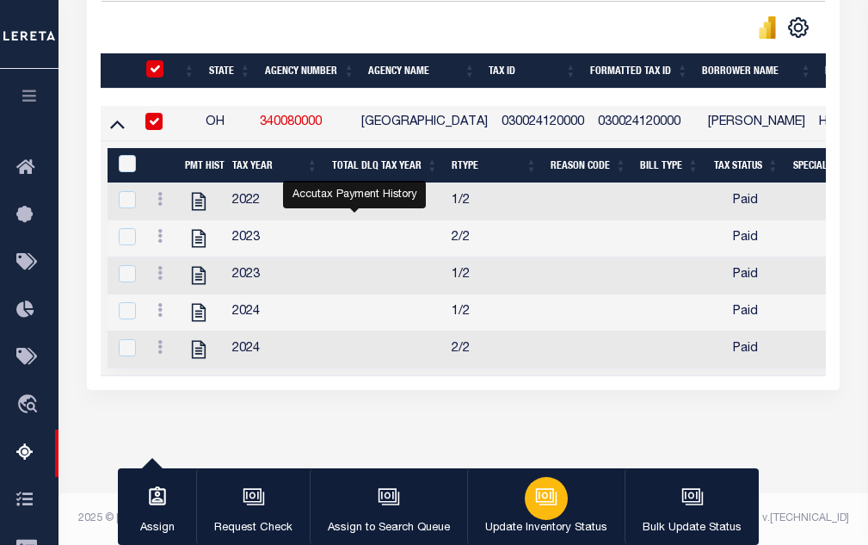
click at [506, 497] on button "Update Inventory Status" at bounding box center [545, 506] width 157 height 77
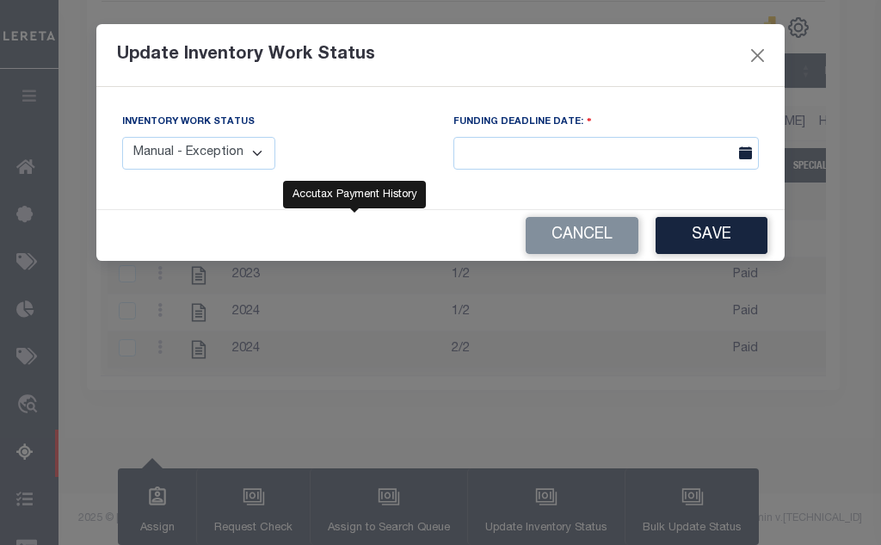
click at [193, 139] on select "Manual - Exception Pended - Awaiting Search Late Add Exception Completed" at bounding box center [198, 154] width 153 height 34
select select "4"
click at [122, 137] on select "Manual - Exception Pended - Awaiting Search Late Add Exception Completed" at bounding box center [198, 154] width 153 height 34
click at [710, 230] on button "Save" at bounding box center [712, 235] width 112 height 37
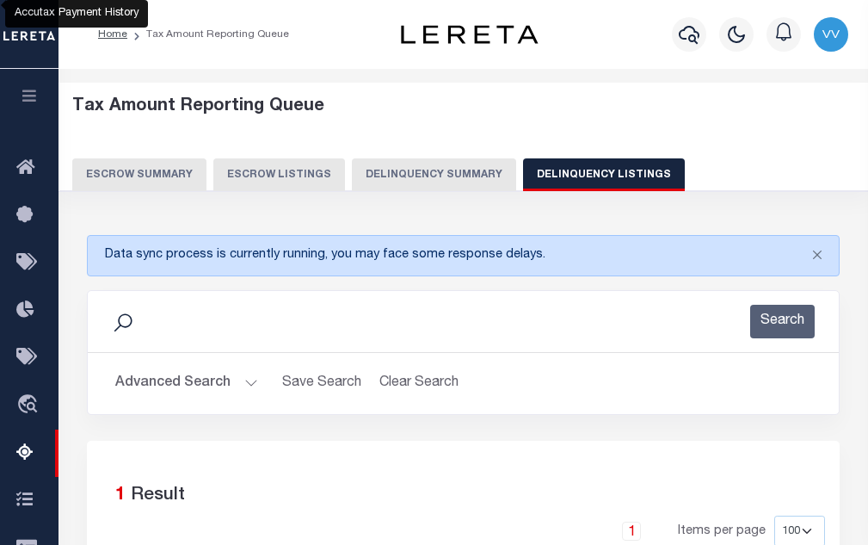
click at [209, 383] on button "Advanced Search" at bounding box center [186, 383] width 143 height 34
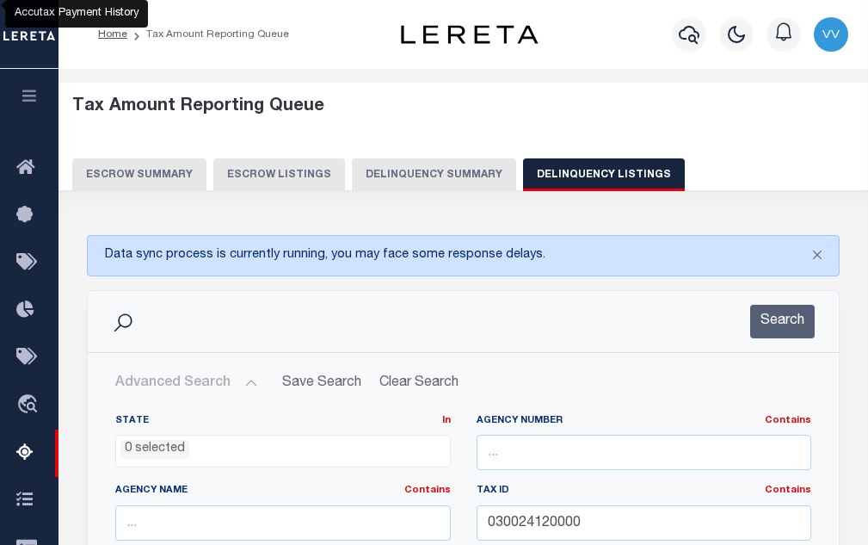
scroll to position [258, 0]
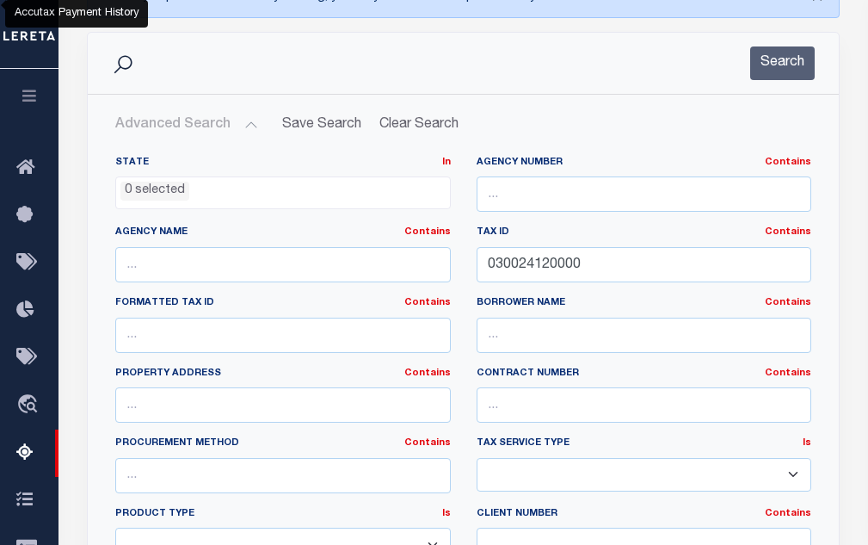
click at [530, 284] on div "Tax ID Contains Contains Is 030024120000" at bounding box center [644, 260] width 361 height 71
click at [538, 271] on input "030024120000" at bounding box center [645, 264] width 336 height 35
paste input "4201644"
type input "4201644000"
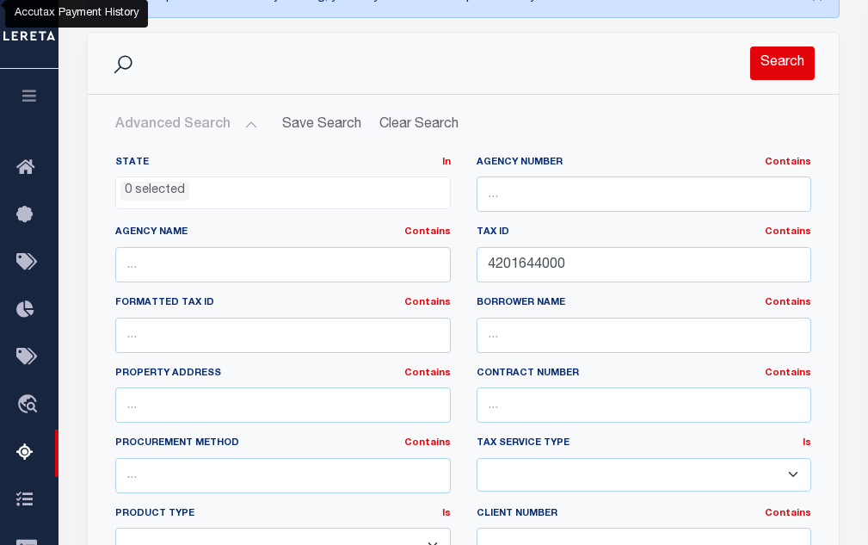
click at [798, 65] on button "Search" at bounding box center [782, 63] width 65 height 34
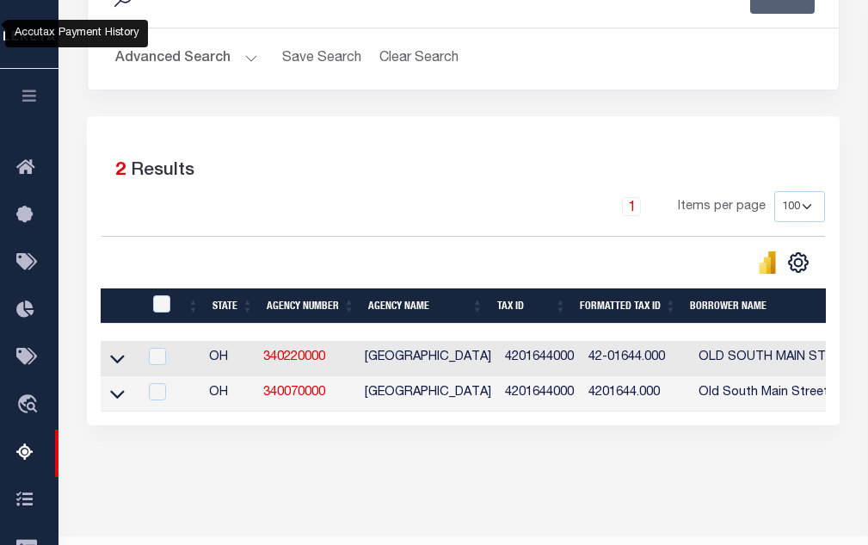
scroll to position [344, 0]
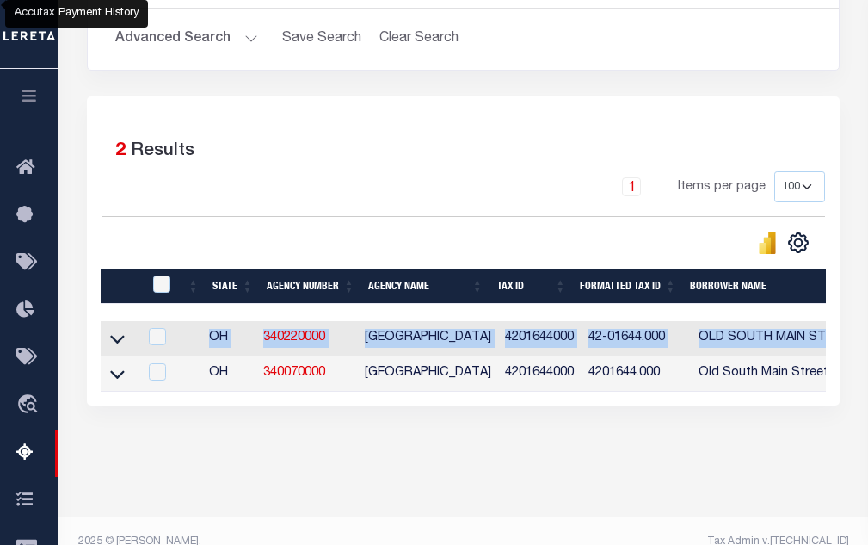
drag, startPoint x: 206, startPoint y: 395, endPoint x: 390, endPoint y: 413, distance: 184.1
click at [390, 405] on div "1 Selected 2 Results 1 Items per page 10 25 50 100 500" at bounding box center [463, 250] width 753 height 309
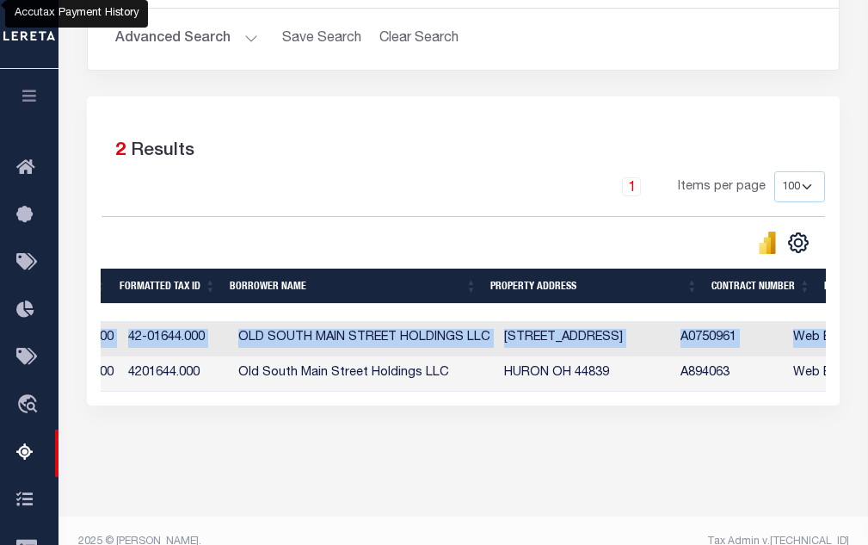
scroll to position [0, 699]
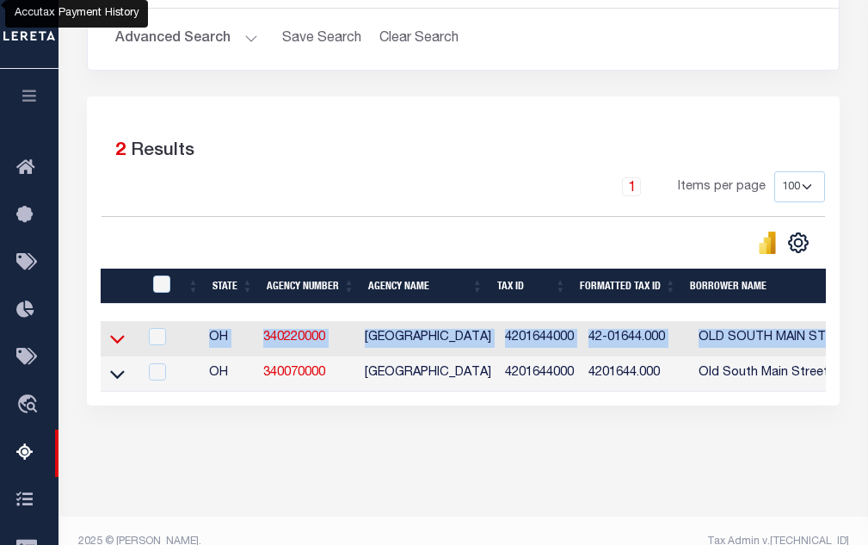
click at [116, 341] on icon at bounding box center [117, 338] width 15 height 18
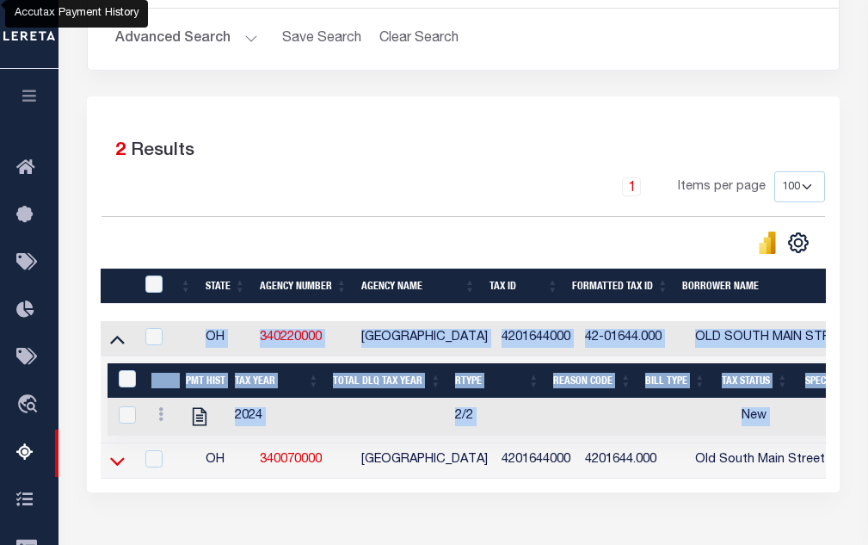
click at [114, 470] on icon at bounding box center [117, 461] width 15 height 18
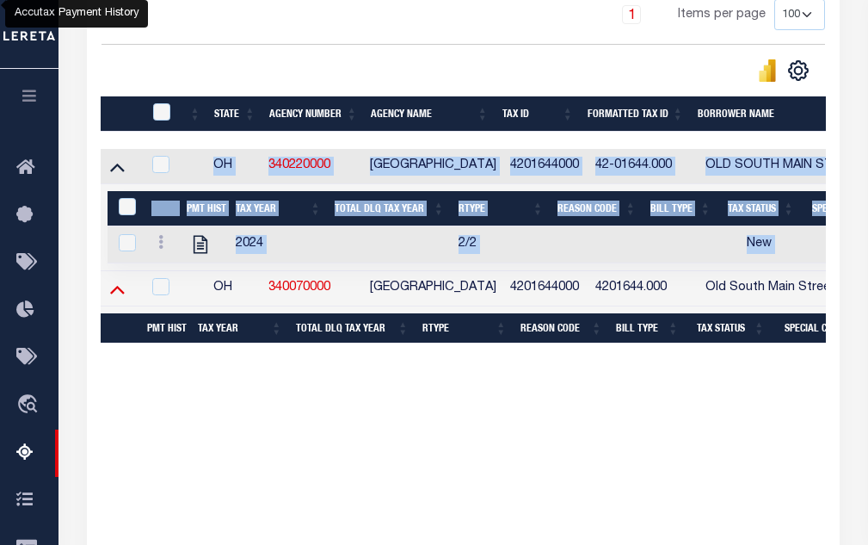
click at [110, 296] on icon at bounding box center [117, 289] width 15 height 18
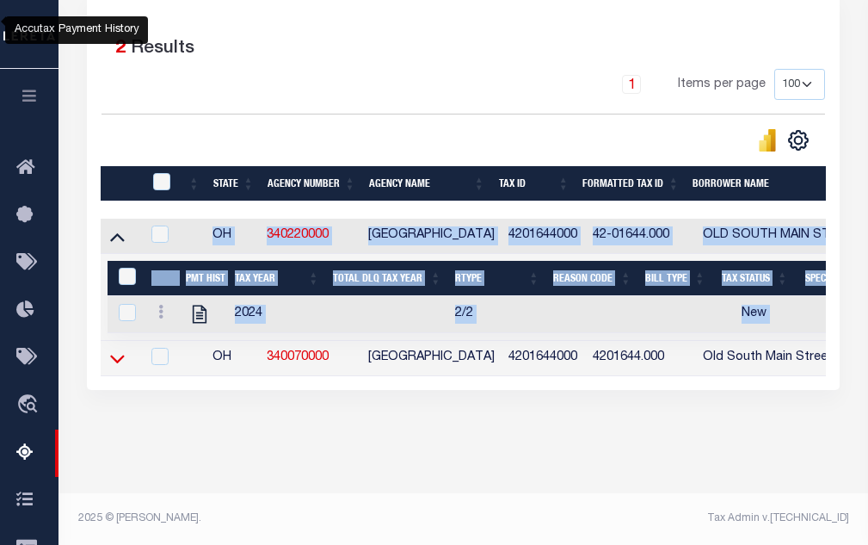
click at [119, 349] on icon at bounding box center [117, 358] width 15 height 18
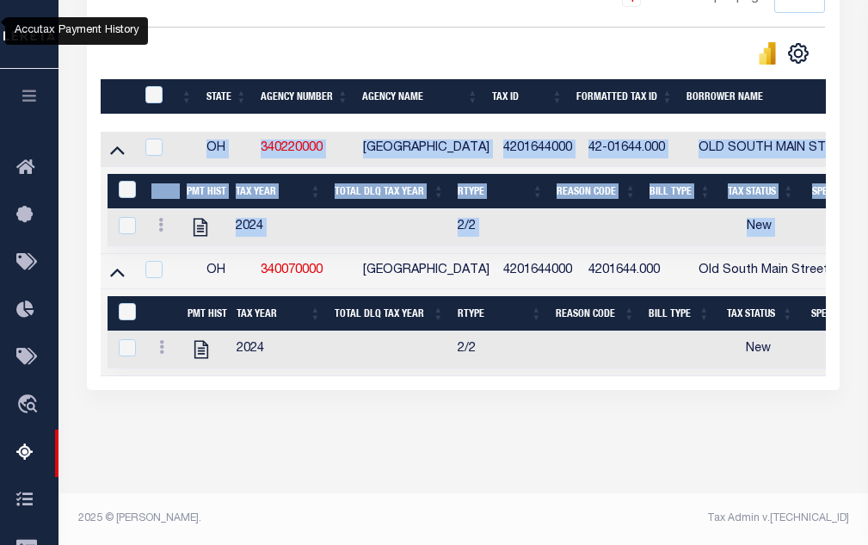
click at [383, 483] on div "Tax Amount Reporting Queue Escrow Summary Escrow Listings In" at bounding box center [463, 23] width 799 height 940
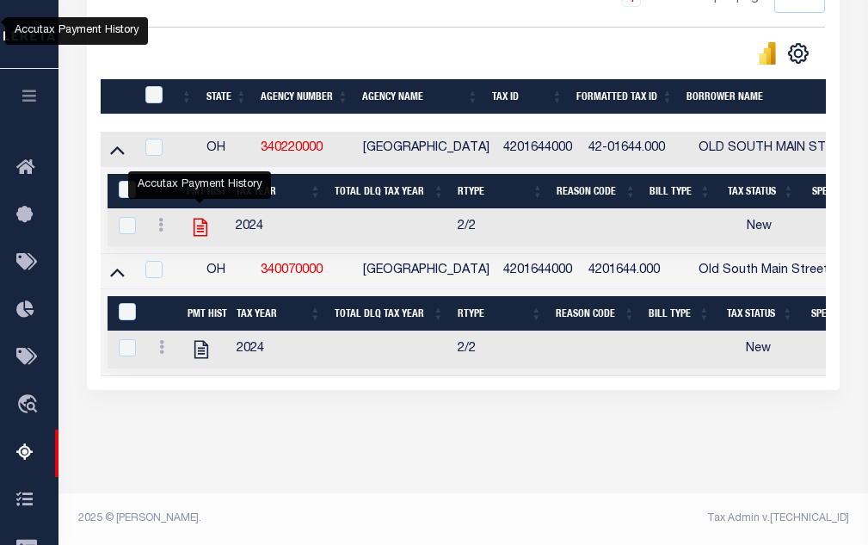
click at [194, 220] on icon "" at bounding box center [201, 228] width 14 height 18
checkbox input "true"
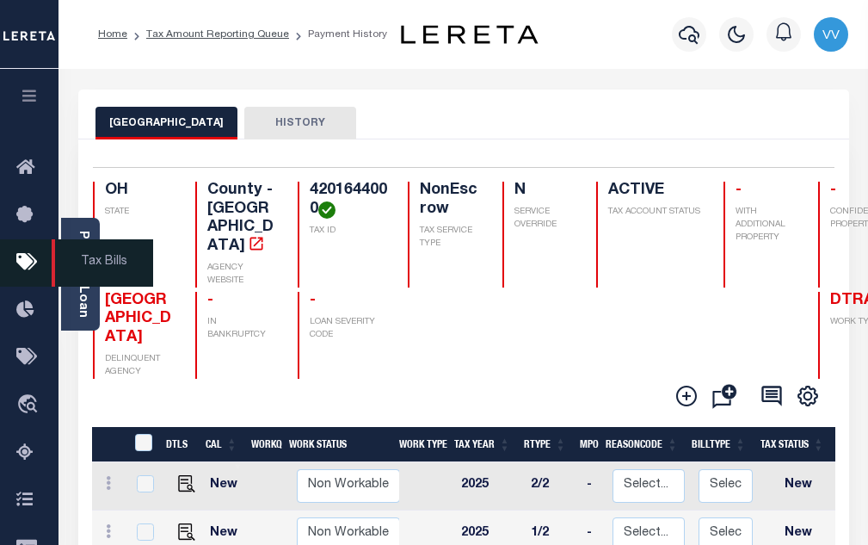
click at [75, 254] on span "Tax Bills" at bounding box center [103, 262] width 102 height 47
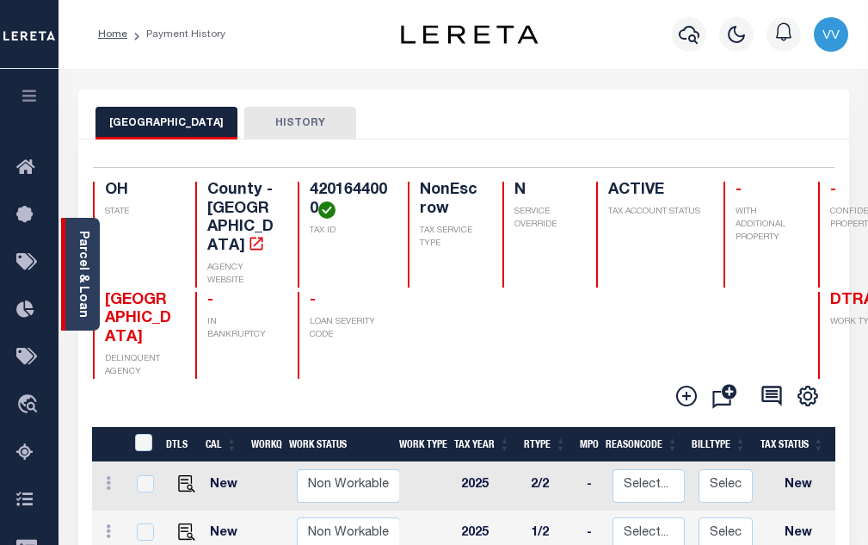
click at [89, 278] on link "Parcel & Loan" at bounding box center [83, 274] width 12 height 87
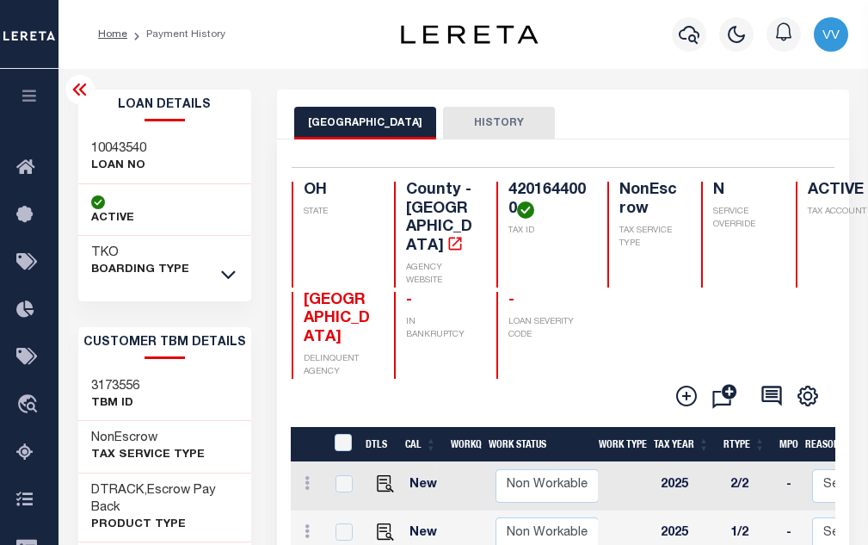
click at [75, 87] on icon at bounding box center [80, 89] width 21 height 21
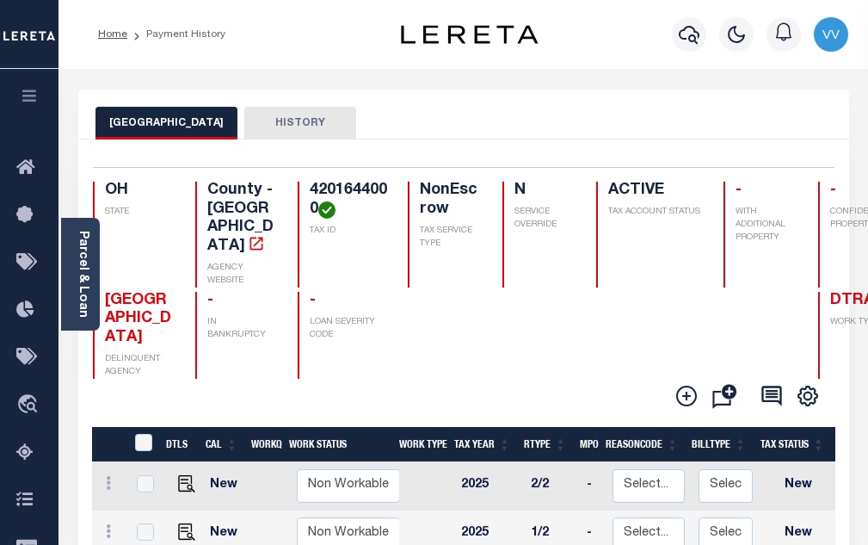
click at [161, 37] on li "Payment History" at bounding box center [176, 34] width 98 height 15
click at [120, 36] on link "Home" at bounding box center [112, 34] width 29 height 10
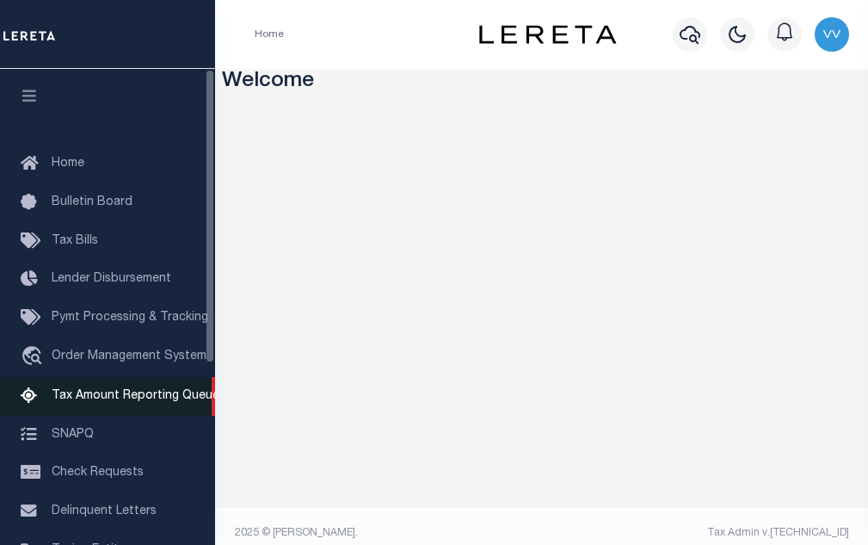
click at [132, 391] on link "Tax Amount Reporting Queue" at bounding box center [107, 396] width 215 height 39
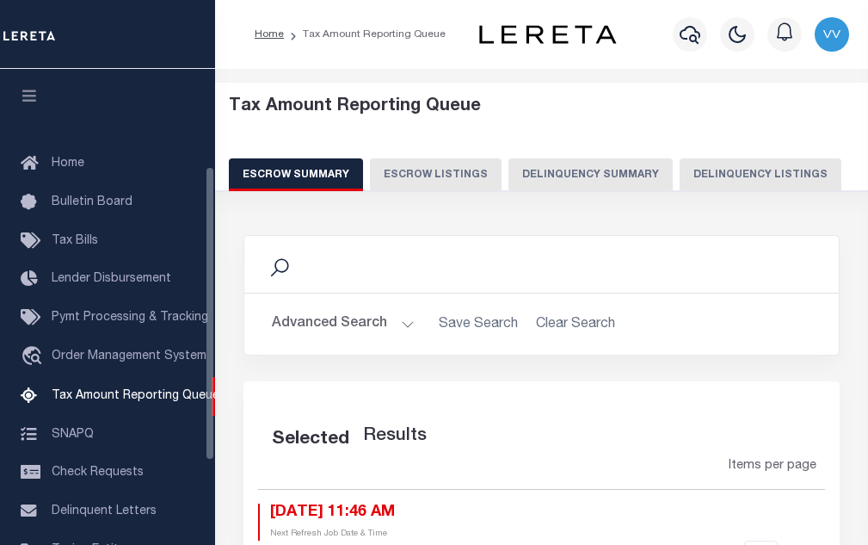
click at [624, 177] on button "Delinquency Summary" at bounding box center [590, 174] width 164 height 33
click at [754, 181] on button "Delinquency Listings" at bounding box center [761, 174] width 162 height 33
select select "100"
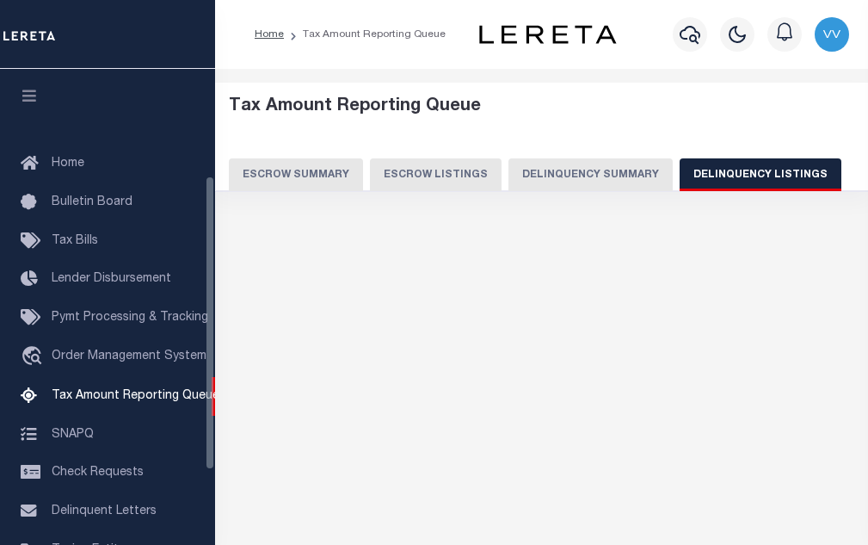
scroll to position [174, 0]
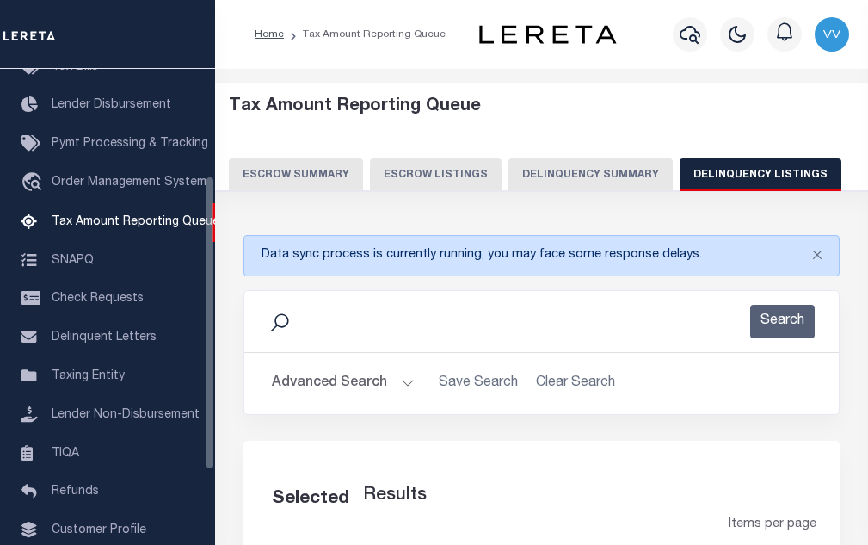
select select "100"
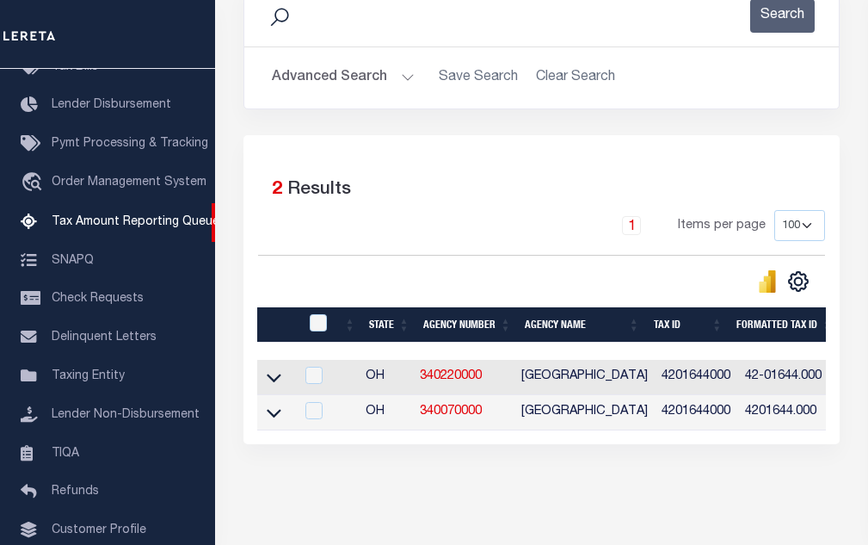
scroll to position [344, 0]
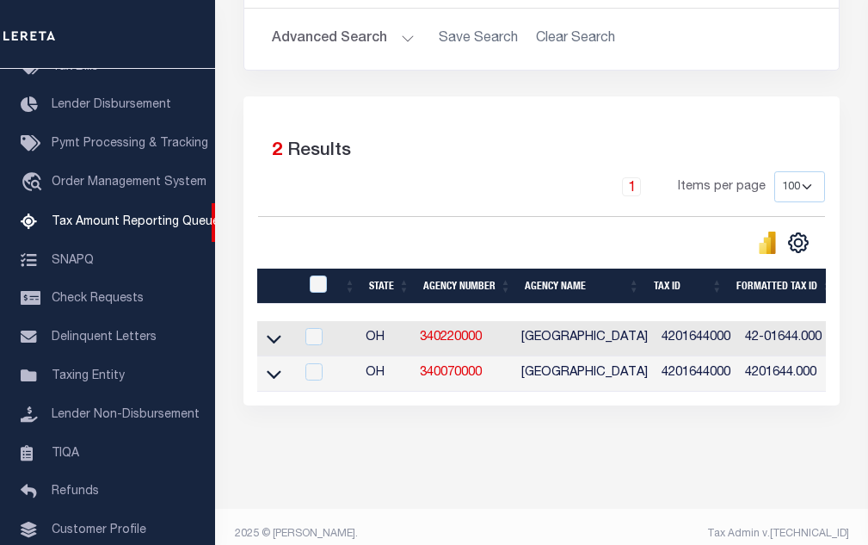
click at [276, 379] on icon at bounding box center [274, 374] width 15 height 18
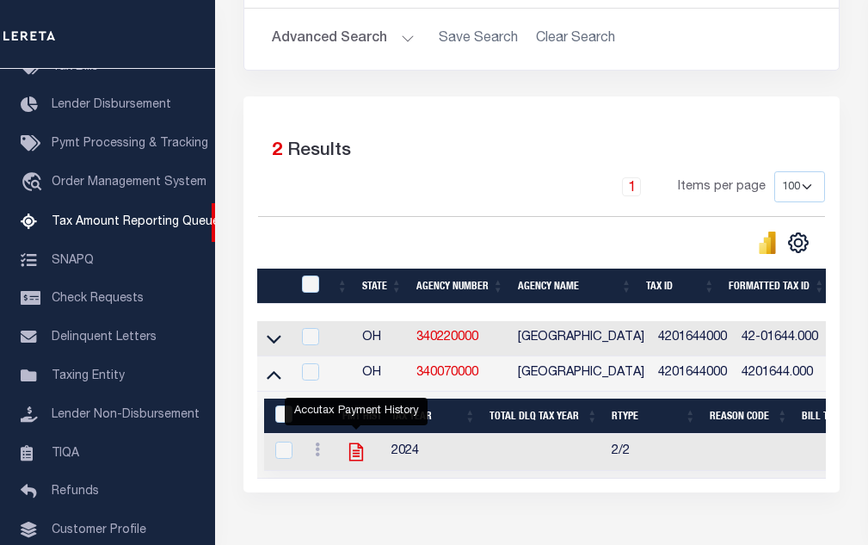
click at [360, 449] on icon "" at bounding box center [356, 451] width 22 height 22
checkbox input "true"
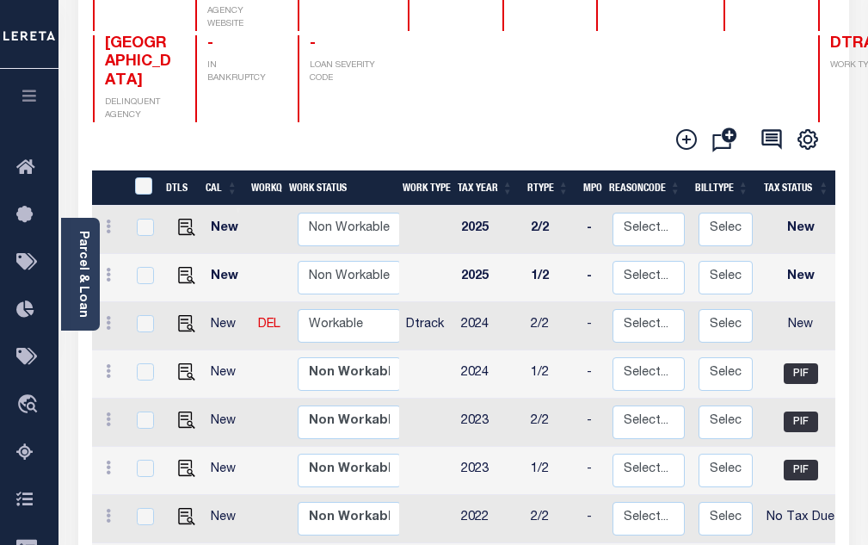
scroll to position [258, 0]
